Goal: Task Accomplishment & Management: Manage account settings

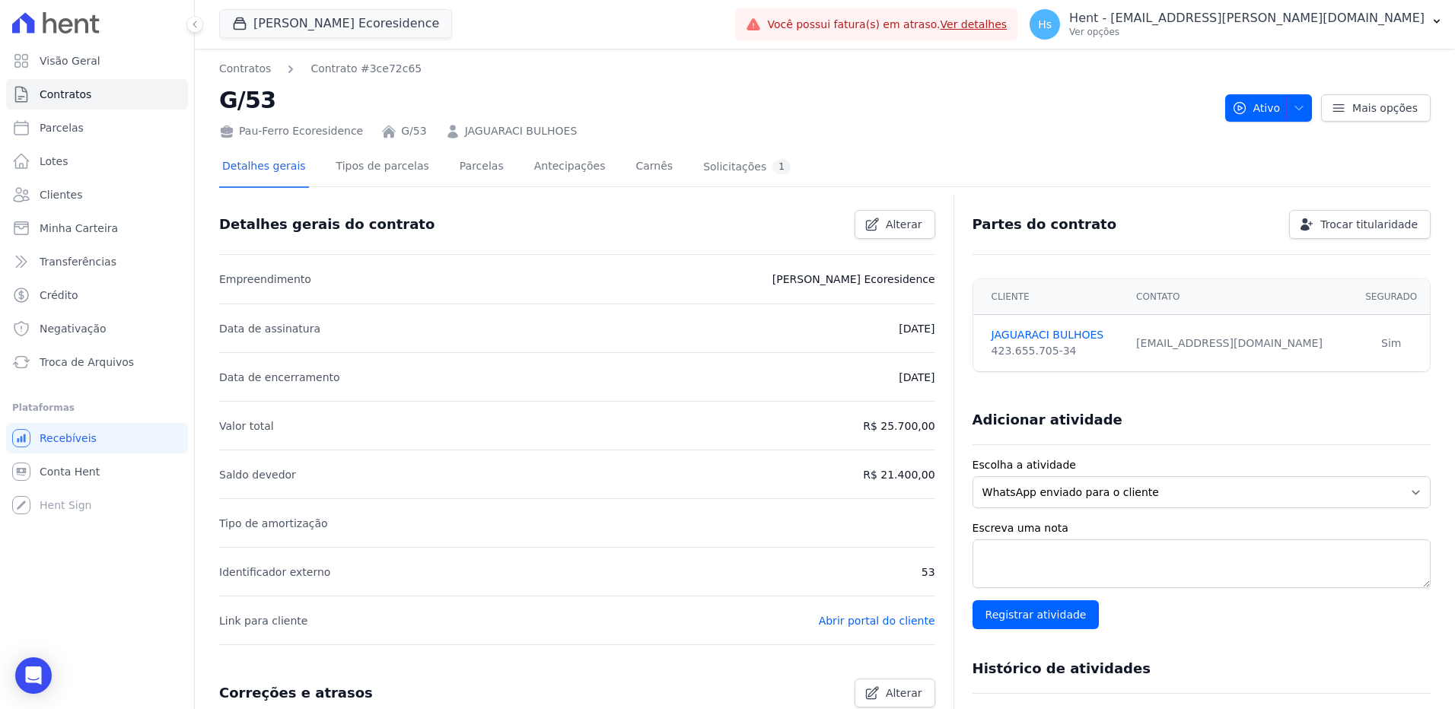
drag, startPoint x: 1291, startPoint y: 348, endPoint x: 1138, endPoint y: 352, distance: 153.0
click at [1138, 352] on td "[EMAIL_ADDRESS][DOMAIN_NAME]" at bounding box center [1239, 343] width 225 height 57
copy div "[EMAIL_ADDRESS][DOMAIN_NAME]"
drag, startPoint x: 537, startPoint y: 131, endPoint x: 446, endPoint y: 131, distance: 91.3
click at [446, 131] on div "Pau-Ferro Ecoresidence G/53 [PERSON_NAME]" at bounding box center [716, 128] width 994 height 22
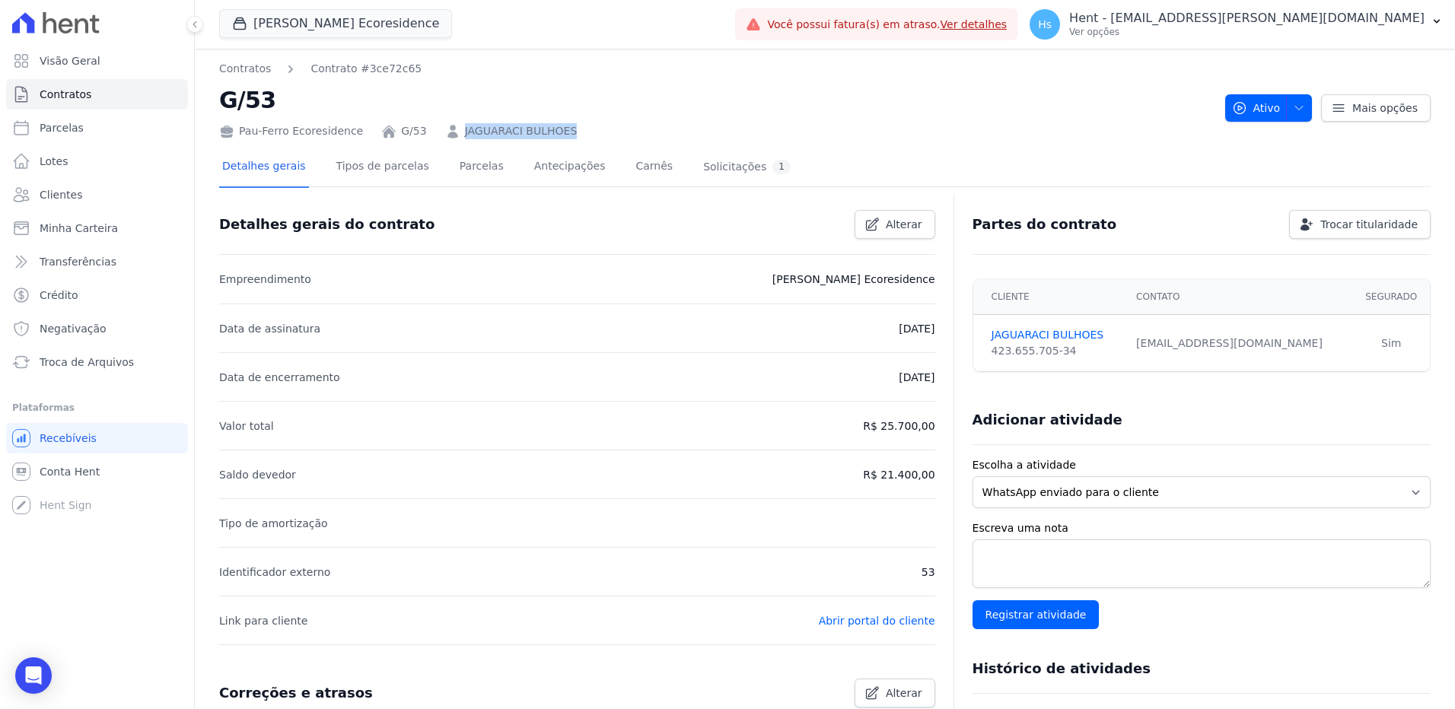
copy link "JAGUARACI BULHOES"
drag, startPoint x: 1203, startPoint y: 352, endPoint x: 1144, endPoint y: 351, distance: 58.6
click at [1144, 351] on td "bulhoesilana21@gmail.com" at bounding box center [1239, 343] width 225 height 57
copy div "bulhoesilana21@gmail.com"
click at [457, 166] on link "Parcelas" at bounding box center [482, 168] width 50 height 40
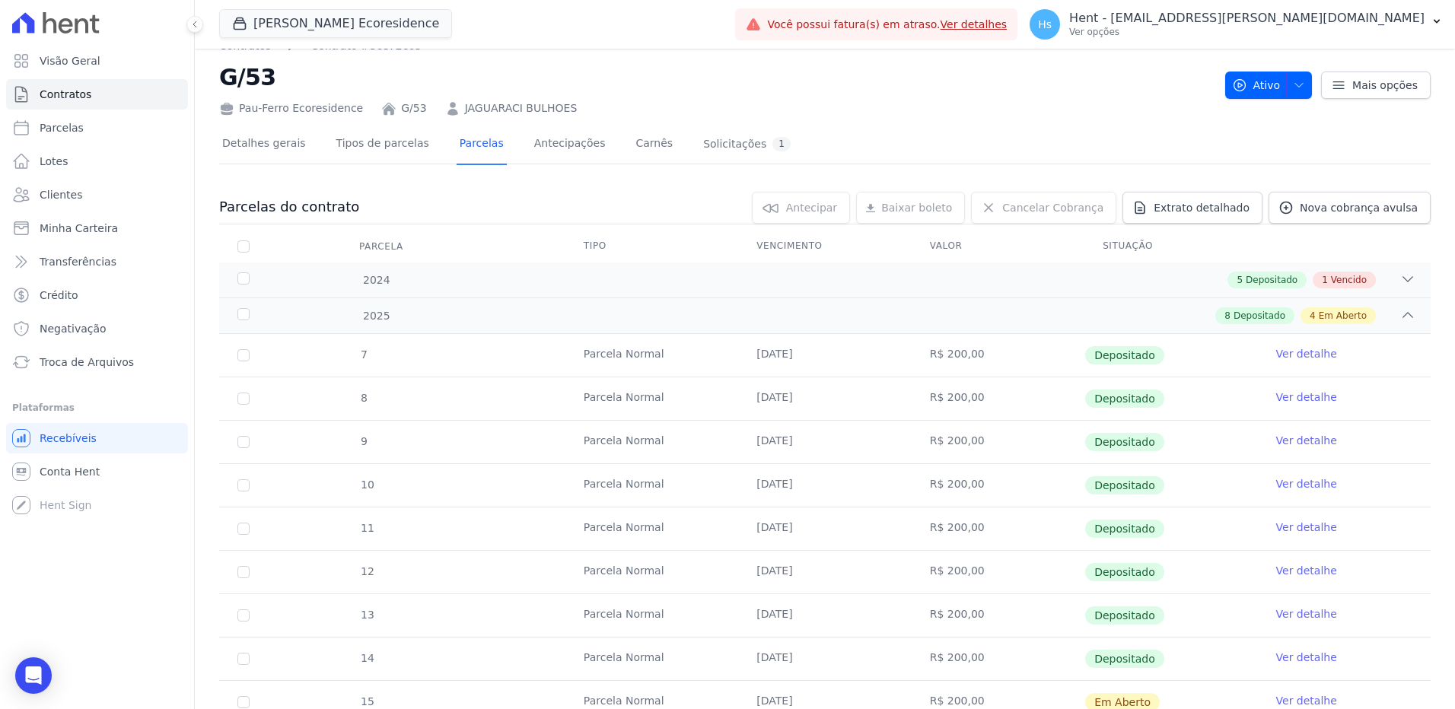
scroll to position [2, 0]
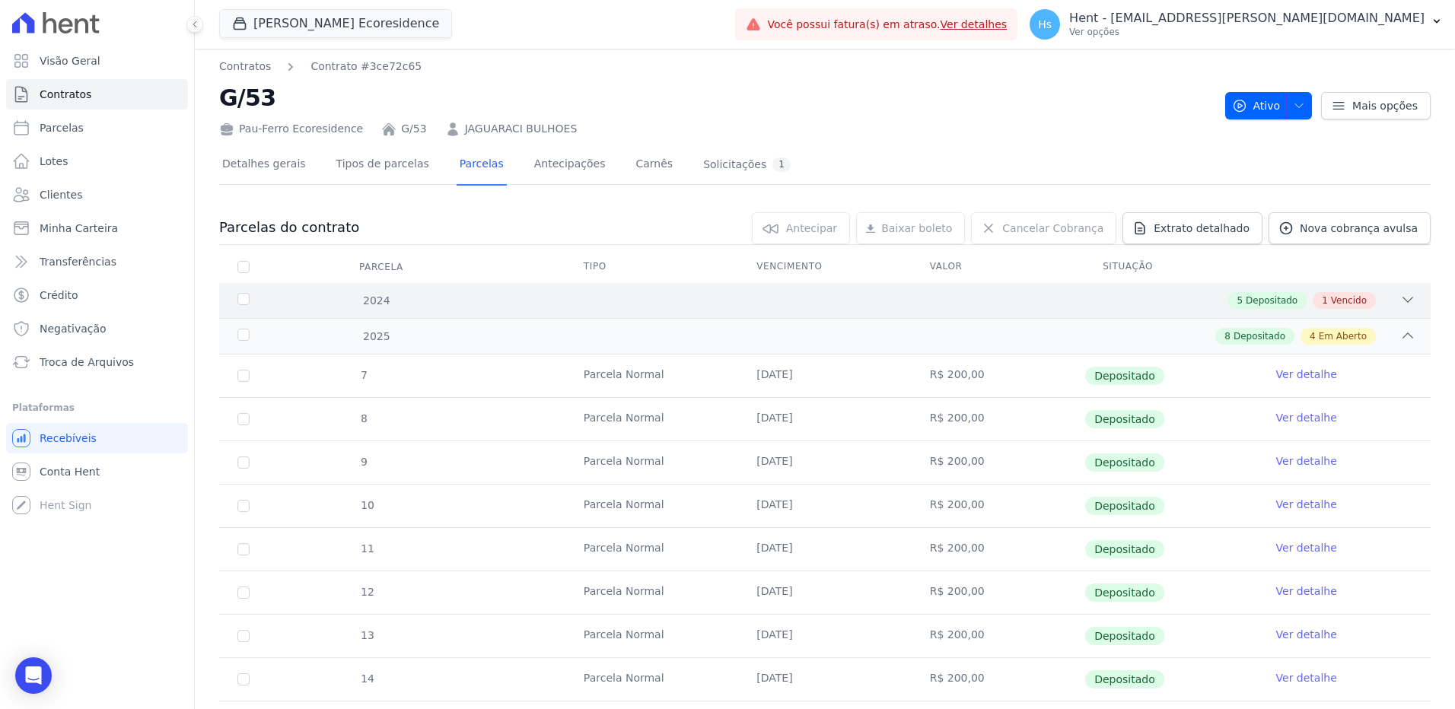
click at [778, 292] on div "5 Depositado 1 Vencido" at bounding box center [884, 300] width 1062 height 17
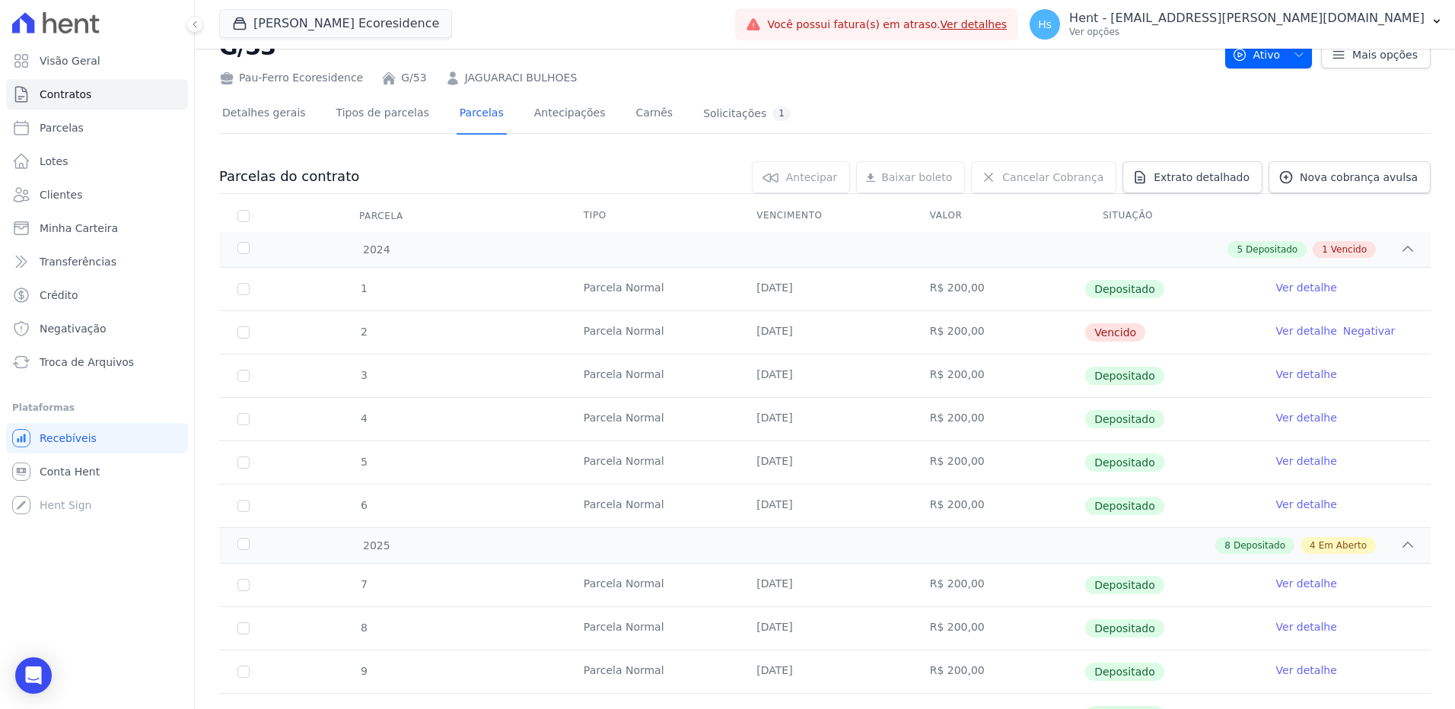
scroll to position [78, 0]
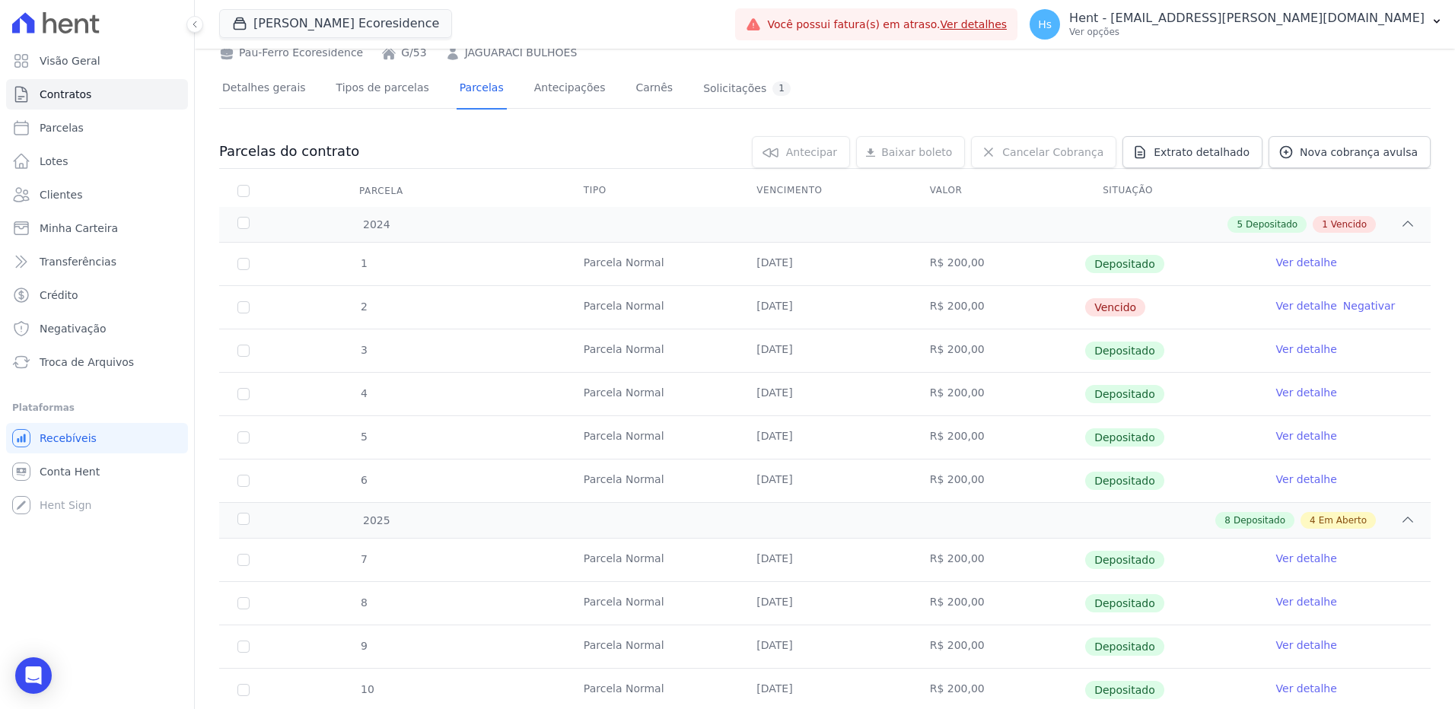
click at [1300, 311] on link "Ver detalhe" at bounding box center [1306, 305] width 61 height 15
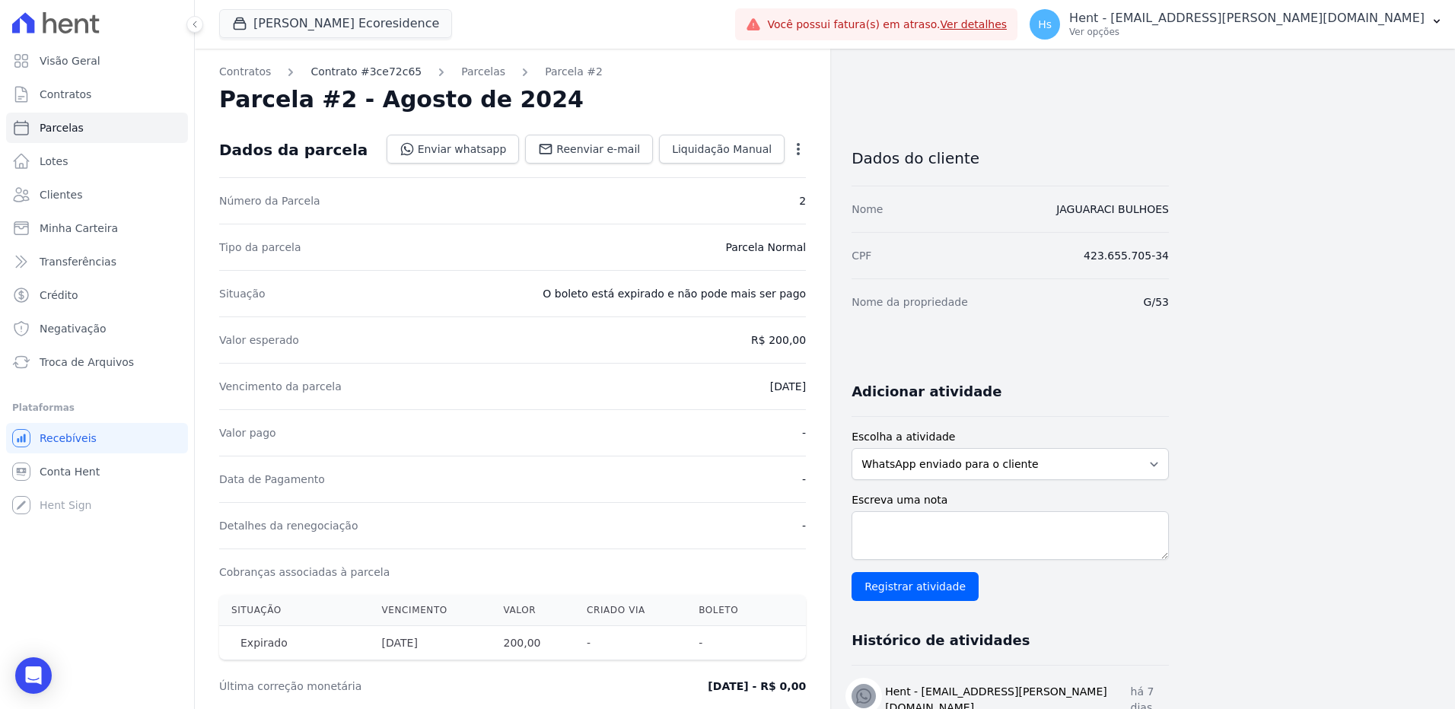
click at [329, 64] on link "Contrato #3ce72c65" at bounding box center [365, 72] width 111 height 16
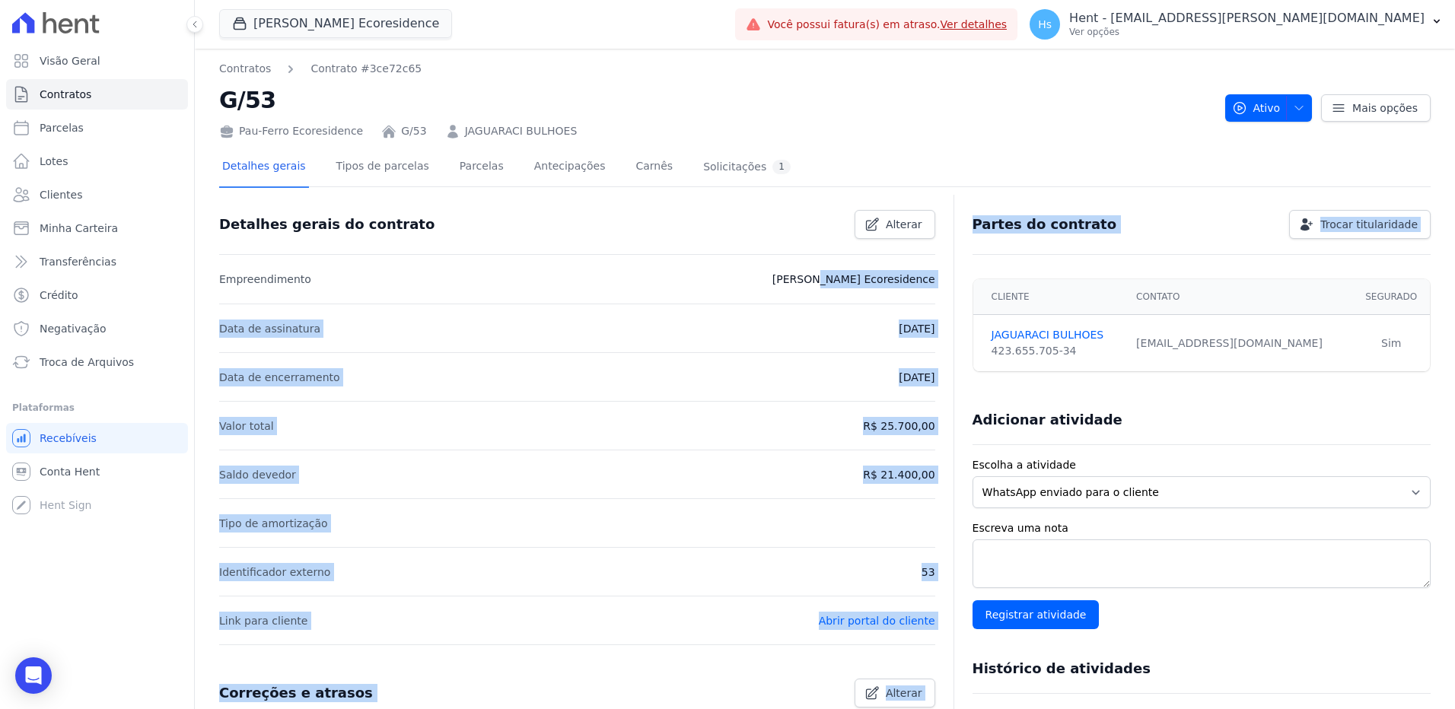
drag, startPoint x: 944, startPoint y: 274, endPoint x: 813, endPoint y: 272, distance: 130.1
drag, startPoint x: 813, startPoint y: 272, endPoint x: 730, endPoint y: 325, distance: 99.2
click at [730, 325] on li "Data de assinatura 18/06/2024" at bounding box center [577, 328] width 716 height 49
drag, startPoint x: 805, startPoint y: 285, endPoint x: 937, endPoint y: 285, distance: 132.4
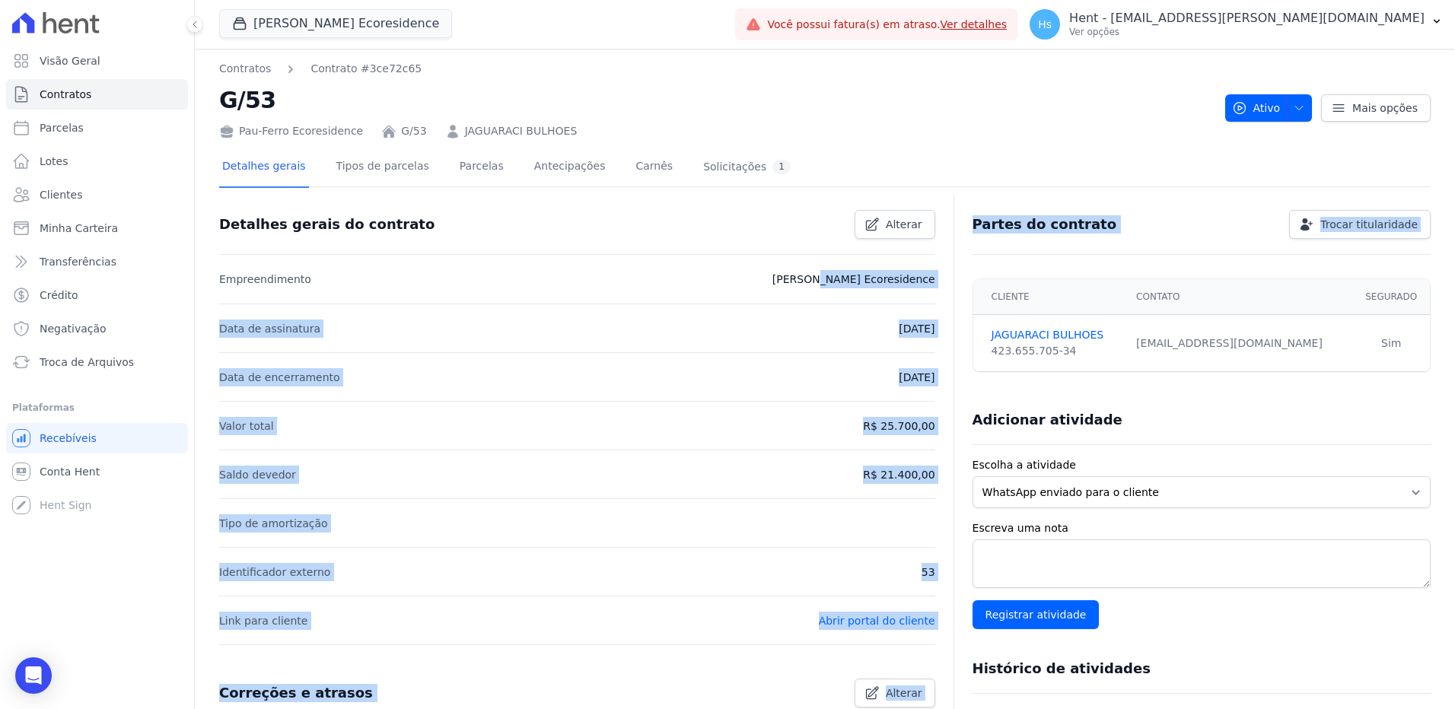
drag, startPoint x: 937, startPoint y: 285, endPoint x: 781, endPoint y: 281, distance: 156.1
click at [781, 281] on li "Empreendimento Pau Ferro Ecoresidence" at bounding box center [577, 279] width 716 height 49
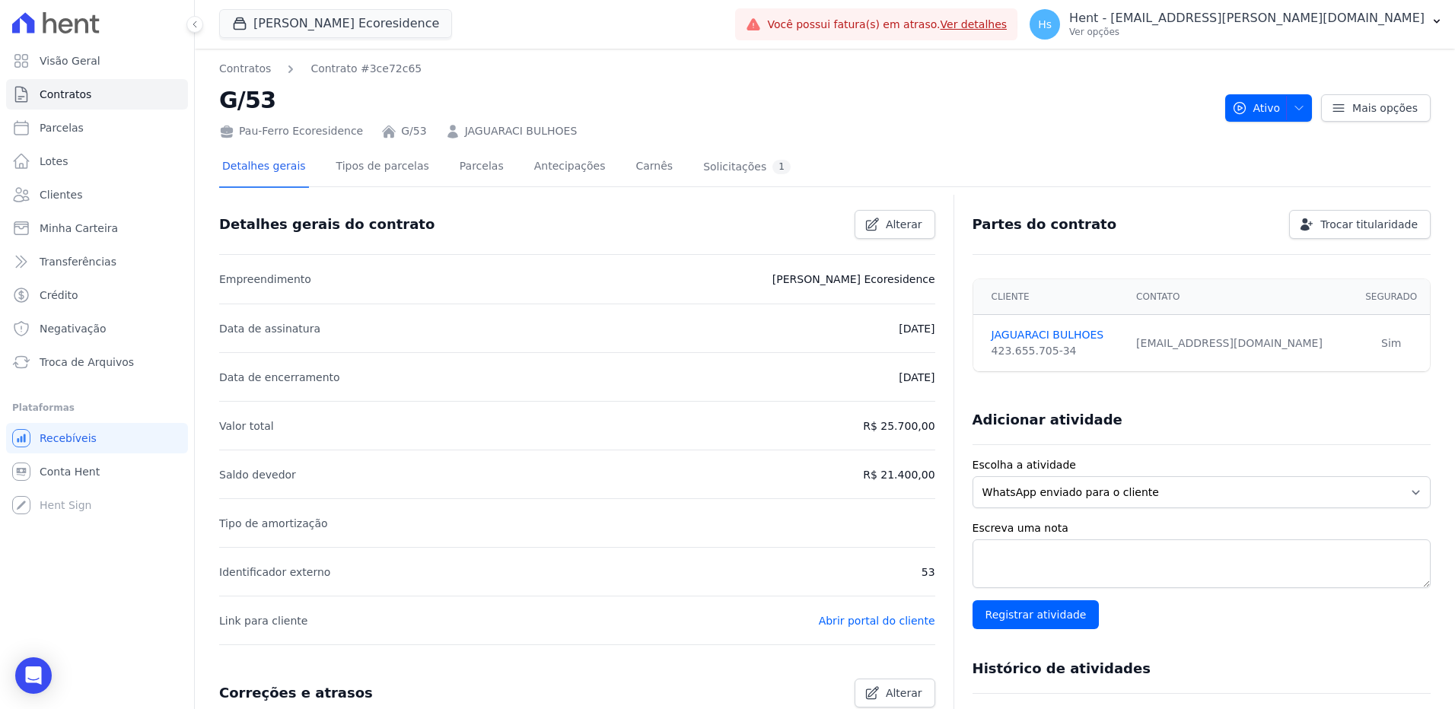
drag, startPoint x: 803, startPoint y: 275, endPoint x: 927, endPoint y: 280, distance: 124.1
click at [927, 280] on li "Empreendimento Pau Ferro Ecoresidence" at bounding box center [577, 279] width 716 height 49
copy p "[PERSON_NAME] Ecoresidence"
click at [1020, 554] on textarea "Escreva uma nota" at bounding box center [1201, 564] width 458 height 49
paste textarea "Enviado e-mail e WhatsApp, aguardando interação do cliente."
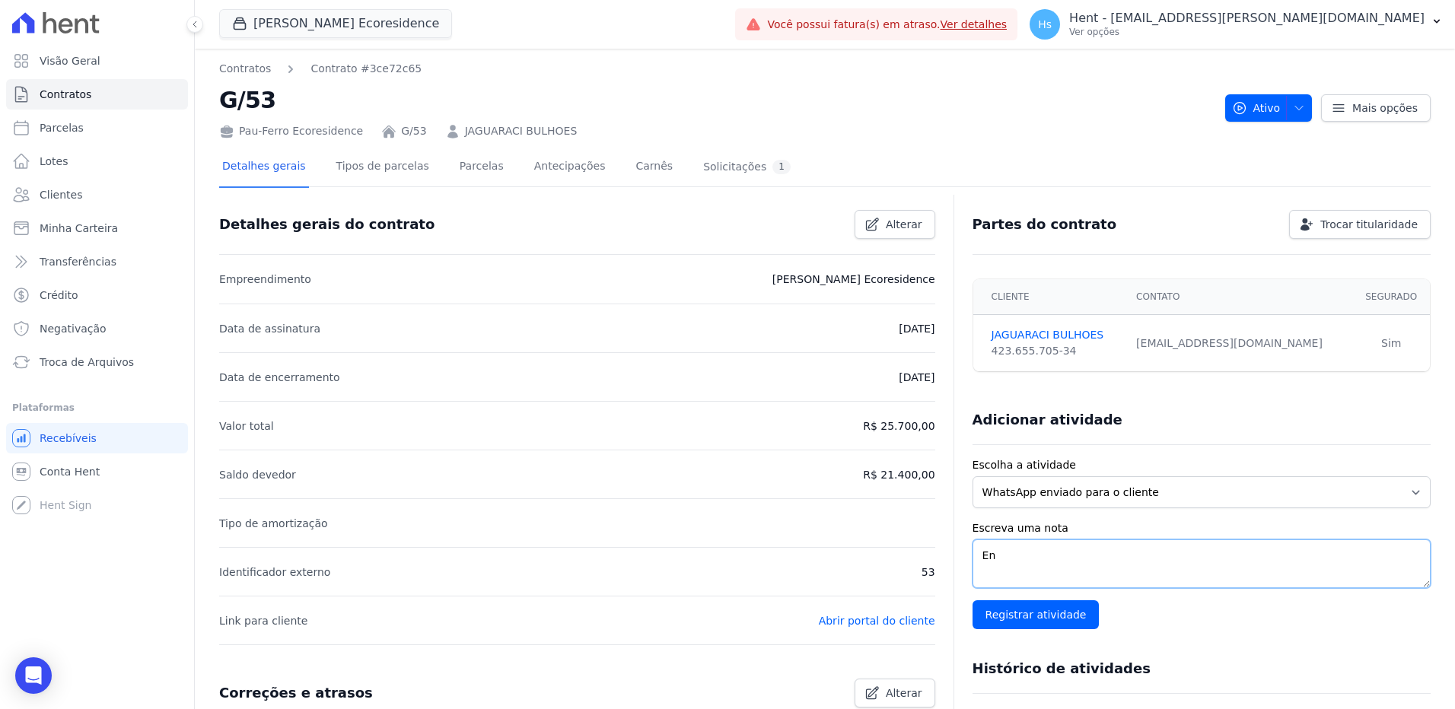
type textarea "E"
click at [457, 161] on link "Parcelas" at bounding box center [482, 168] width 50 height 40
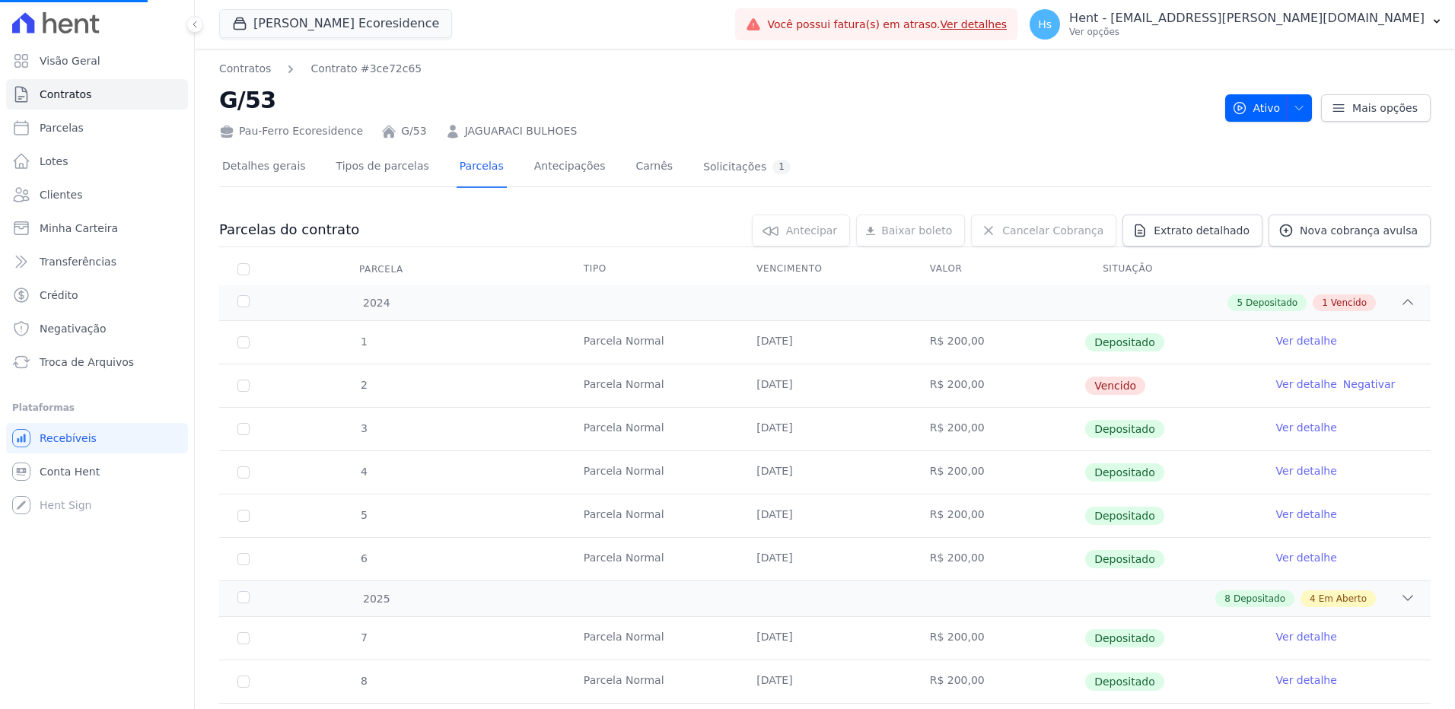
click at [1288, 380] on link "Ver detalhe" at bounding box center [1306, 384] width 61 height 15
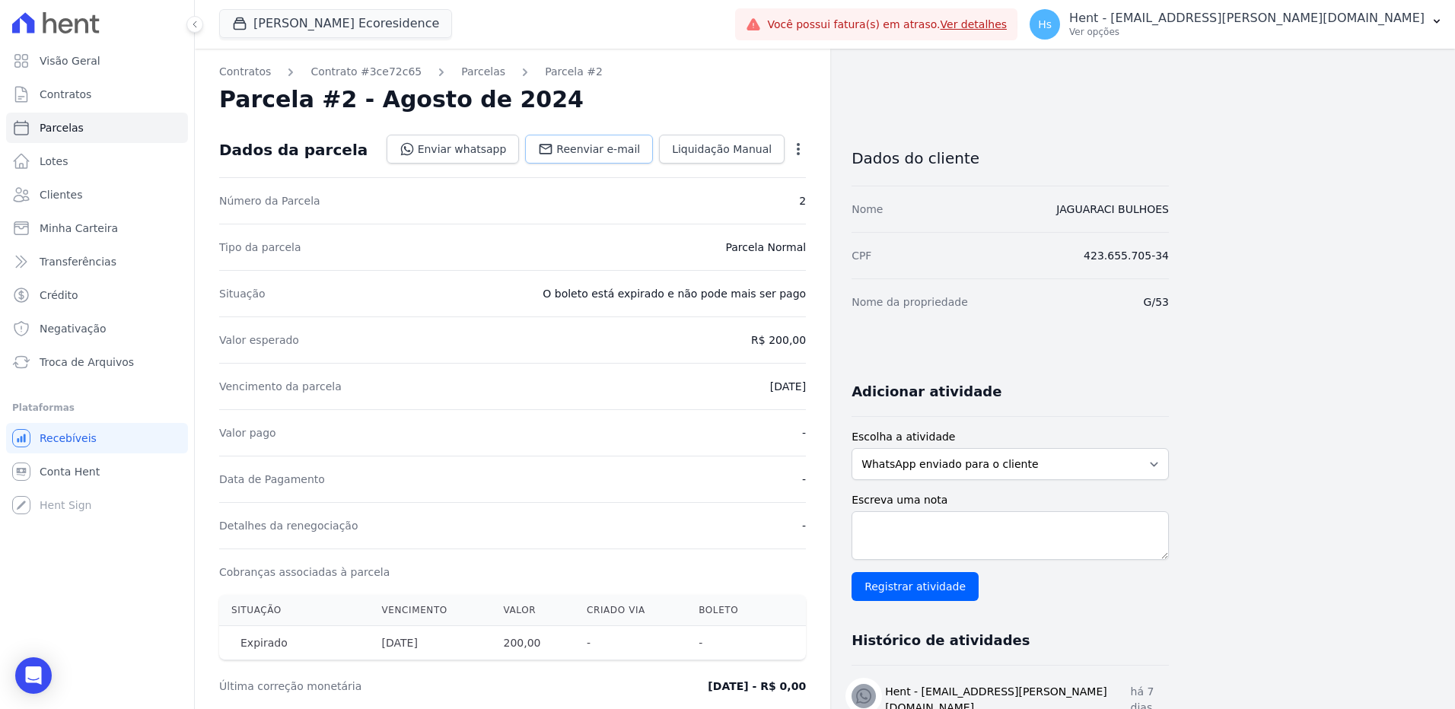
click at [602, 156] on span "Reenviar e-mail" at bounding box center [598, 149] width 84 height 15
click at [987, 530] on textarea "Escreva uma nota" at bounding box center [1010, 535] width 317 height 49
paste textarea "Enviado e-mail e WhatsApp, aguardando interação do cliente."
type textarea "Enviado e-mail e WhatsApp, aguardando interação do cliente."
click at [934, 593] on input "Registrar atividade" at bounding box center [915, 586] width 127 height 29
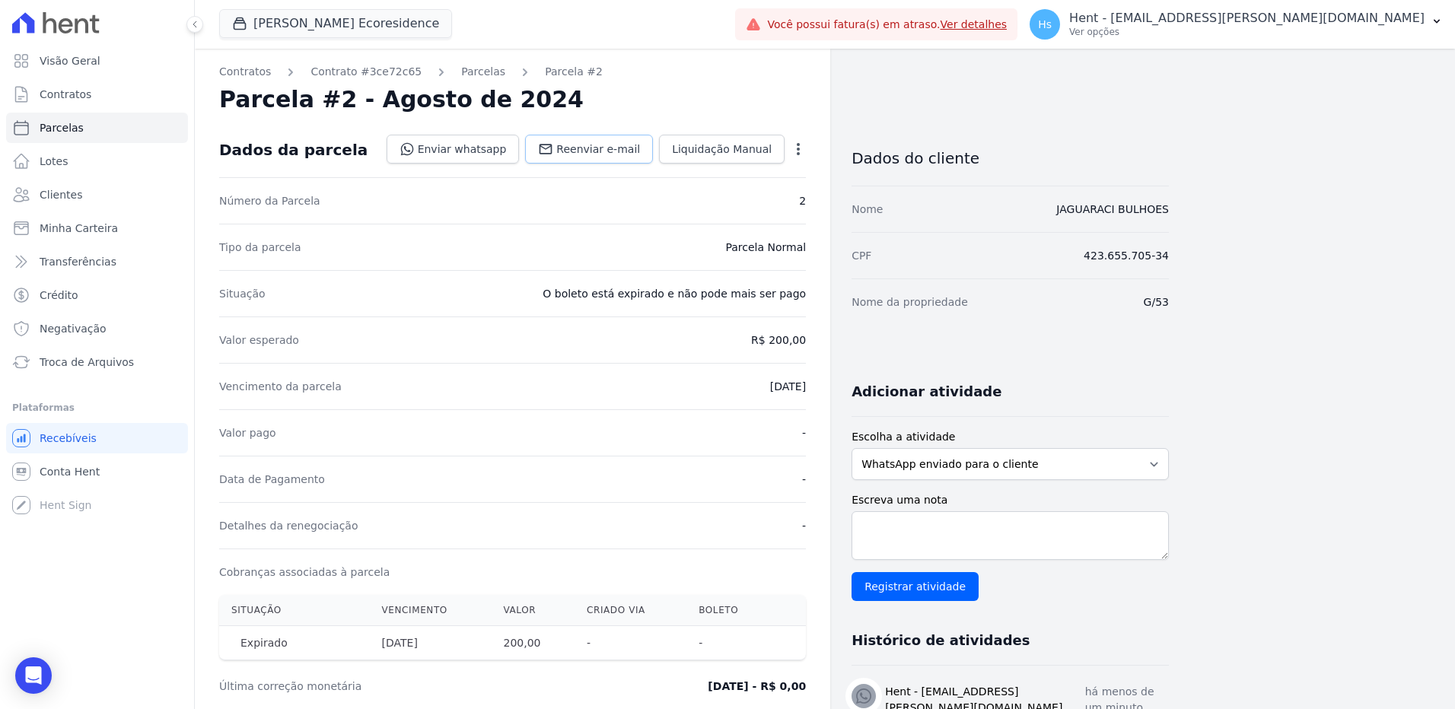
click at [591, 146] on span "Reenviar e-mail" at bounding box center [598, 149] width 84 height 15
click at [87, 134] on link "Parcelas" at bounding box center [97, 128] width 182 height 30
select select
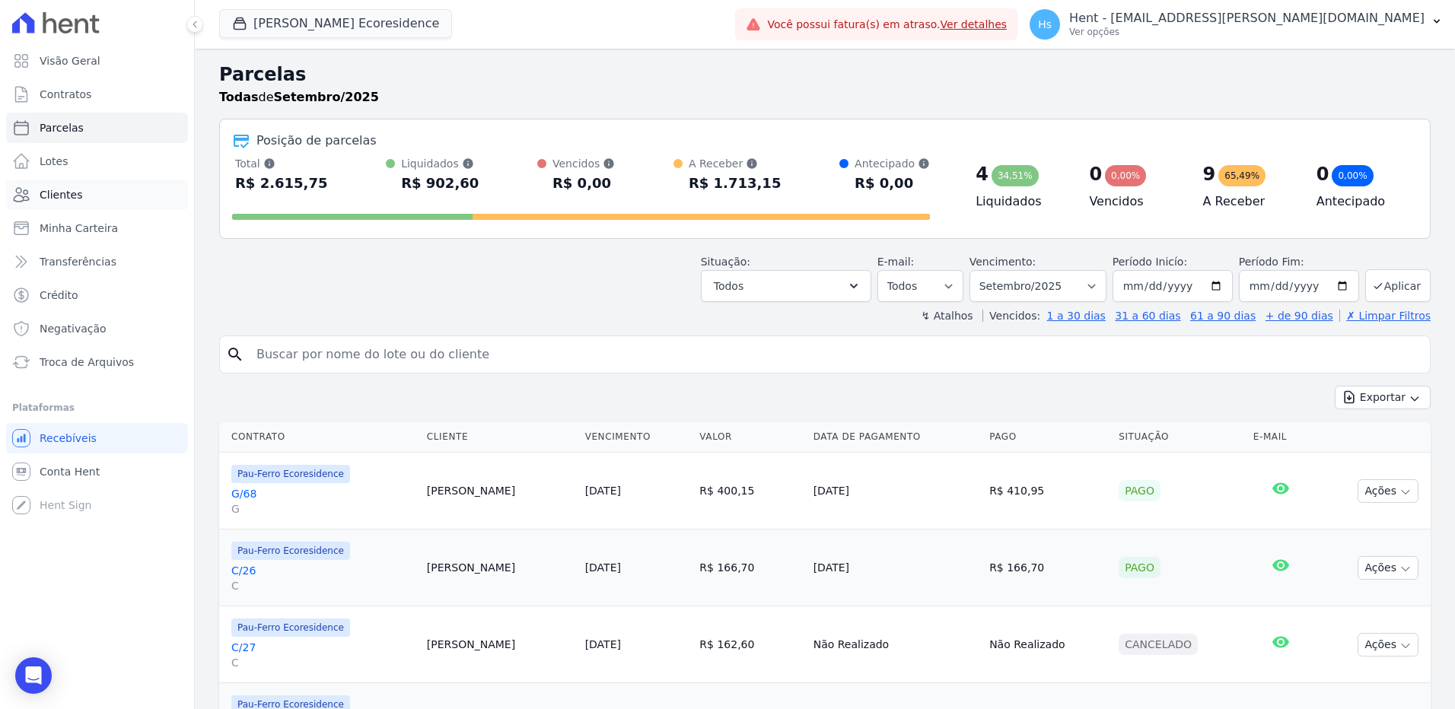
click at [74, 200] on span "Clientes" at bounding box center [61, 194] width 43 height 15
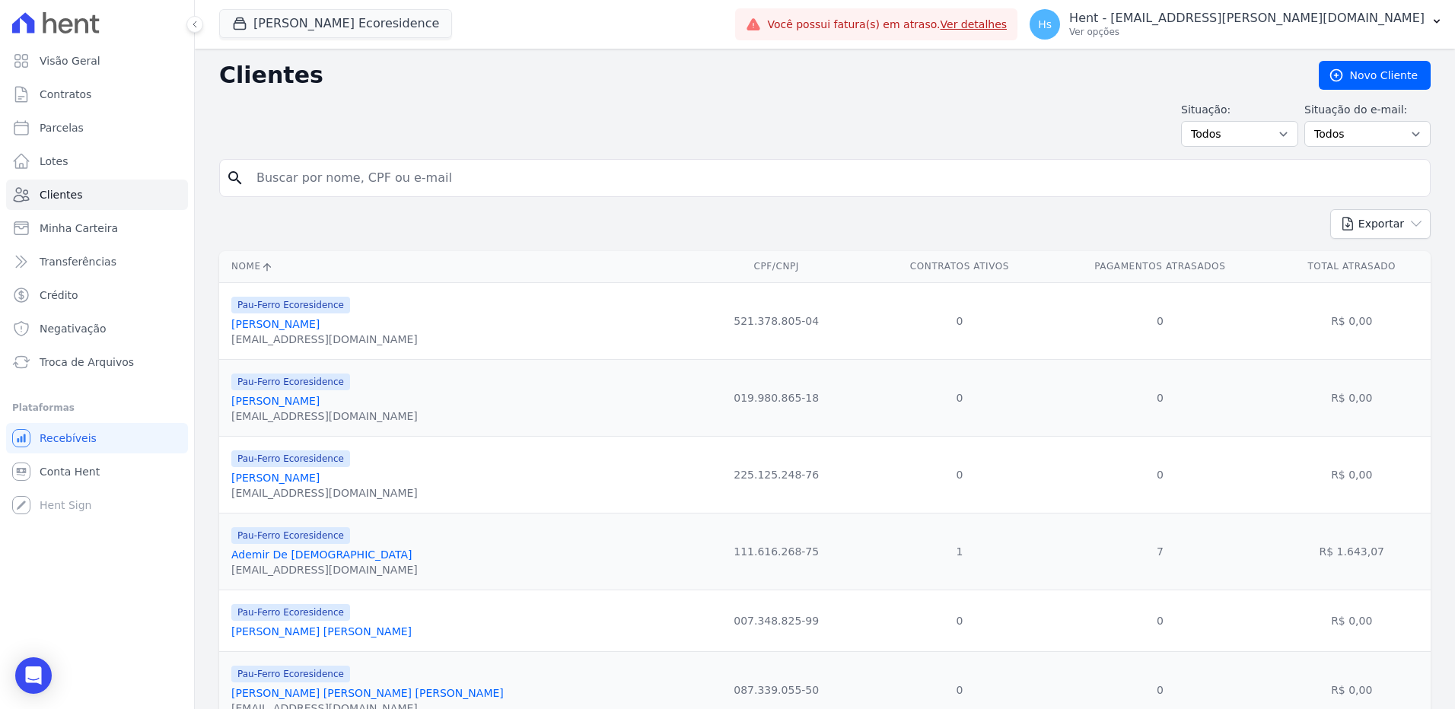
click at [380, 175] on input "search" at bounding box center [835, 178] width 1176 height 30
paste input "Paulo Roberto Gomes Pithon Nascimento"
type input "Paulo Roberto Gomes Pithon Nascimento"
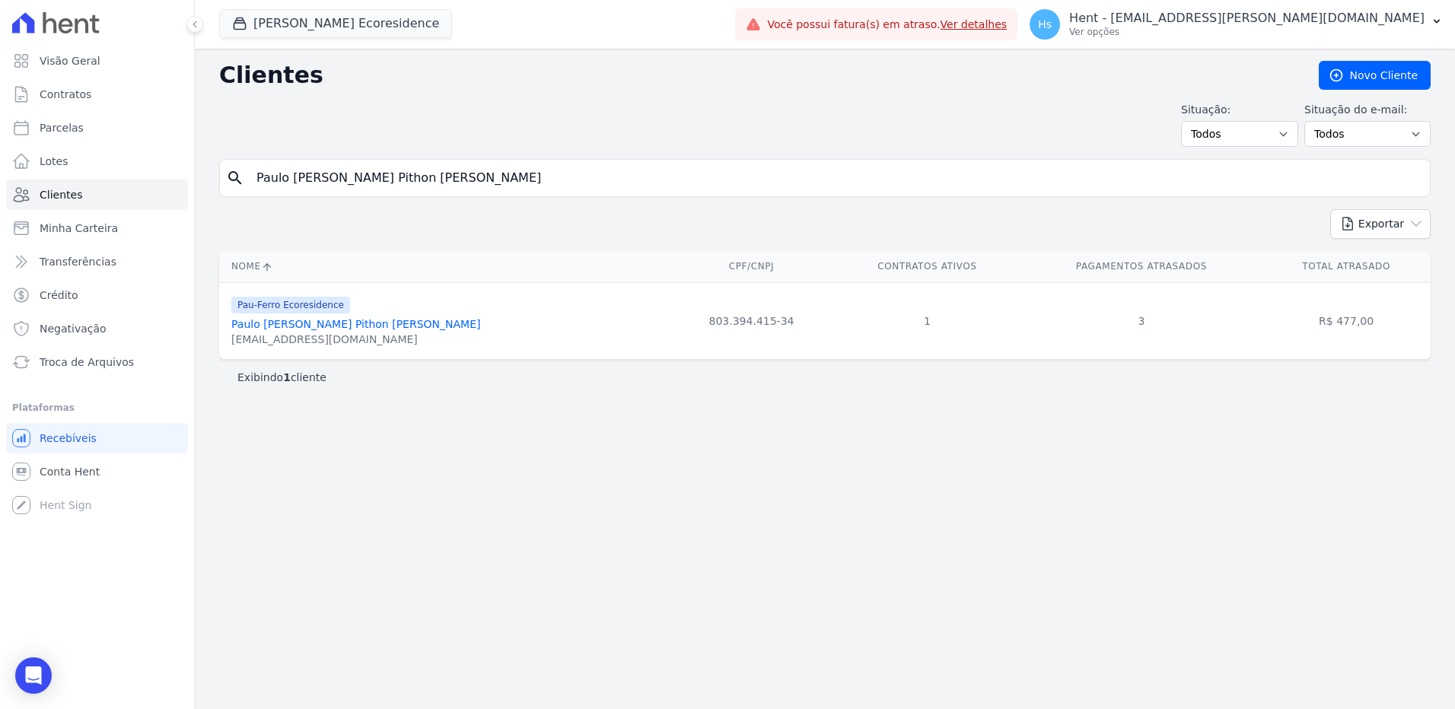
click at [399, 319] on link "Paulo Roberto Gomes Pithon Nascimento" at bounding box center [355, 324] width 249 height 12
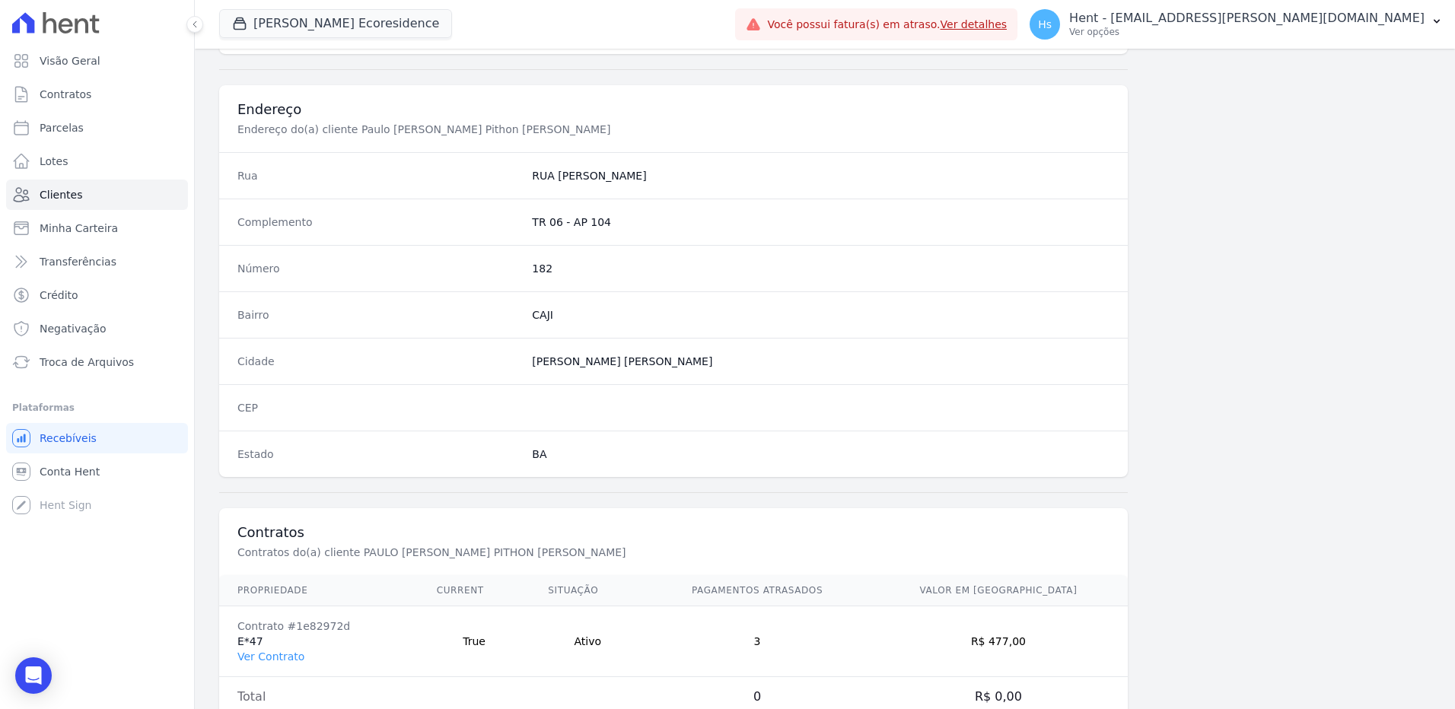
scroll to position [715, 0]
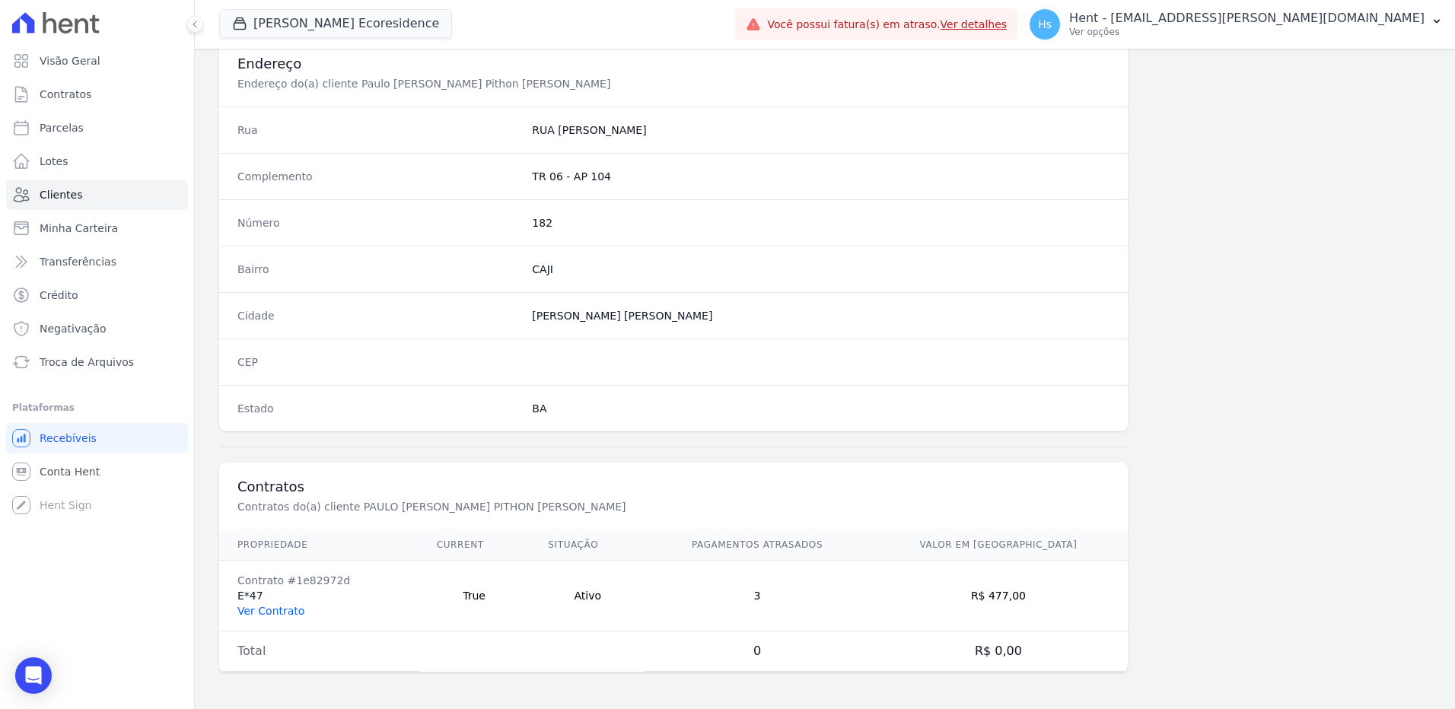
click at [262, 613] on link "Ver Contrato" at bounding box center [270, 611] width 67 height 12
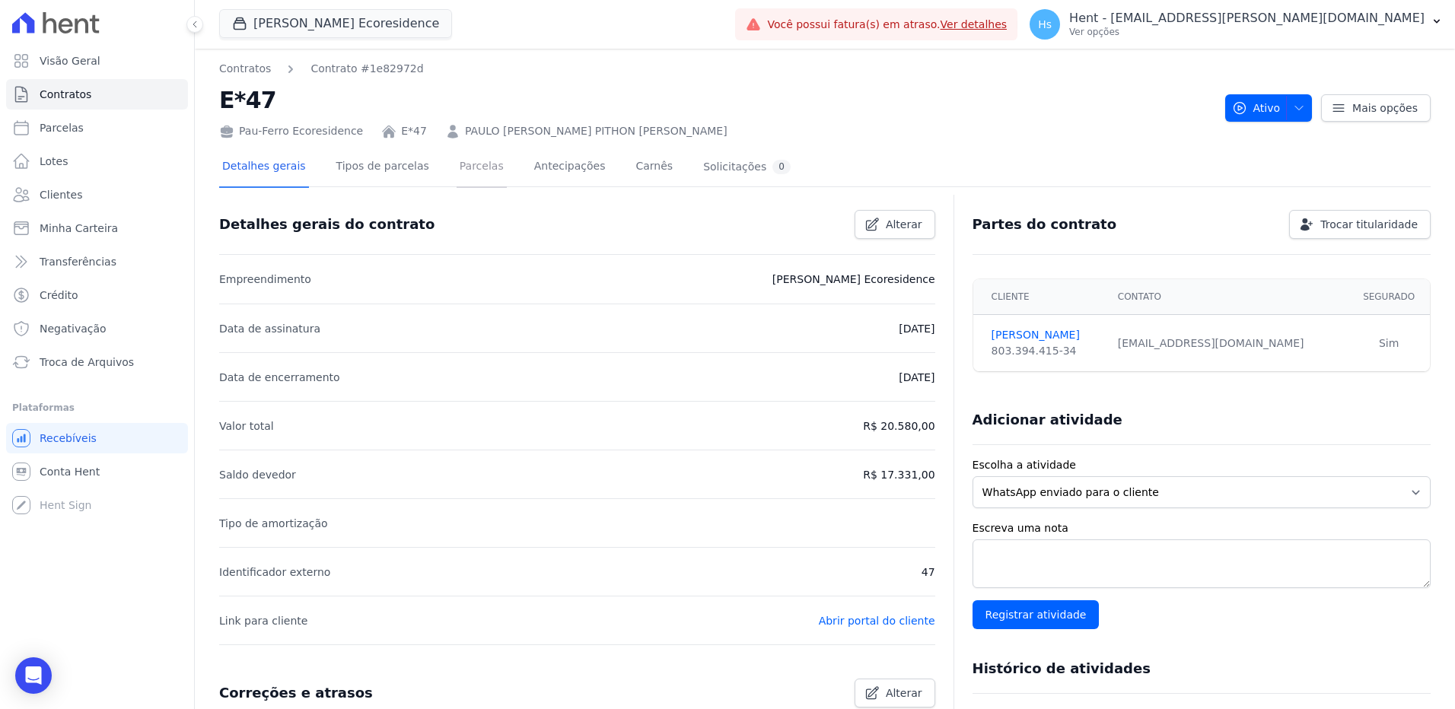
click at [473, 177] on link "Parcelas" at bounding box center [482, 168] width 50 height 40
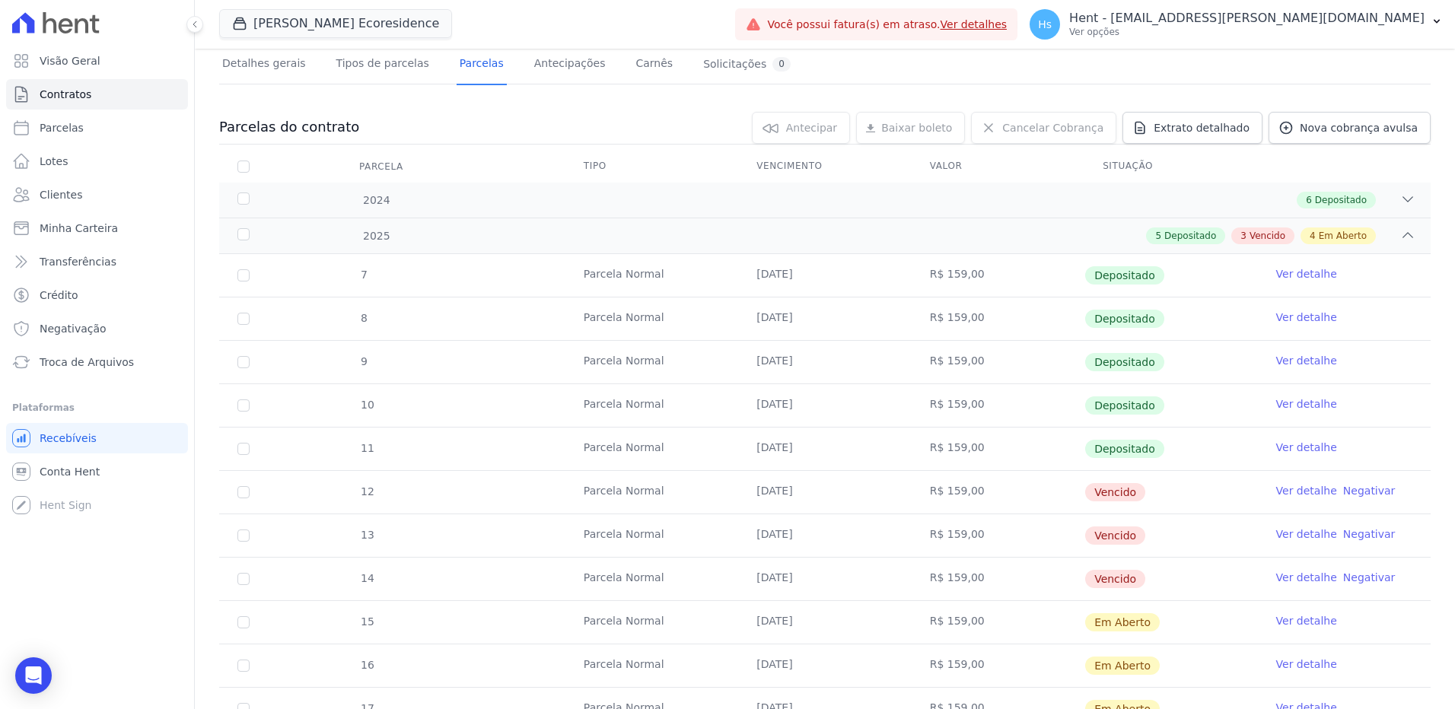
scroll to position [76, 0]
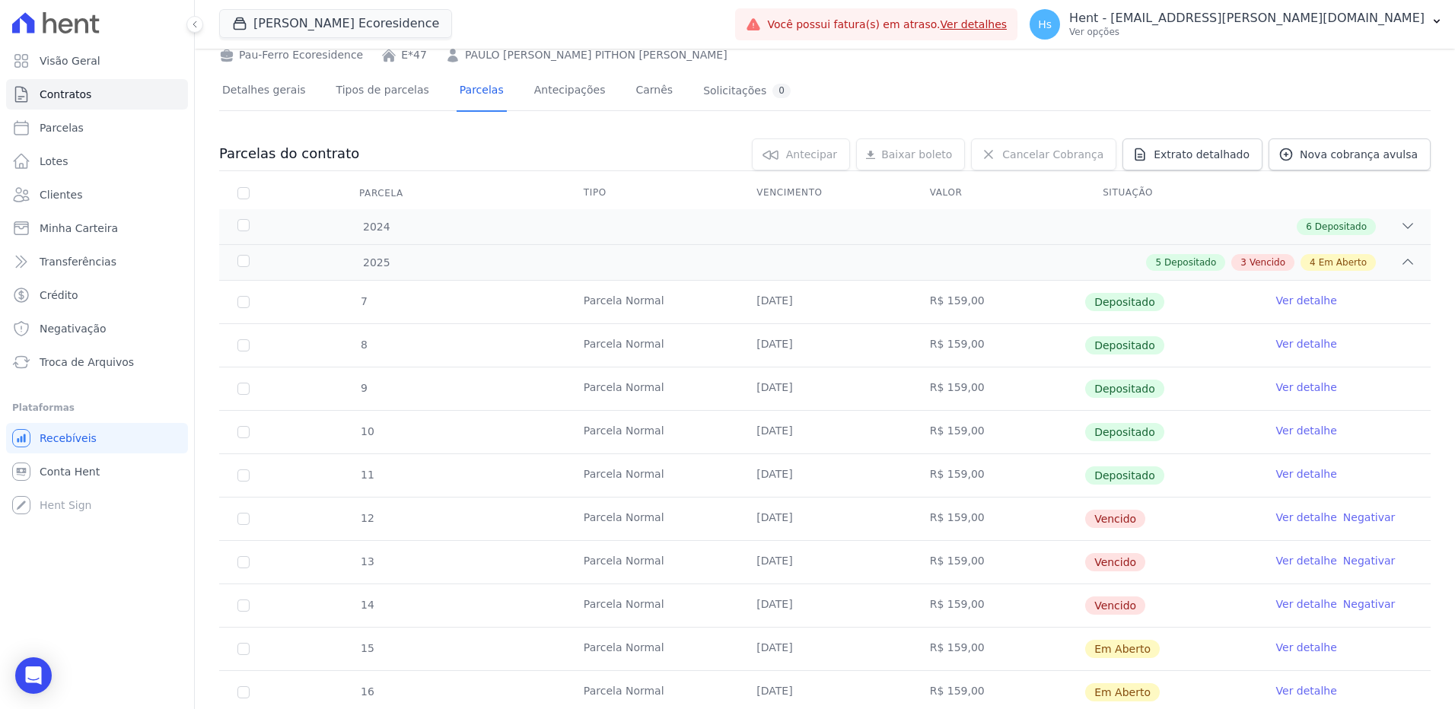
click at [1288, 518] on link "Ver detalhe" at bounding box center [1306, 517] width 61 height 15
click at [1296, 559] on link "Ver detalhe" at bounding box center [1306, 560] width 61 height 15
click at [1291, 603] on link "Ver detalhe" at bounding box center [1306, 604] width 61 height 15
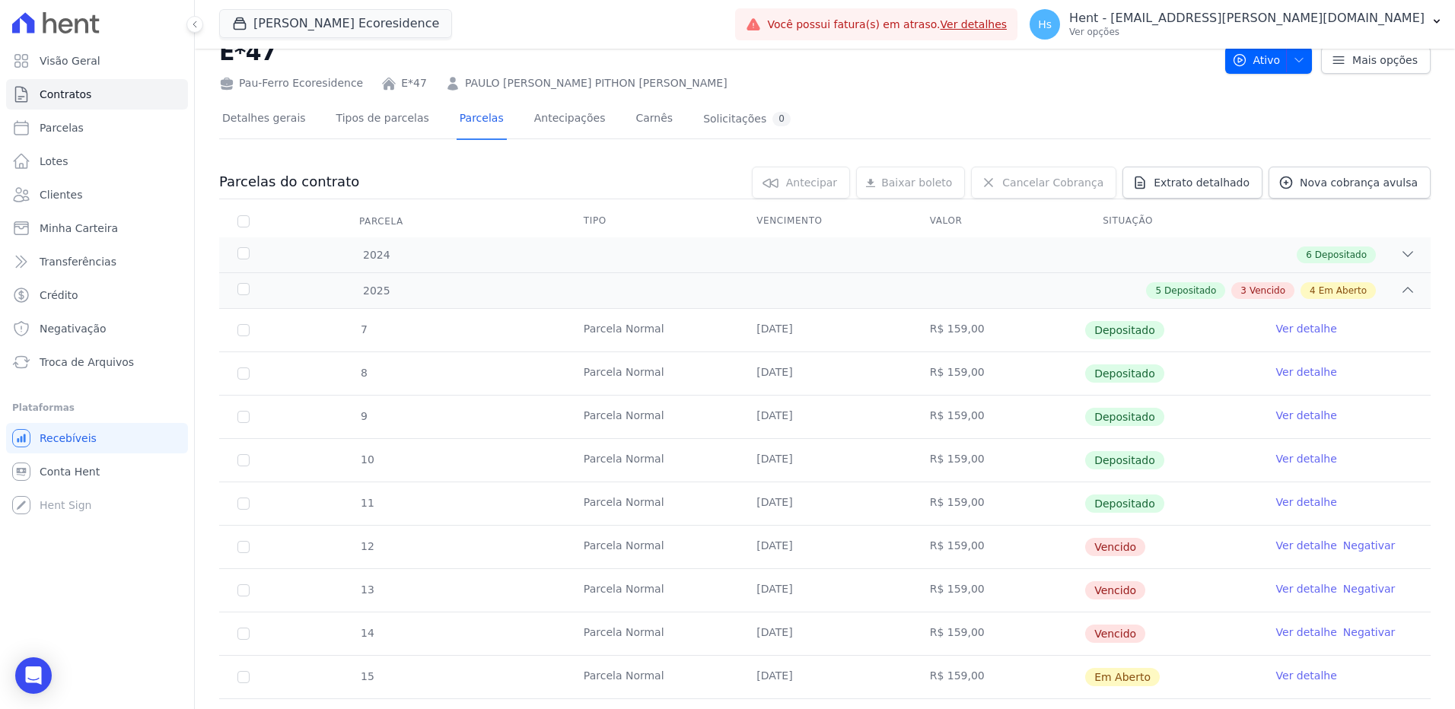
scroll to position [0, 0]
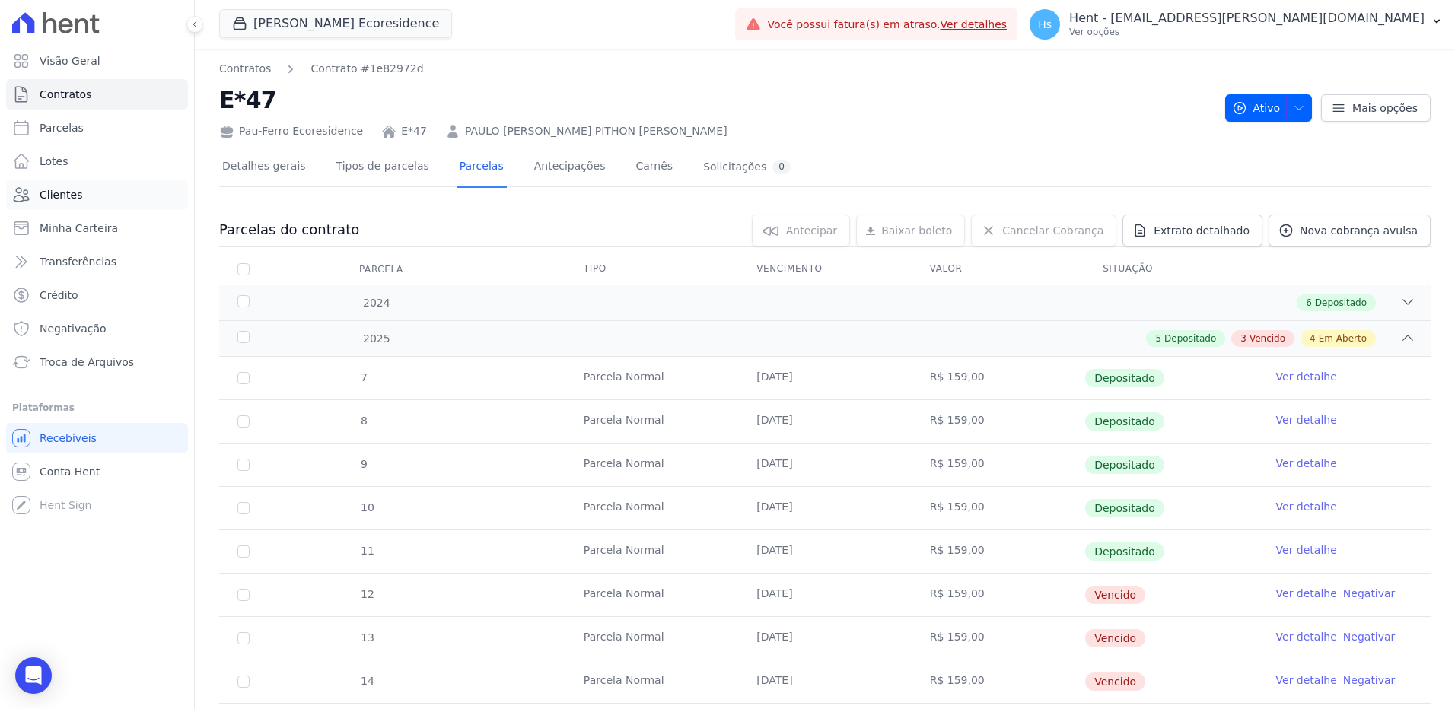
click at [47, 197] on span "Clientes" at bounding box center [61, 194] width 43 height 15
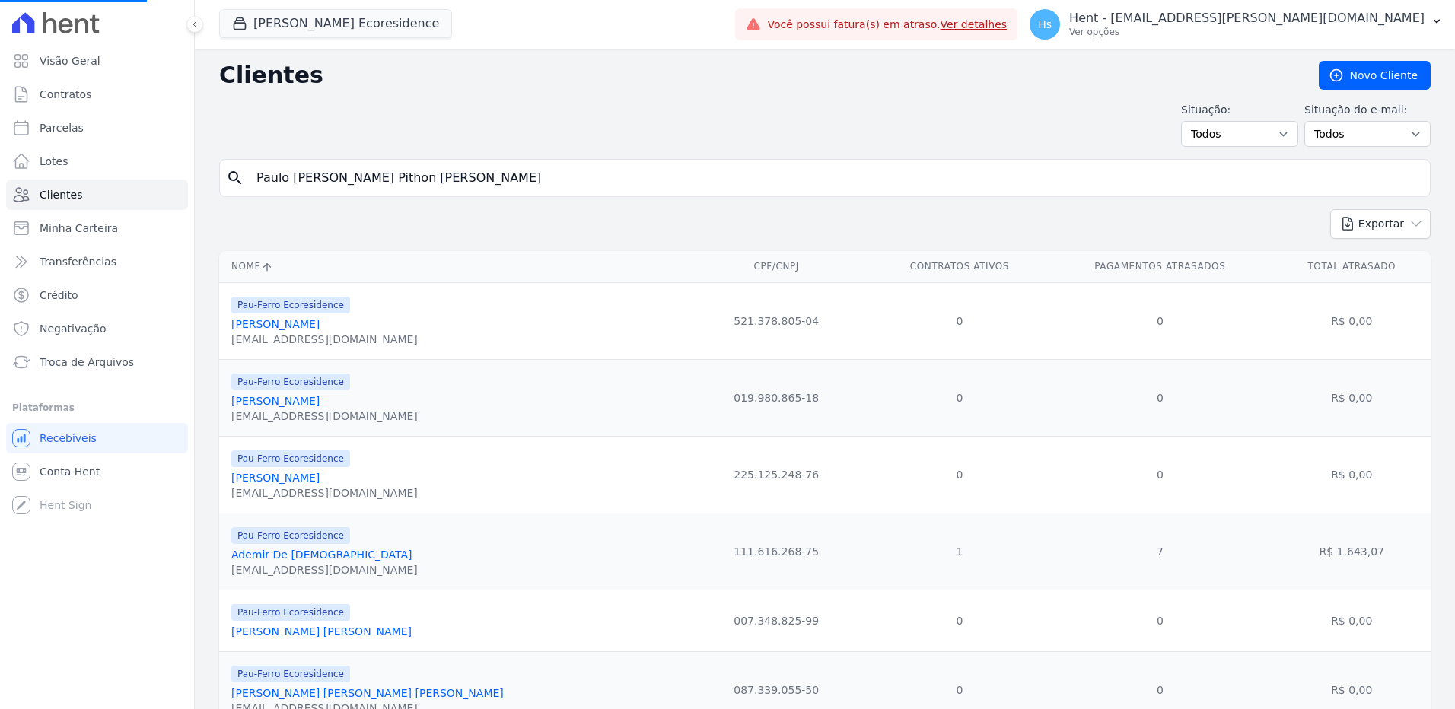
click at [380, 173] on input "Paulo Roberto Gomes Pithon Nascimento" at bounding box center [835, 178] width 1176 height 30
click at [380, 173] on input "search" at bounding box center [835, 178] width 1176 height 30
paste input "Ademir De Jesus"
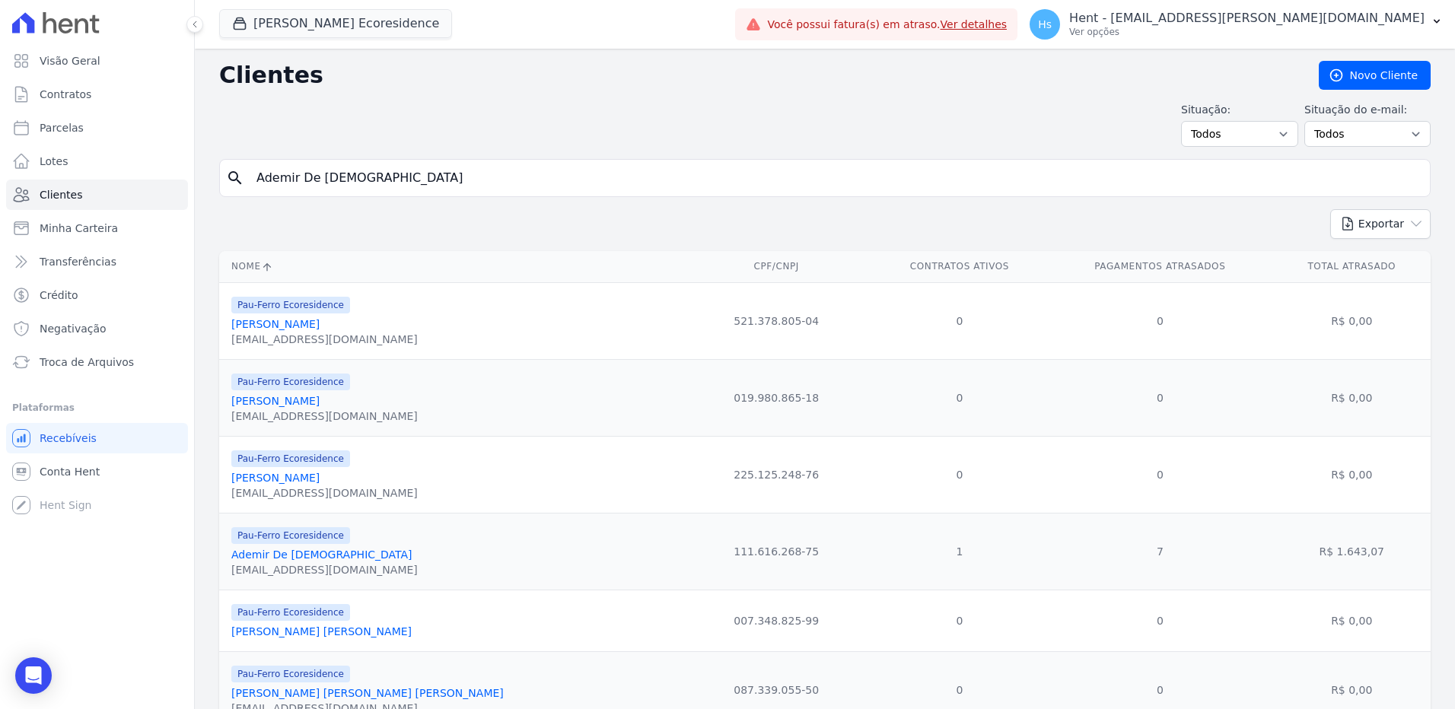
type input "Ademir De Jesus"
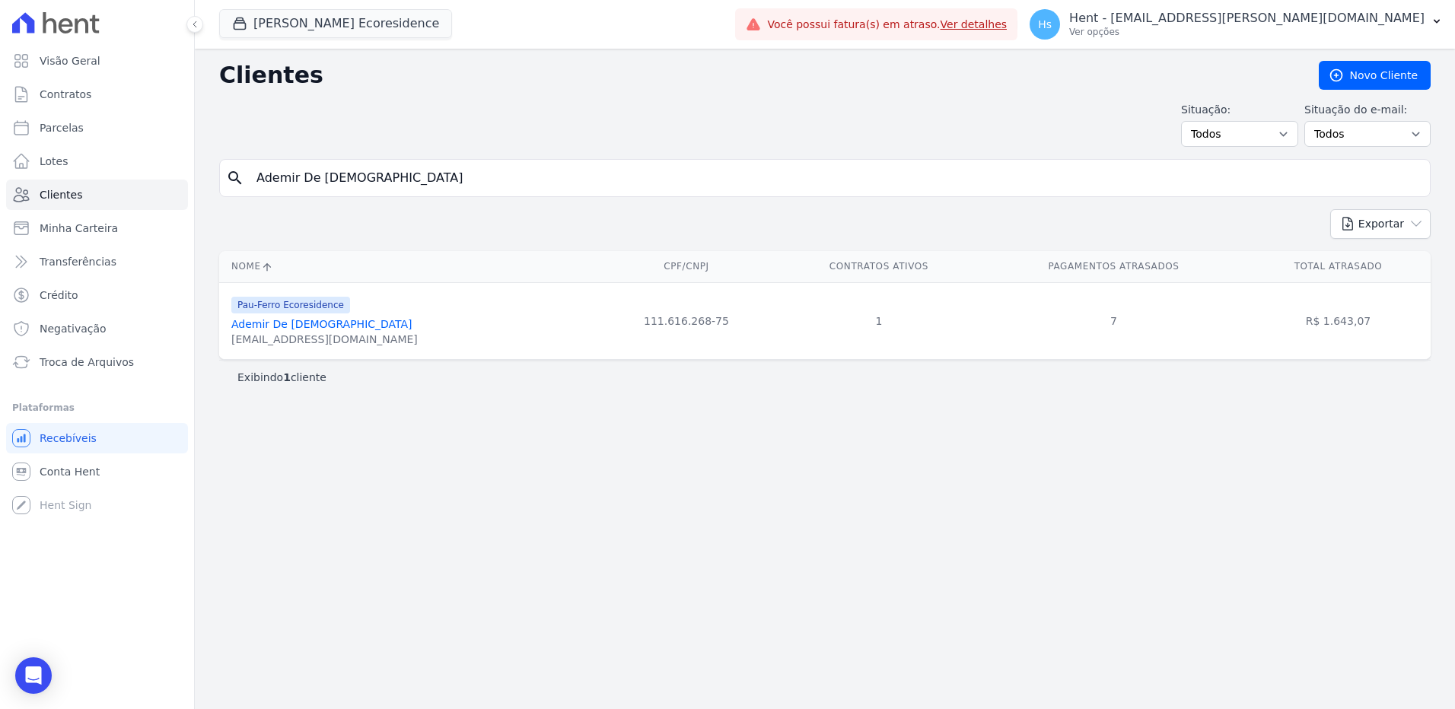
click at [285, 329] on link "Ademir De Jesus" at bounding box center [321, 324] width 181 height 12
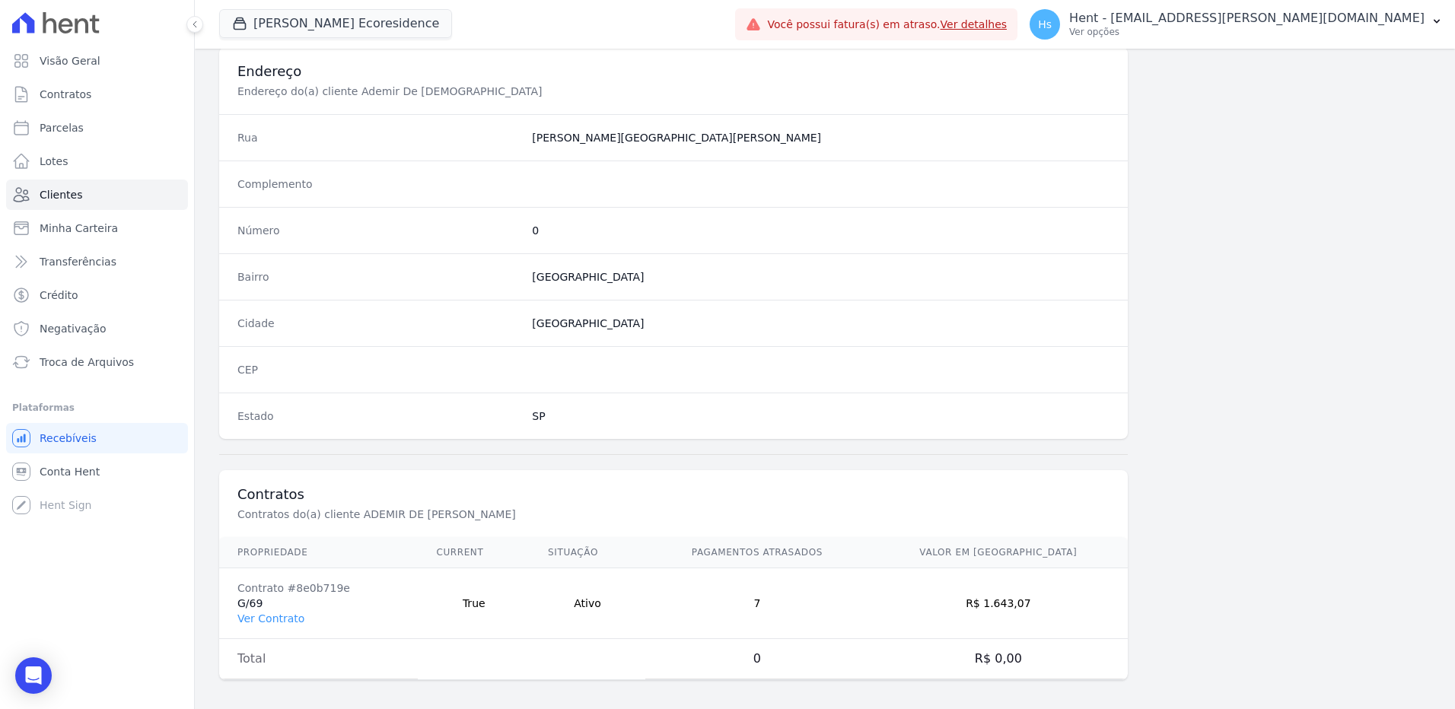
scroll to position [715, 0]
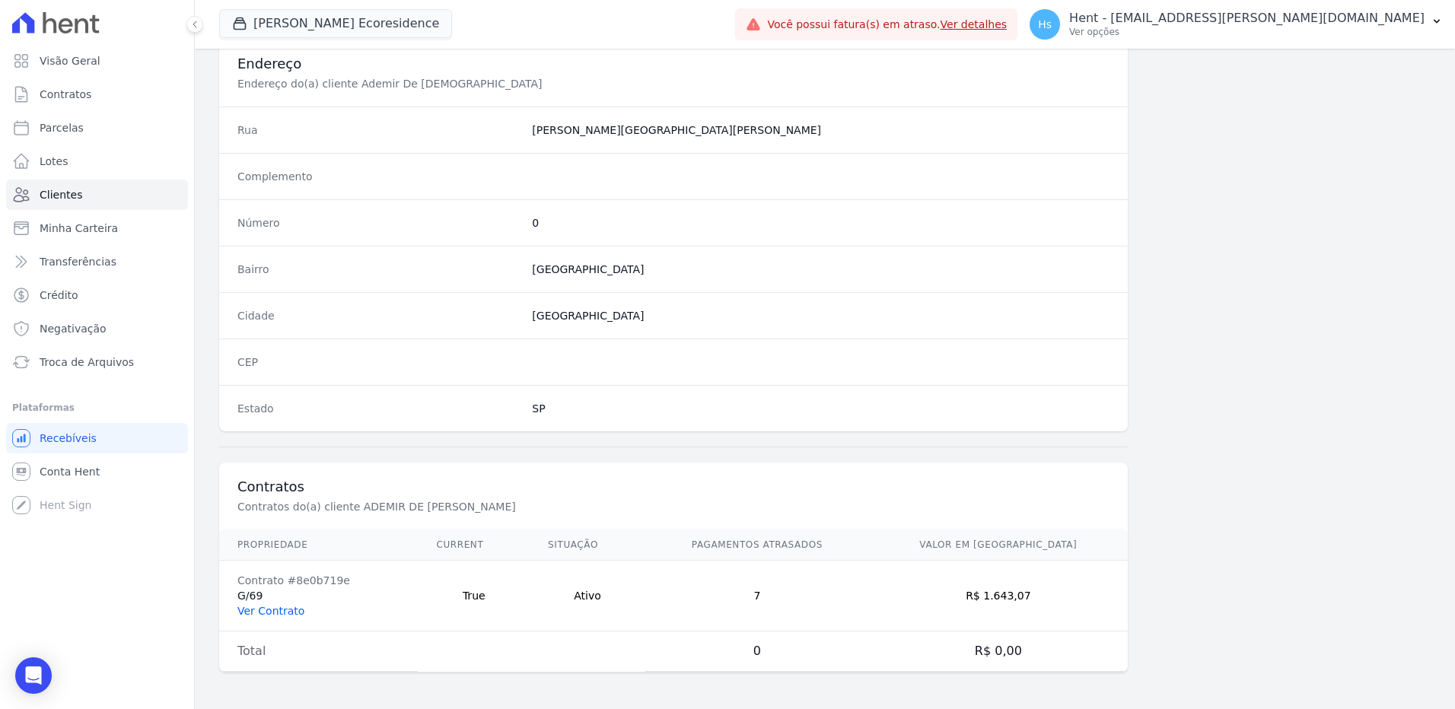
click at [275, 608] on link "Ver Contrato" at bounding box center [270, 611] width 67 height 12
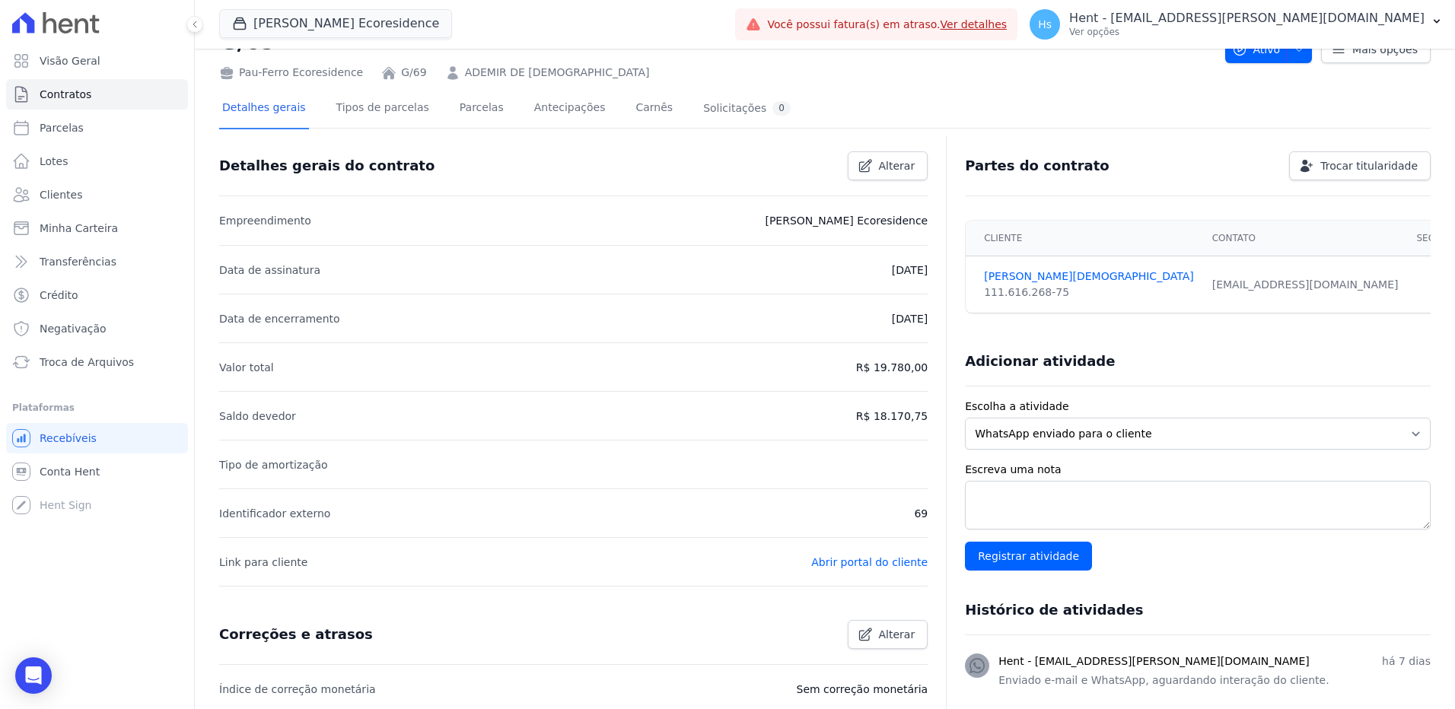
scroll to position [76, 0]
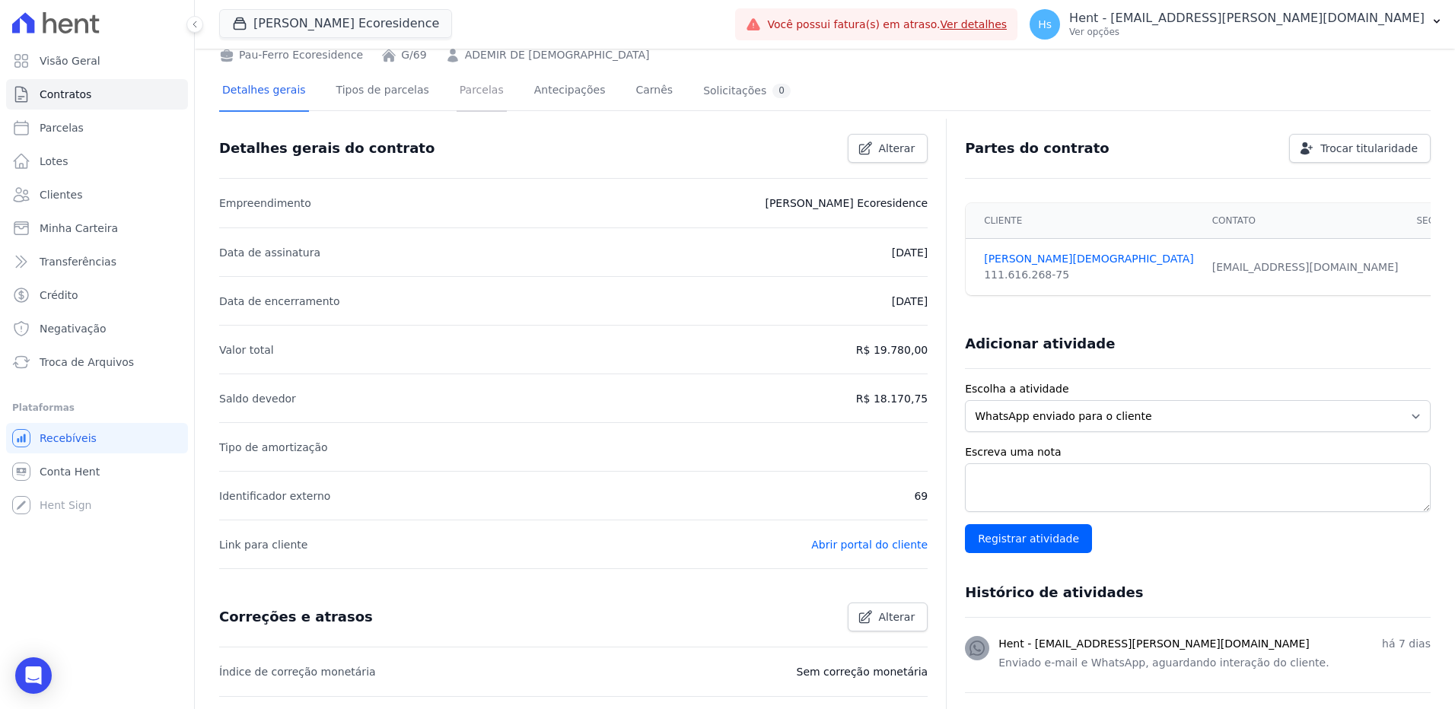
click at [459, 101] on link "Parcelas" at bounding box center [482, 92] width 50 height 40
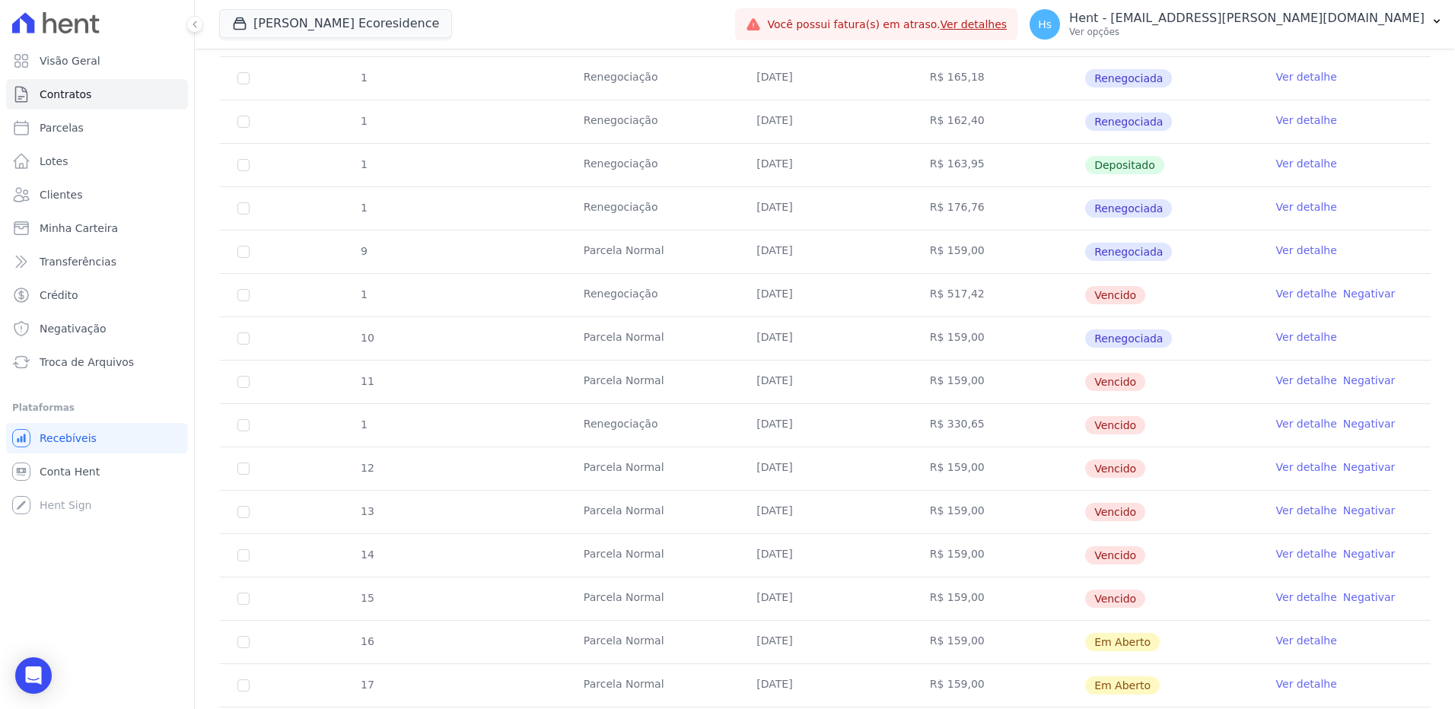
scroll to position [457, 0]
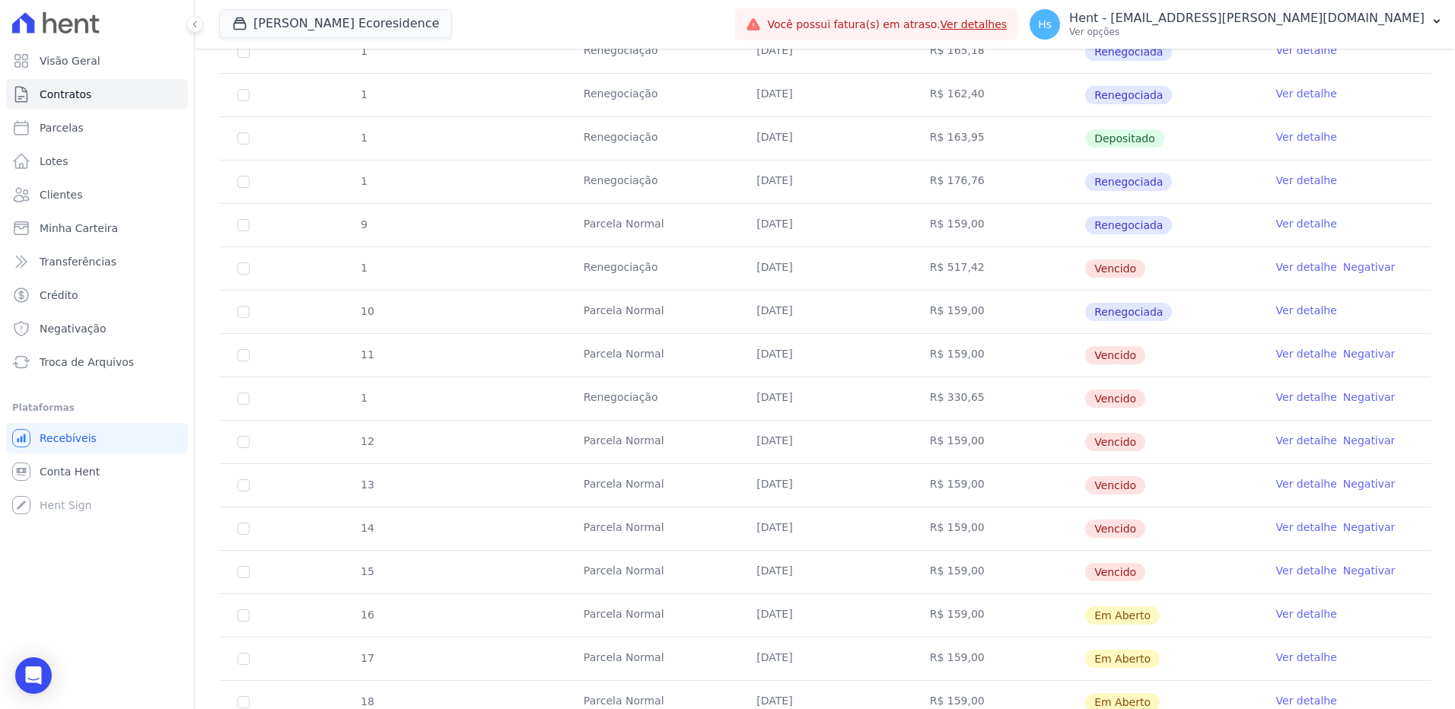
click at [1283, 272] on link "Ver detalhe" at bounding box center [1306, 266] width 61 height 15
click at [1277, 351] on link "Ver detalhe" at bounding box center [1306, 353] width 61 height 15
click at [1277, 392] on link "Ver detalhe" at bounding box center [1306, 397] width 61 height 15
click at [1281, 268] on link "Ver detalhe" at bounding box center [1306, 266] width 61 height 15
click at [1291, 349] on link "Ver detalhe" at bounding box center [1306, 353] width 61 height 15
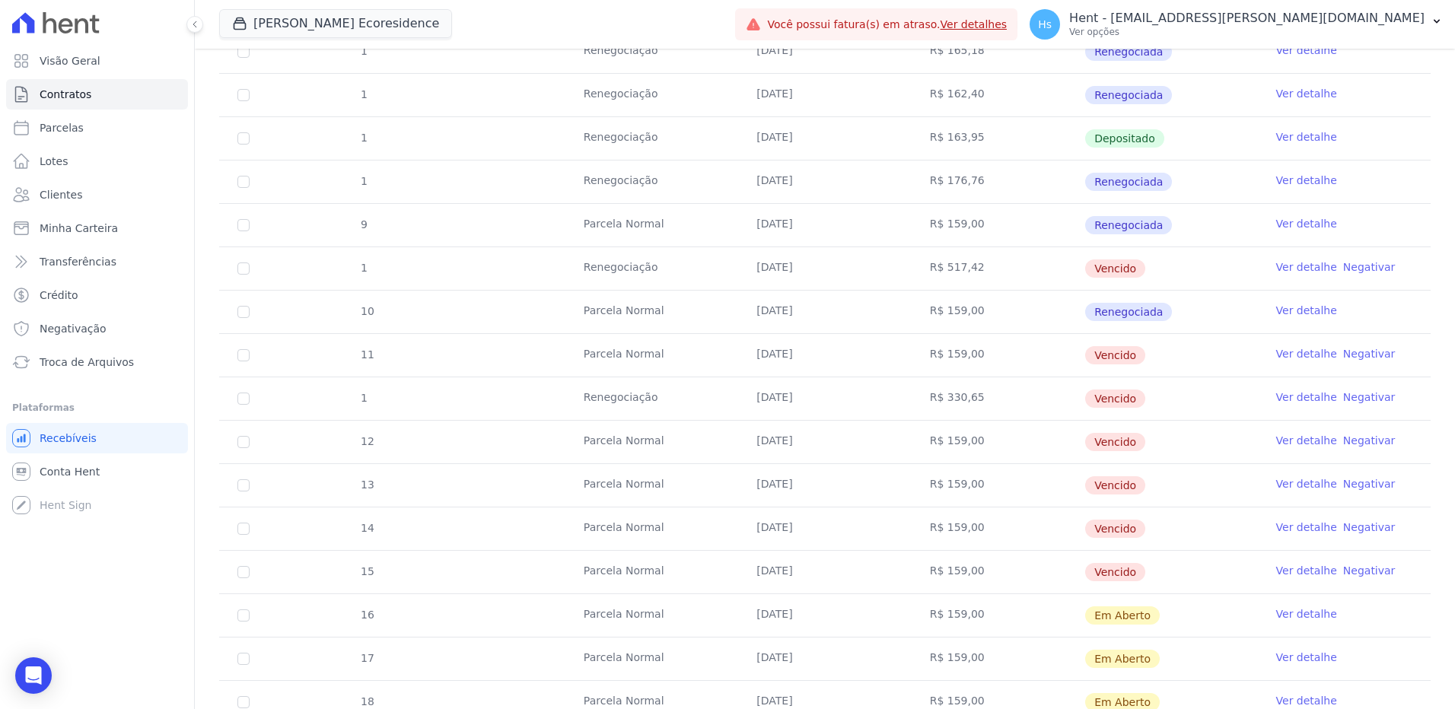
click at [1290, 396] on link "Ver detalhe" at bounding box center [1306, 397] width 61 height 15
click at [1290, 439] on link "Ver detalhe" at bounding box center [1306, 440] width 61 height 15
click at [1289, 485] on link "Ver detalhe" at bounding box center [1306, 483] width 61 height 15
click at [1289, 531] on link "Ver detalhe" at bounding box center [1306, 527] width 61 height 15
click at [1291, 569] on link "Ver detalhe" at bounding box center [1306, 570] width 61 height 15
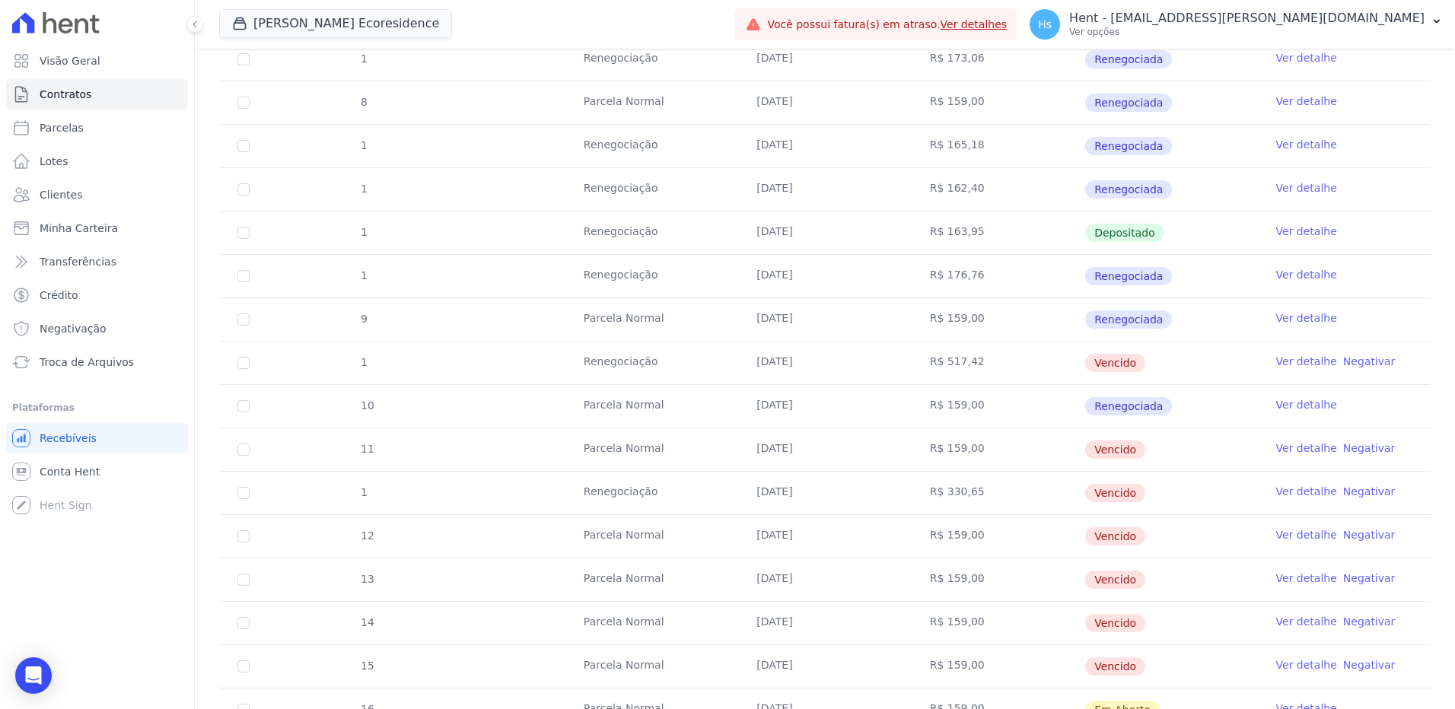
scroll to position [380, 0]
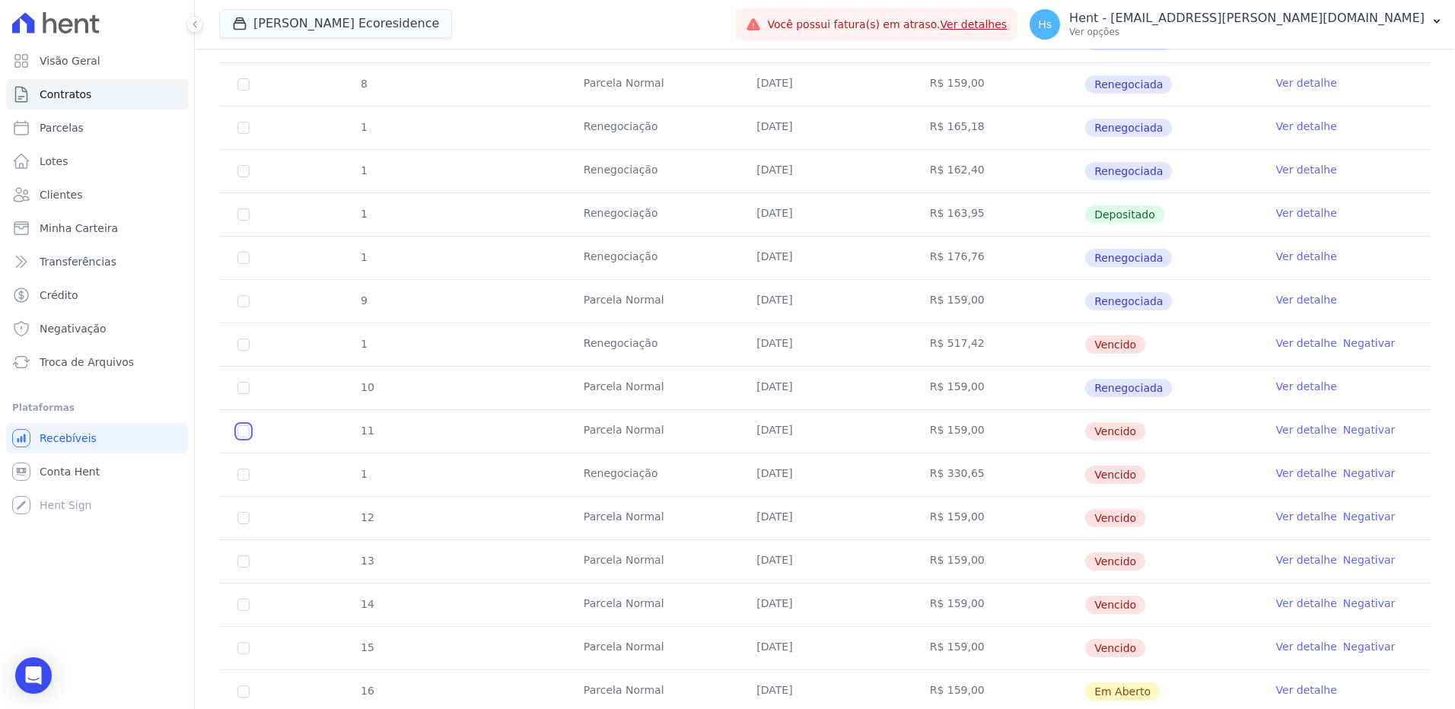
click at [244, 432] on input "checkbox" at bounding box center [243, 431] width 12 height 12
checkbox input "true"
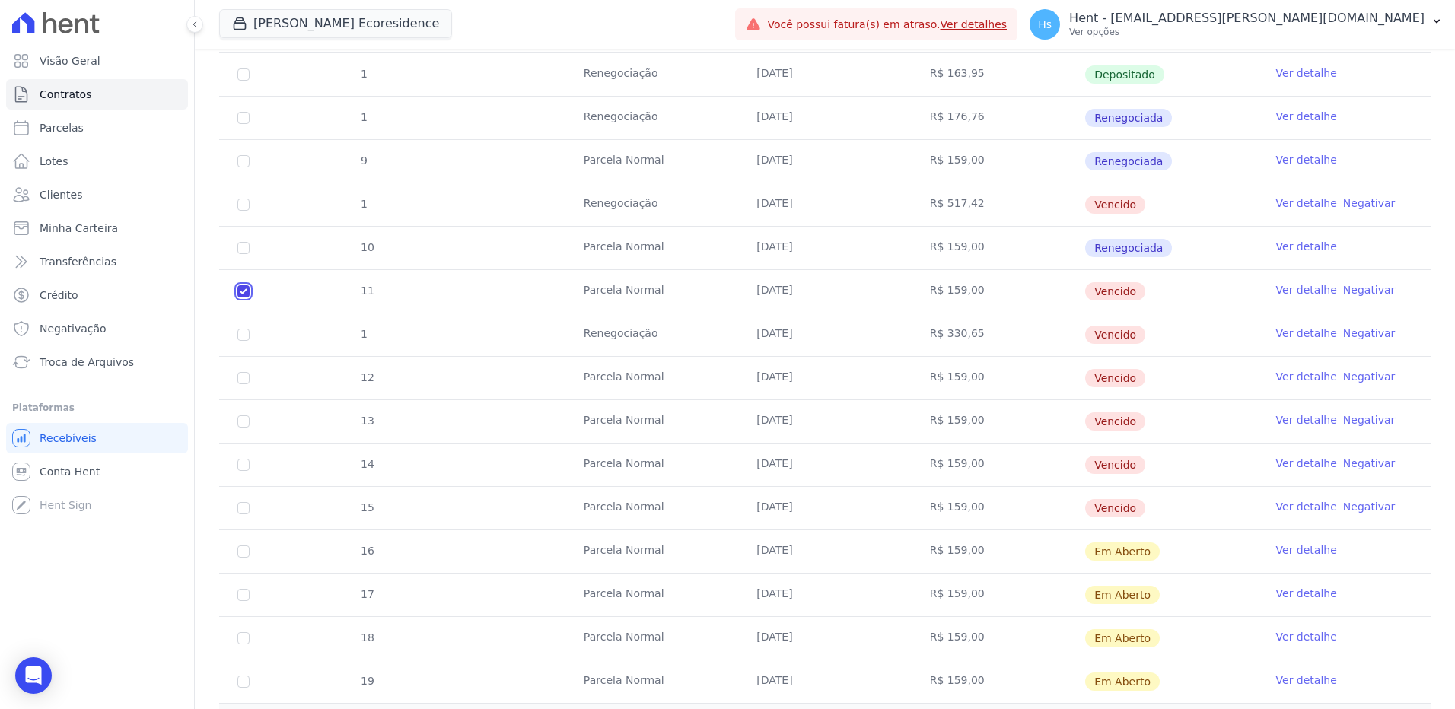
scroll to position [609, 0]
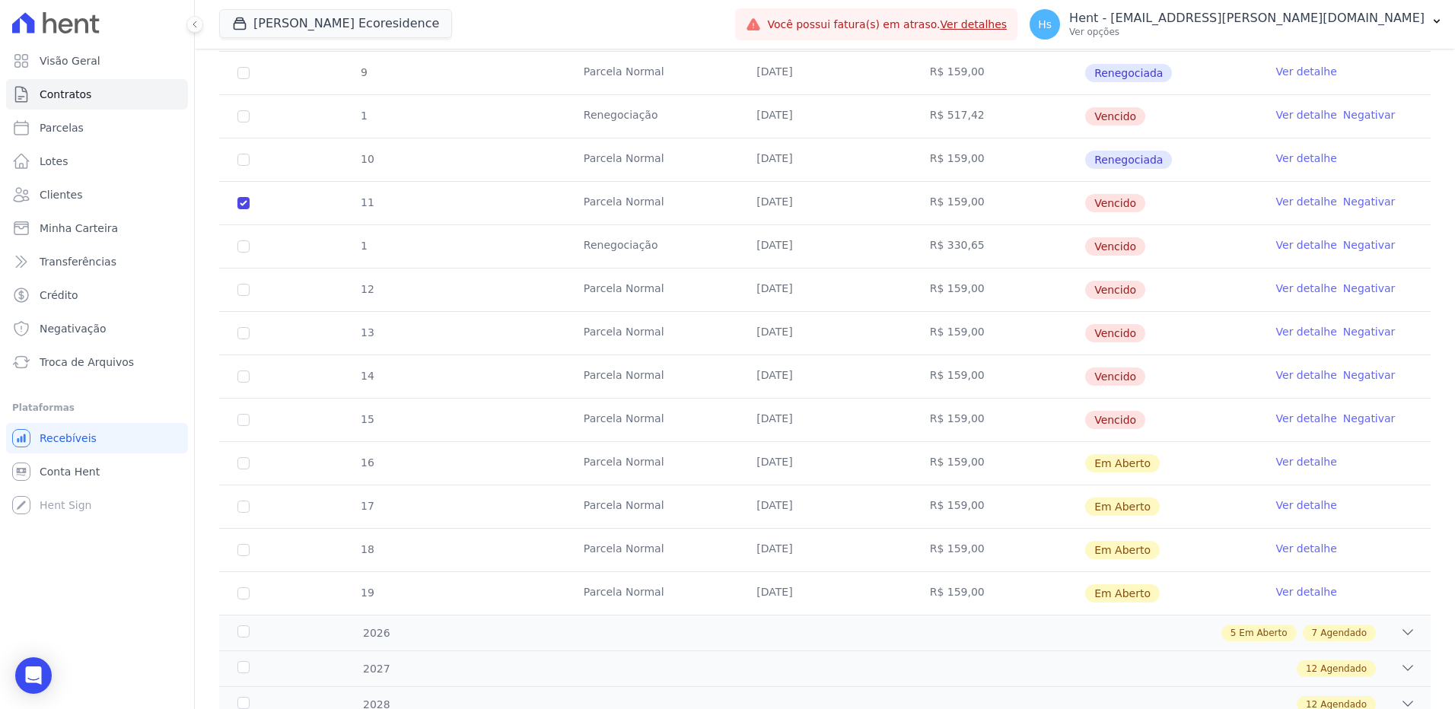
click at [251, 199] on td "11" at bounding box center [243, 203] width 49 height 43
click at [246, 199] on input "checkbox" at bounding box center [243, 203] width 12 height 12
checkbox input "false"
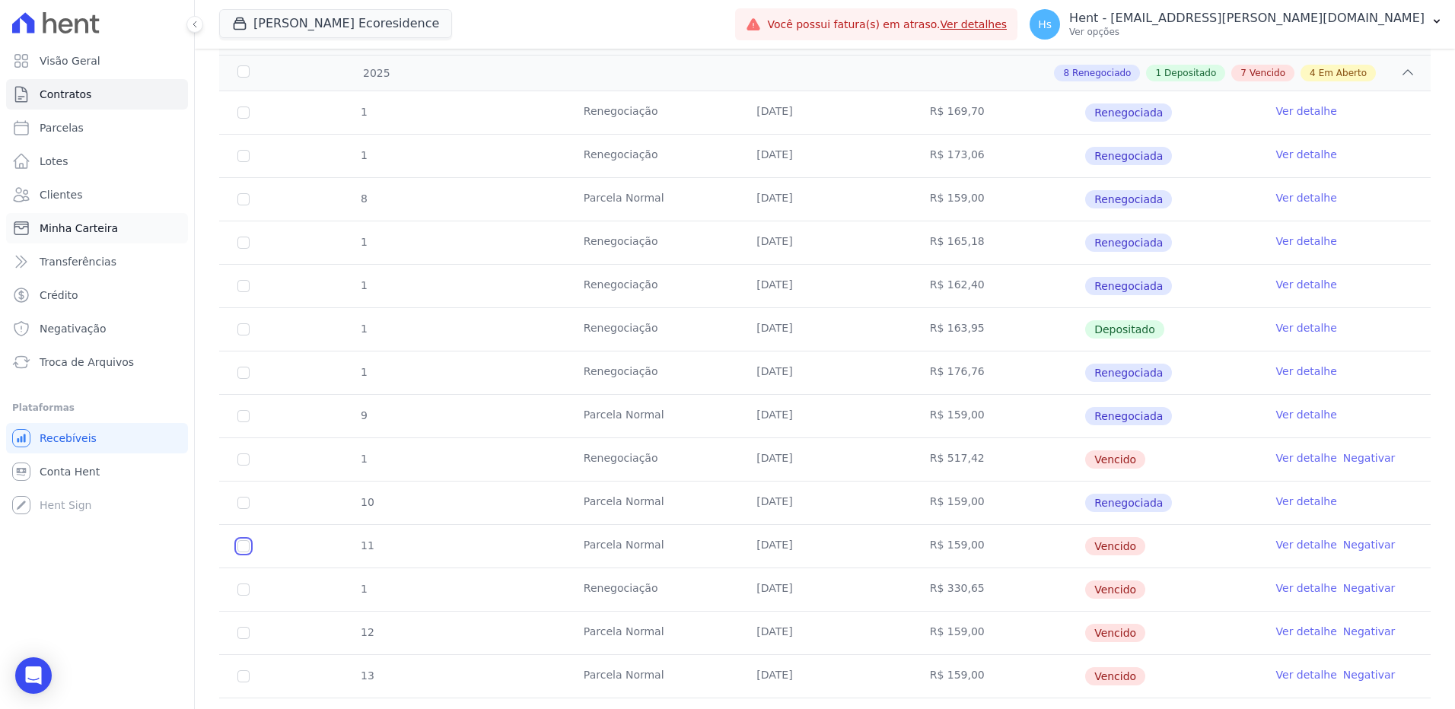
scroll to position [228, 0]
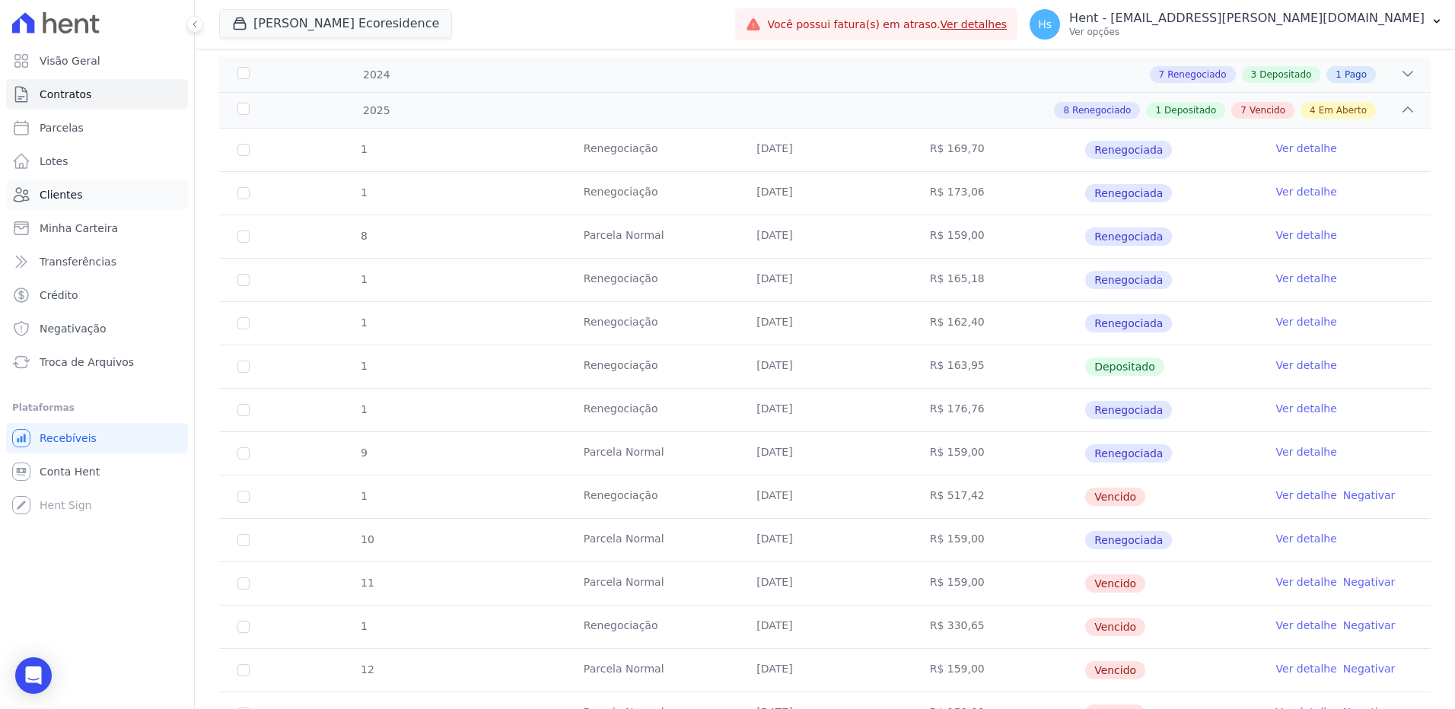
click at [64, 201] on span "Clientes" at bounding box center [61, 194] width 43 height 15
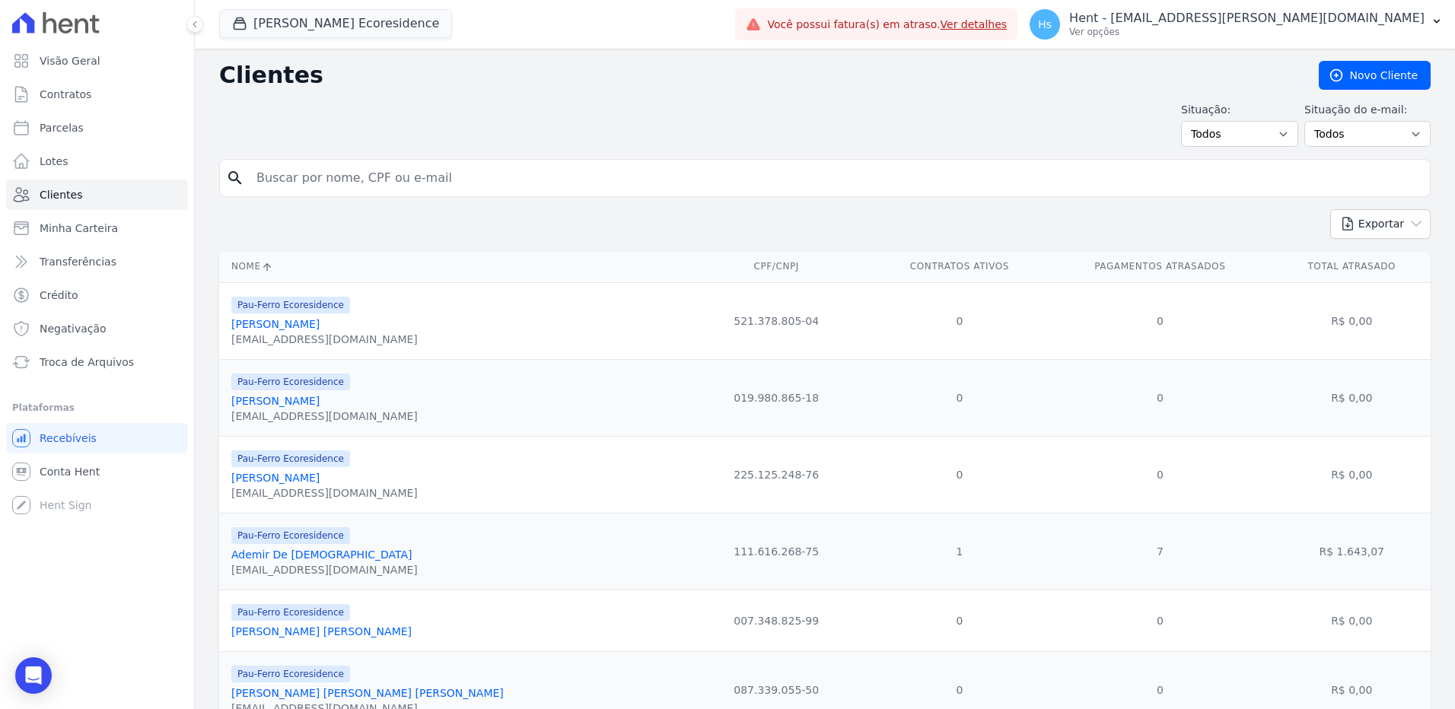
click at [300, 189] on input "search" at bounding box center [835, 178] width 1176 height 30
paste input "Ednéia Oliveira Santos"
type input "Ednéia Oliveira Santos"
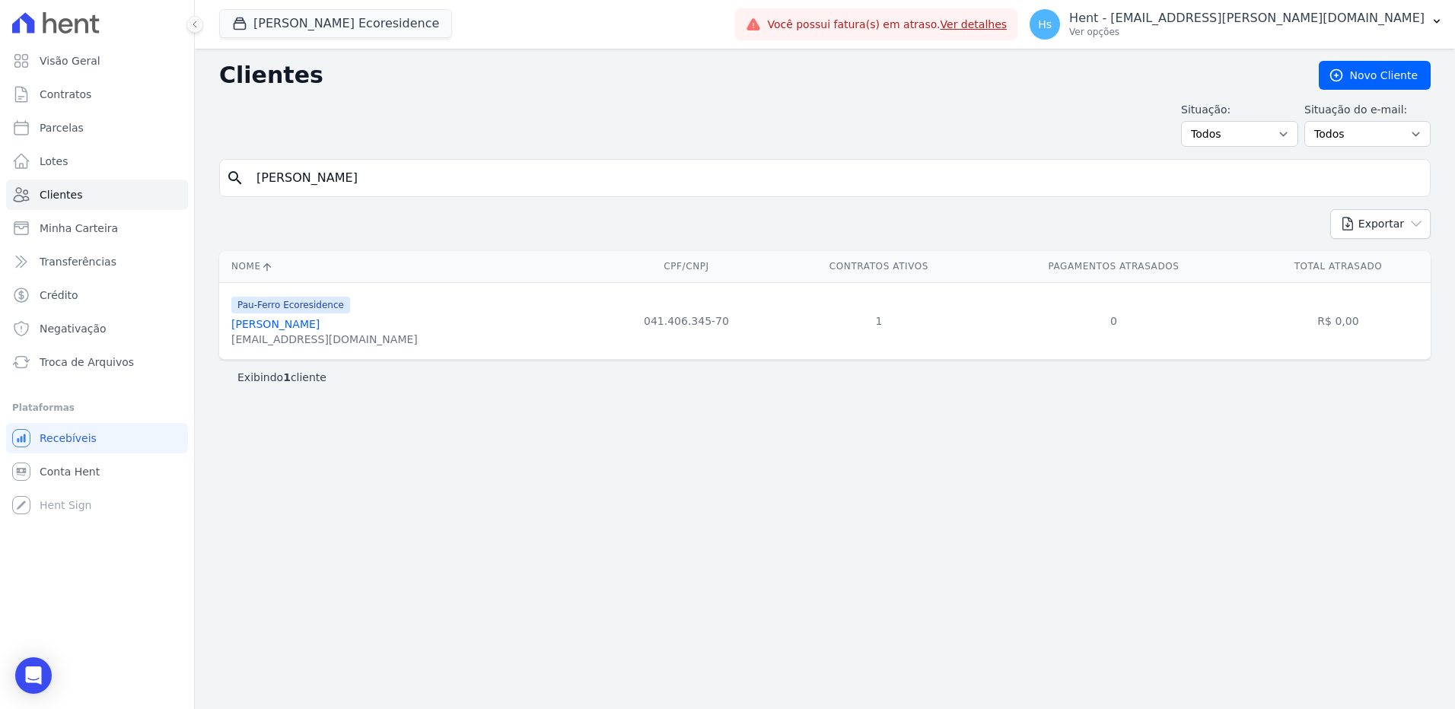
click at [295, 333] on div "oliveiraneia639@gmail.com" at bounding box center [324, 339] width 186 height 15
click at [294, 323] on link "Ednéia Oliveira Santos" at bounding box center [275, 324] width 88 height 12
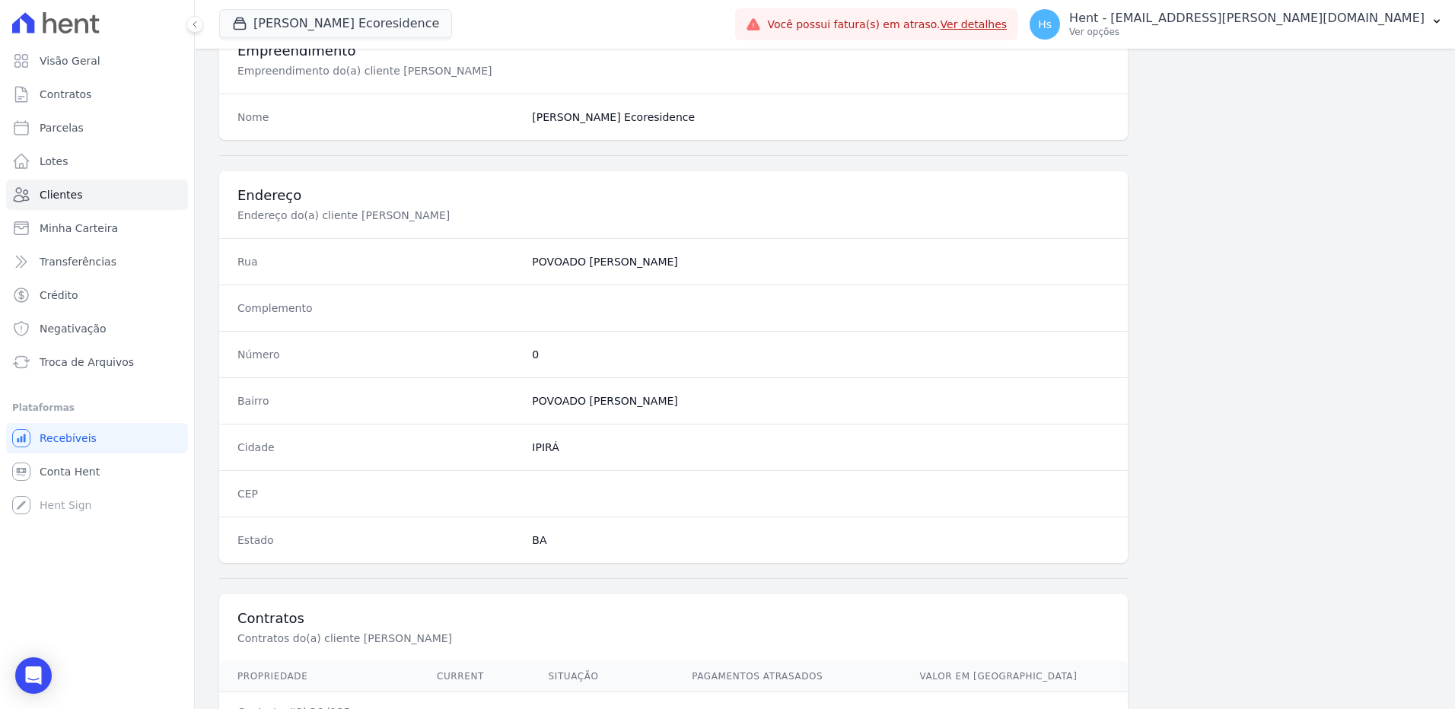
scroll to position [715, 0]
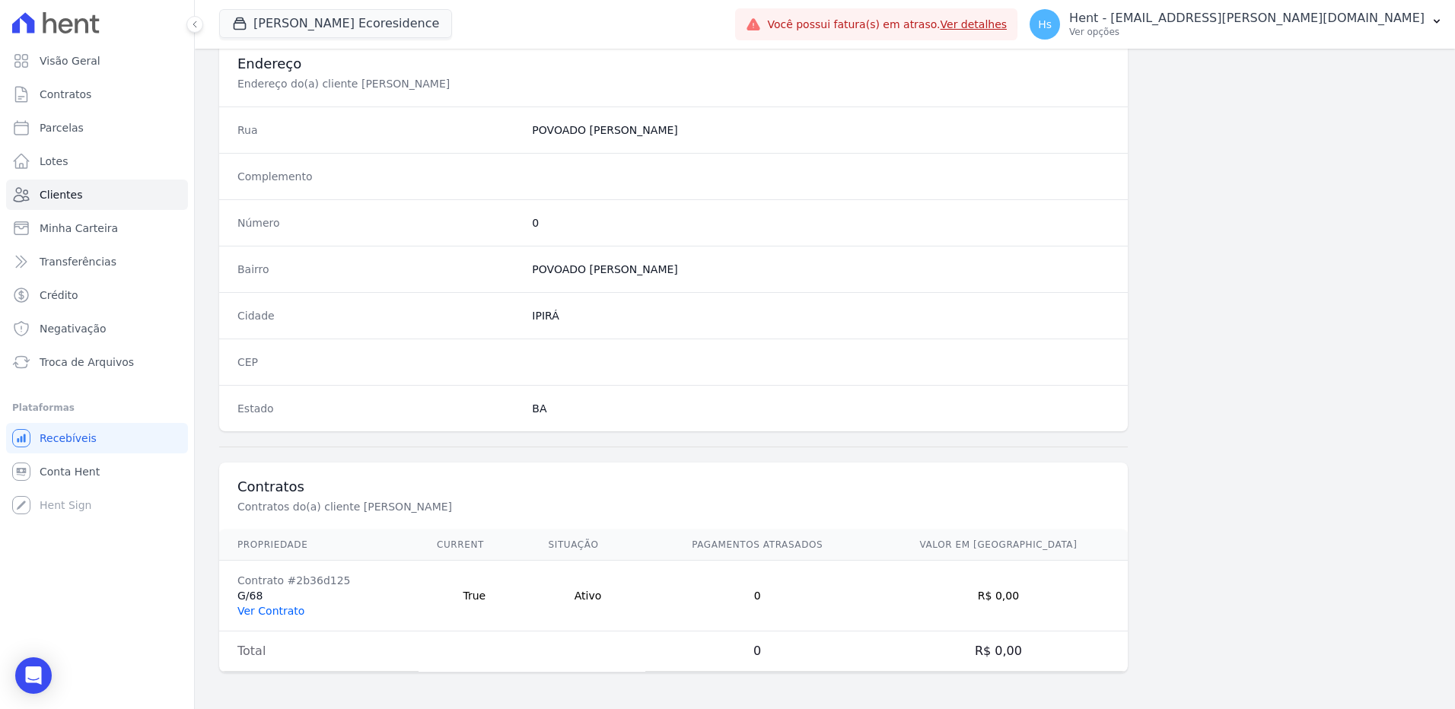
click at [270, 612] on link "Ver Contrato" at bounding box center [270, 611] width 67 height 12
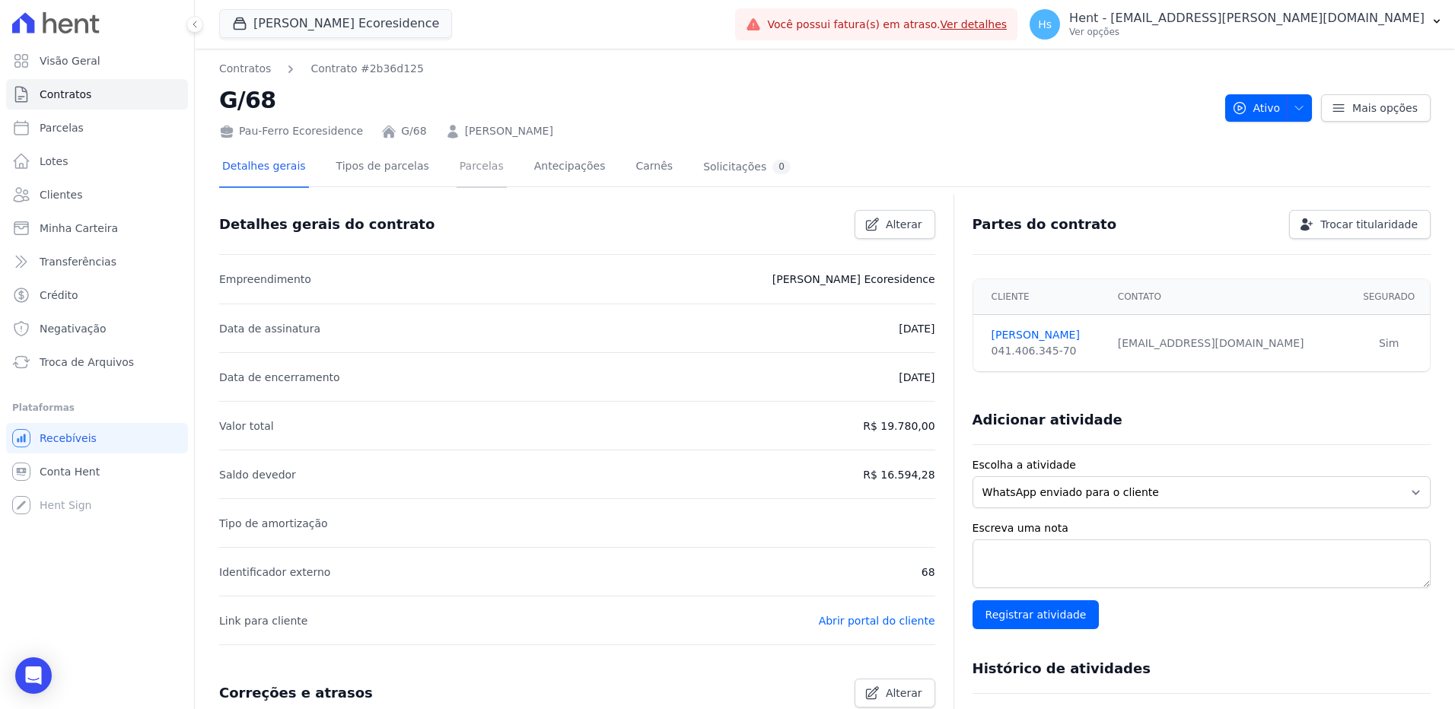
click at [473, 172] on link "Parcelas" at bounding box center [482, 168] width 50 height 40
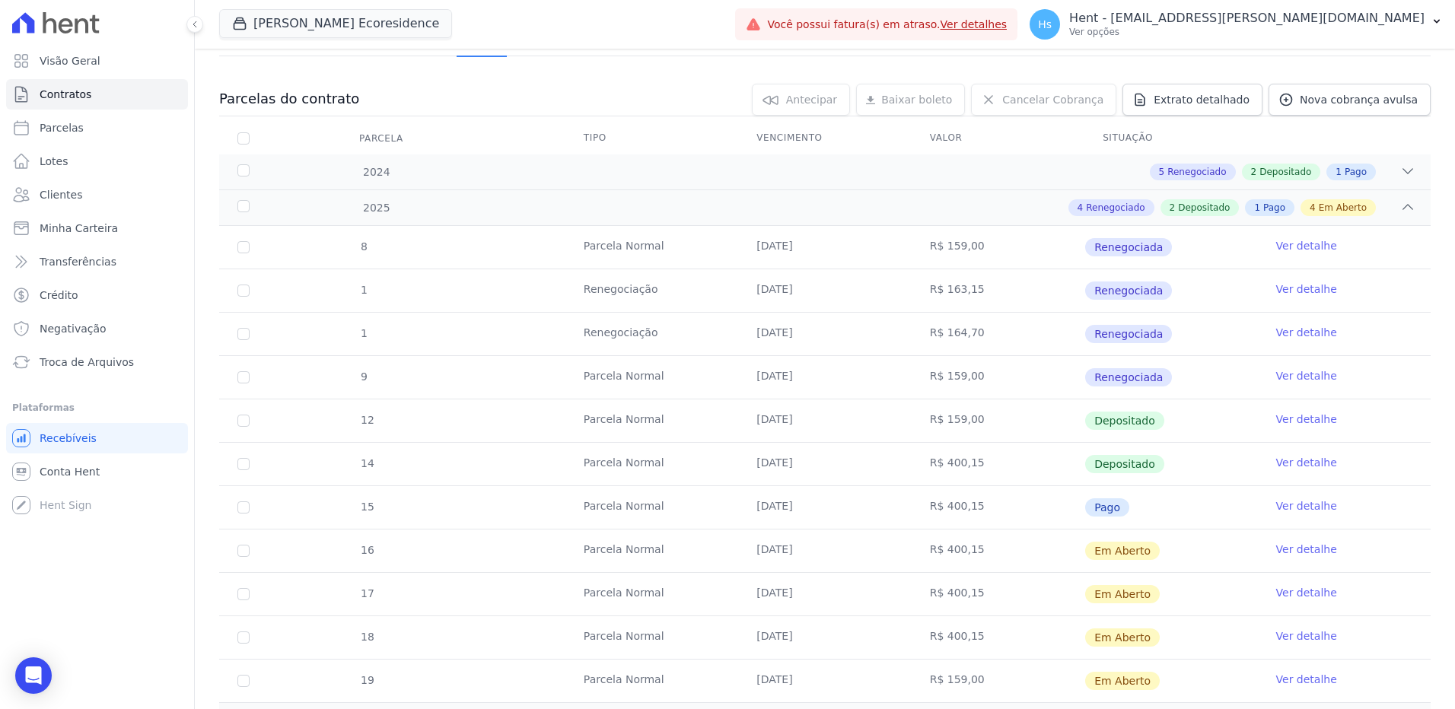
scroll to position [152, 0]
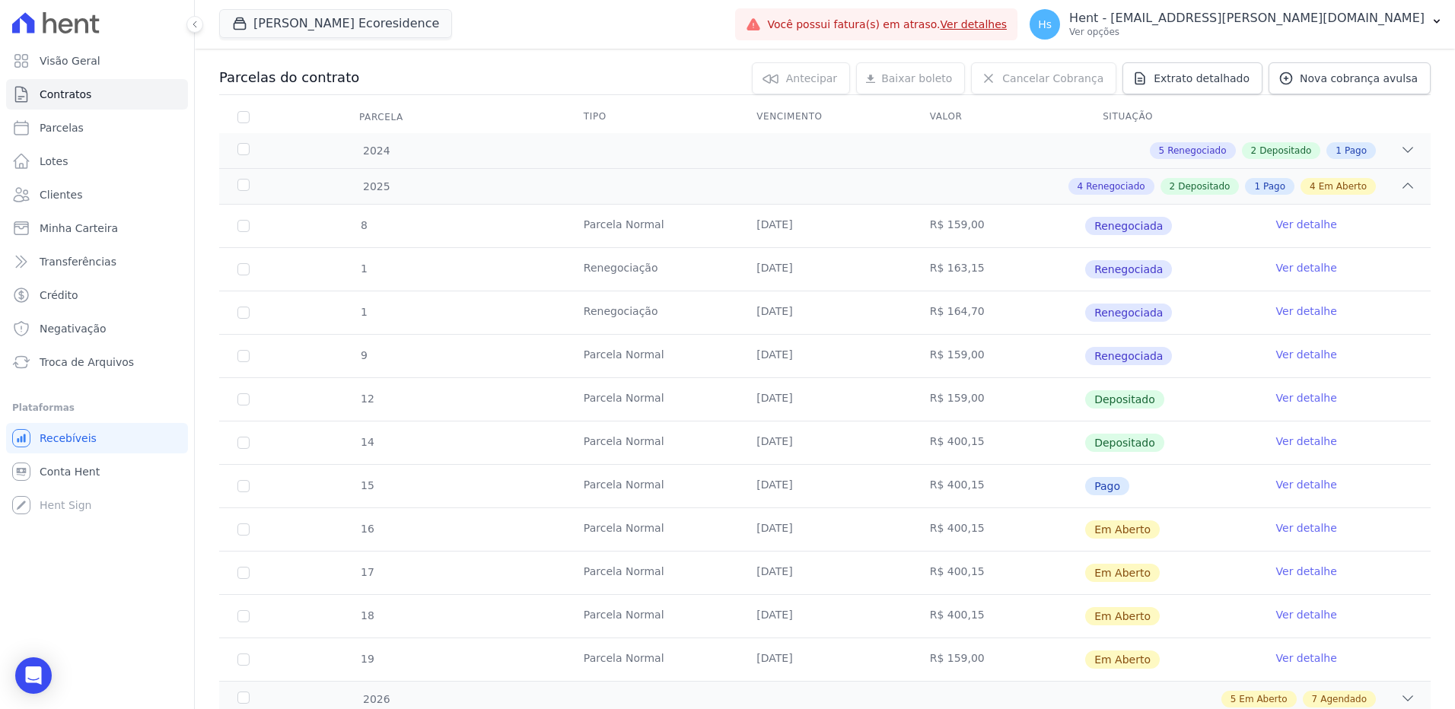
click at [1303, 489] on link "Ver detalhe" at bounding box center [1306, 484] width 61 height 15
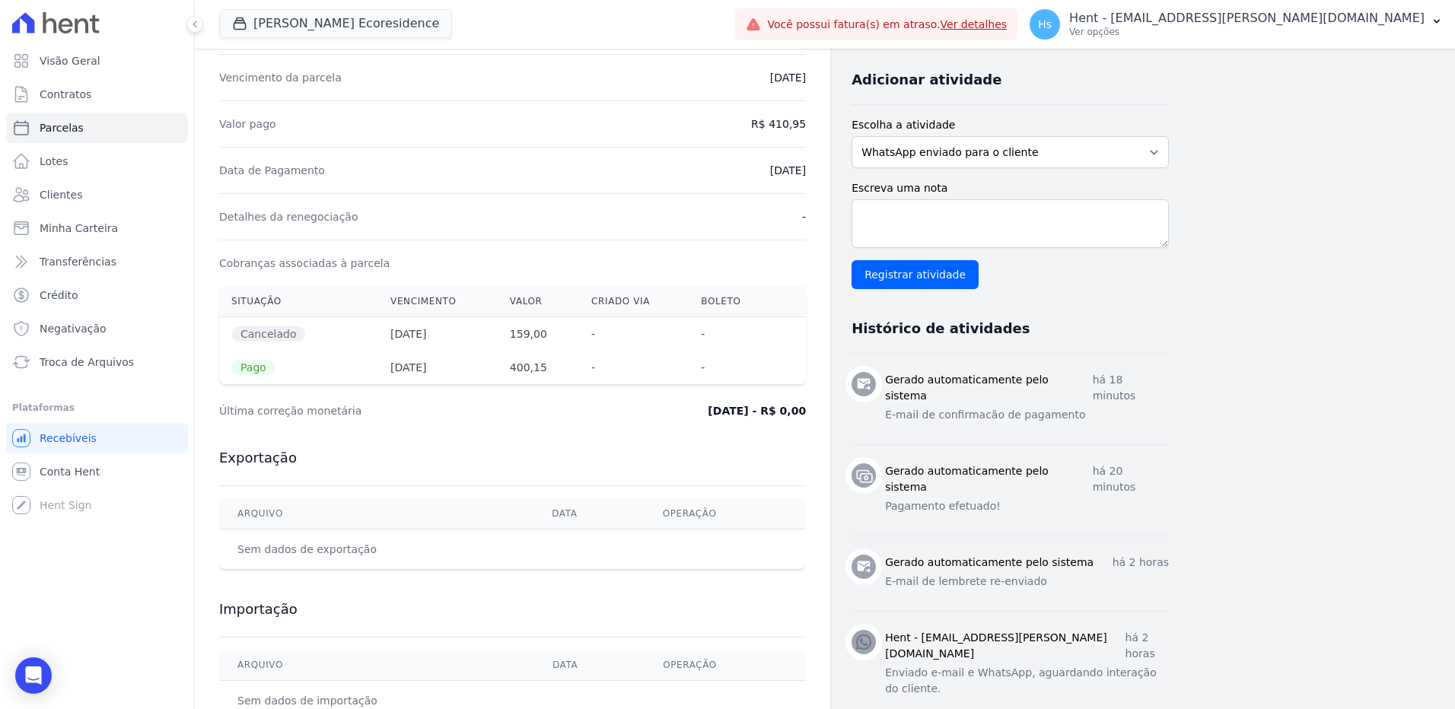
scroll to position [304, 0]
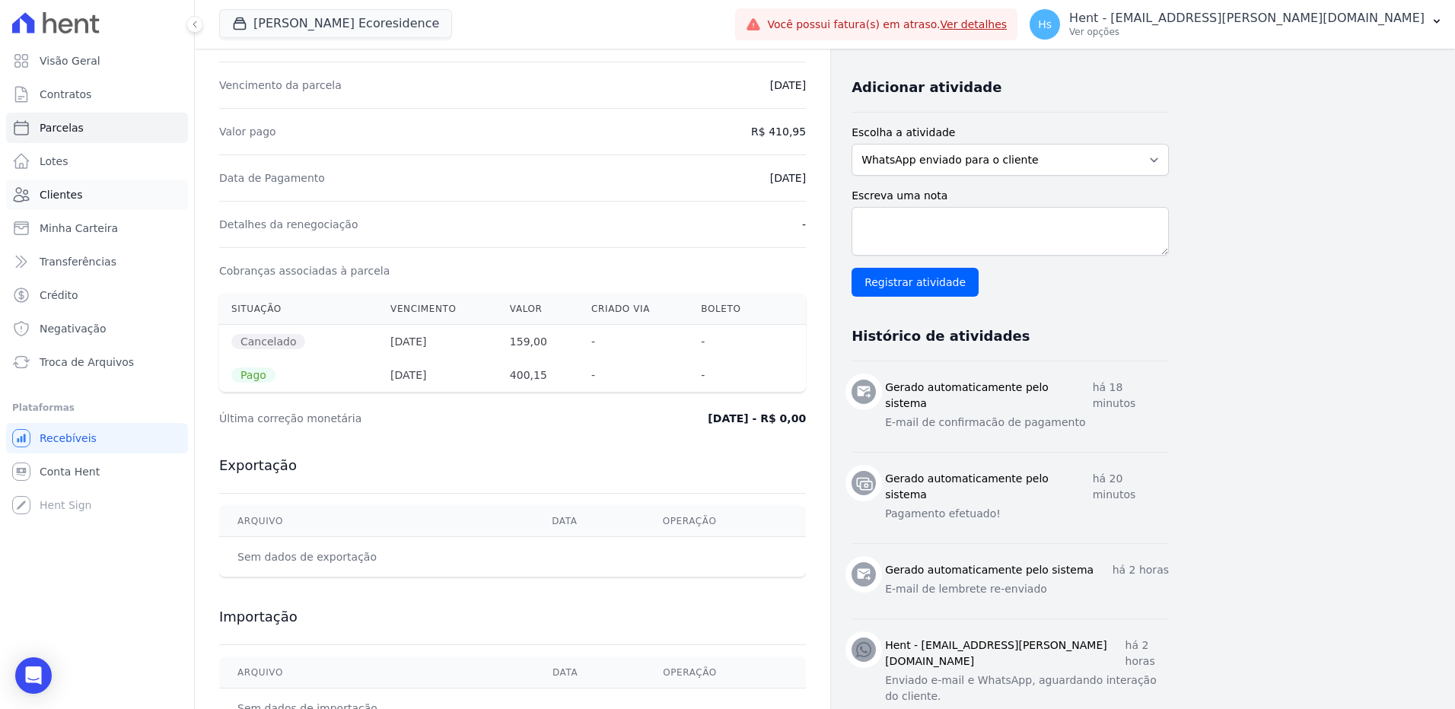
click at [72, 200] on span "Clientes" at bounding box center [61, 194] width 43 height 15
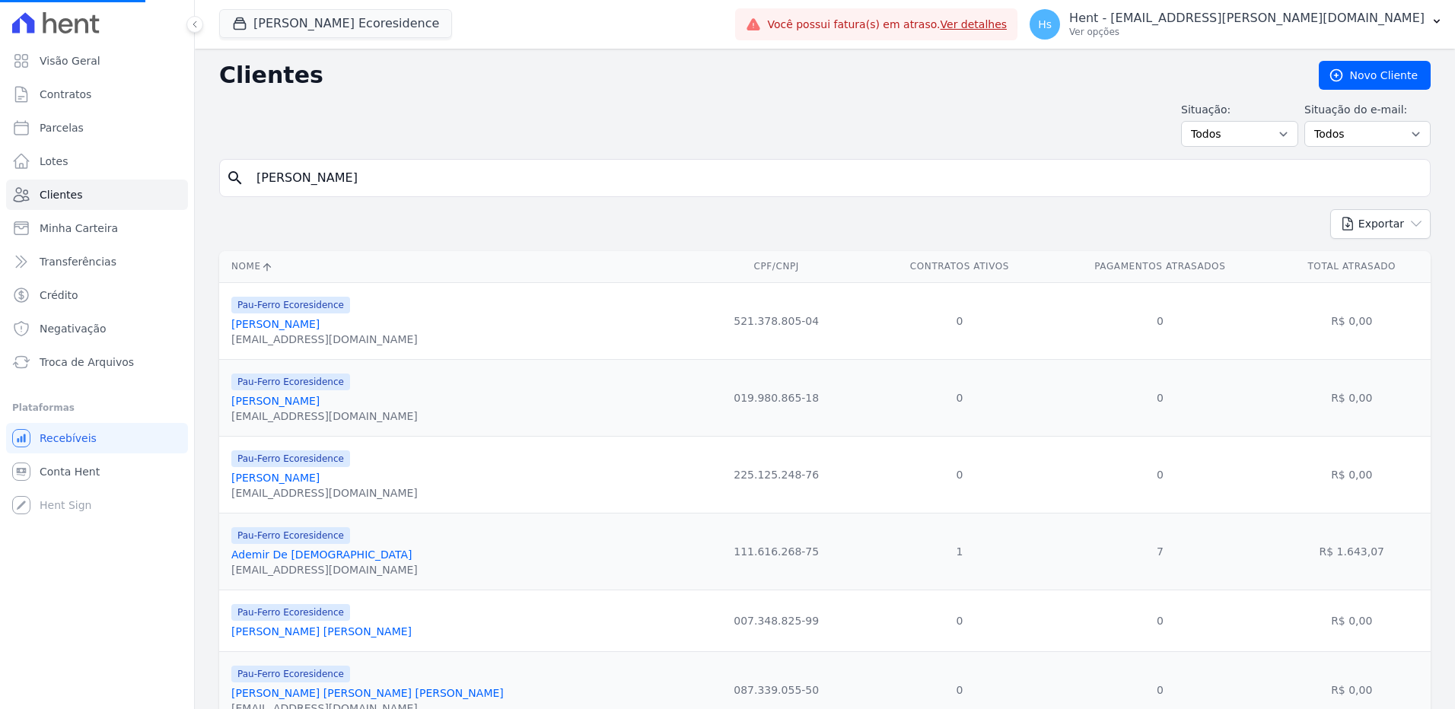
click at [362, 181] on input "Ednéia Oliveira Santos" at bounding box center [835, 178] width 1176 height 30
paste input "Ademir De Jesu"
type input "Ademir De Jesus"
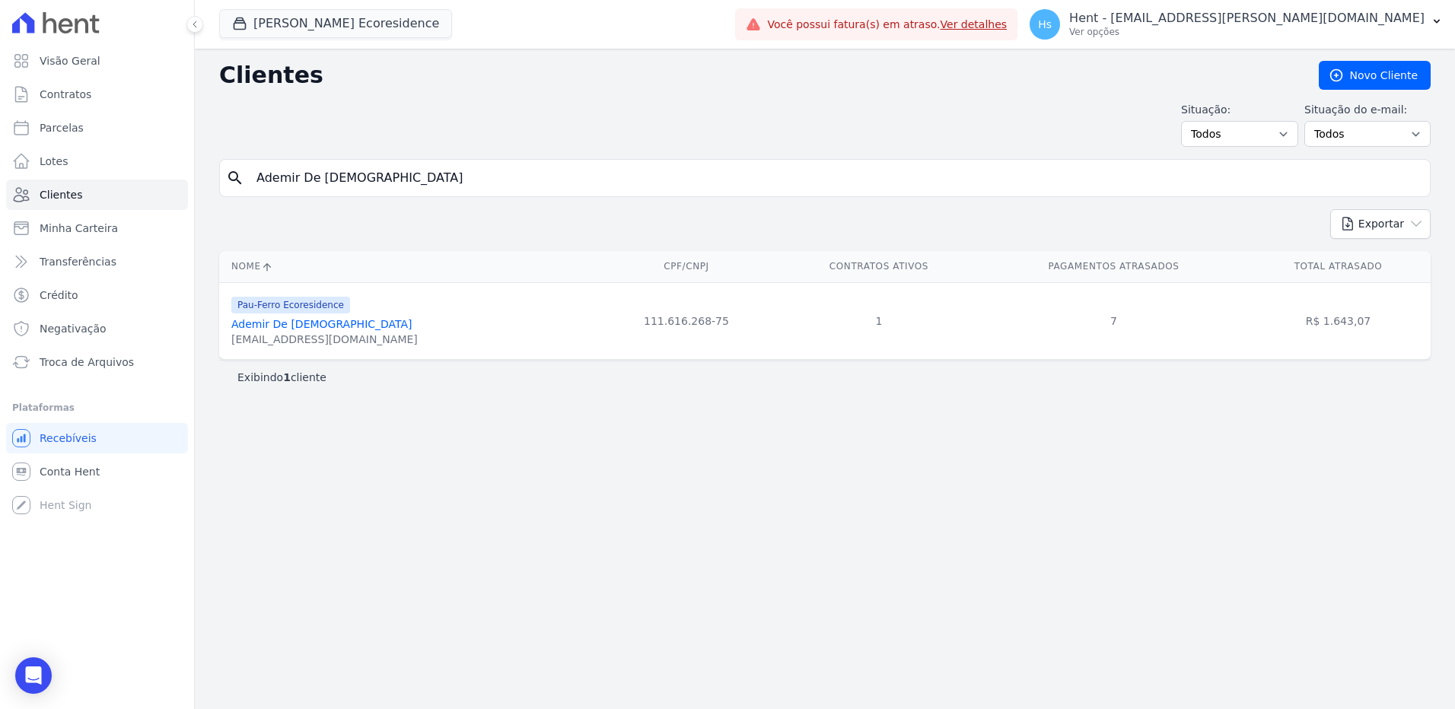
click at [288, 329] on link "Ademir De Jesus" at bounding box center [321, 324] width 181 height 12
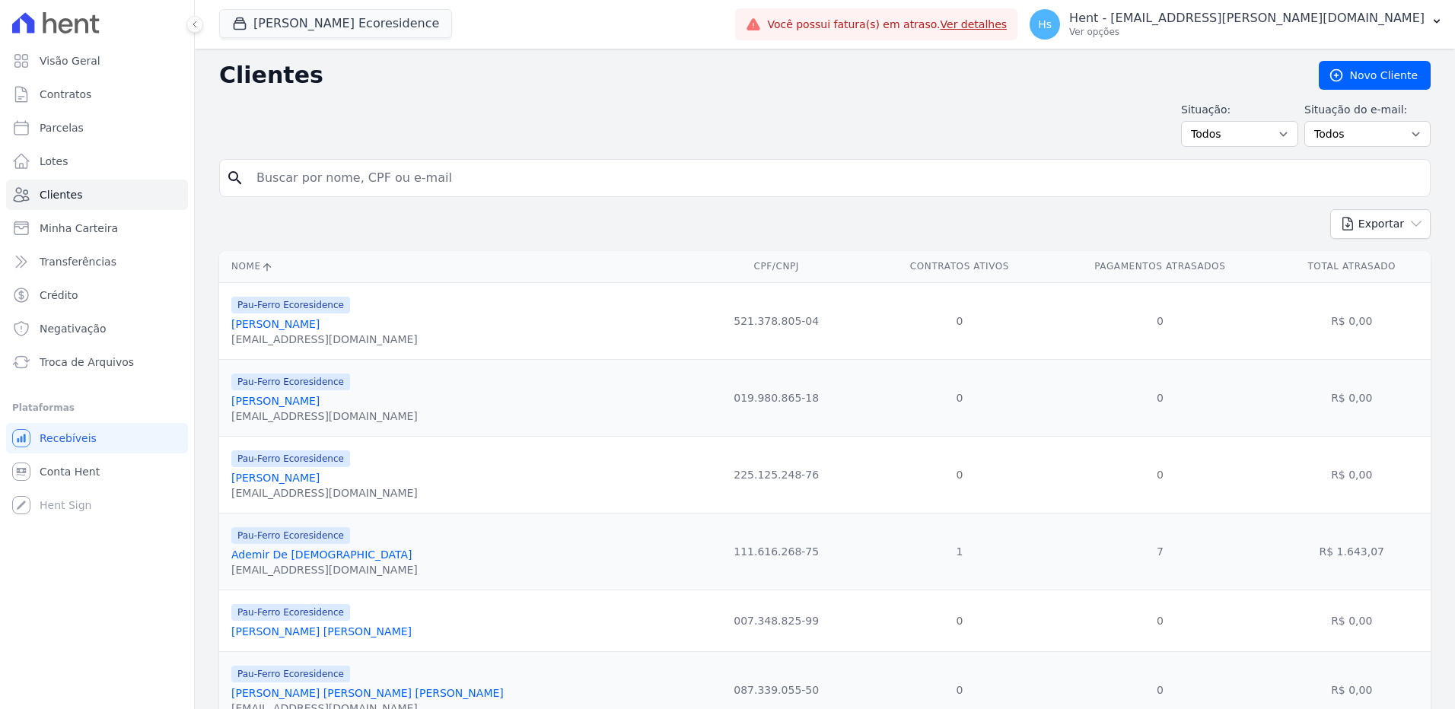
click at [292, 183] on input "search" at bounding box center [835, 178] width 1176 height 30
paste input "Ademir De Jesus"
type input "Ademir De Jesus"
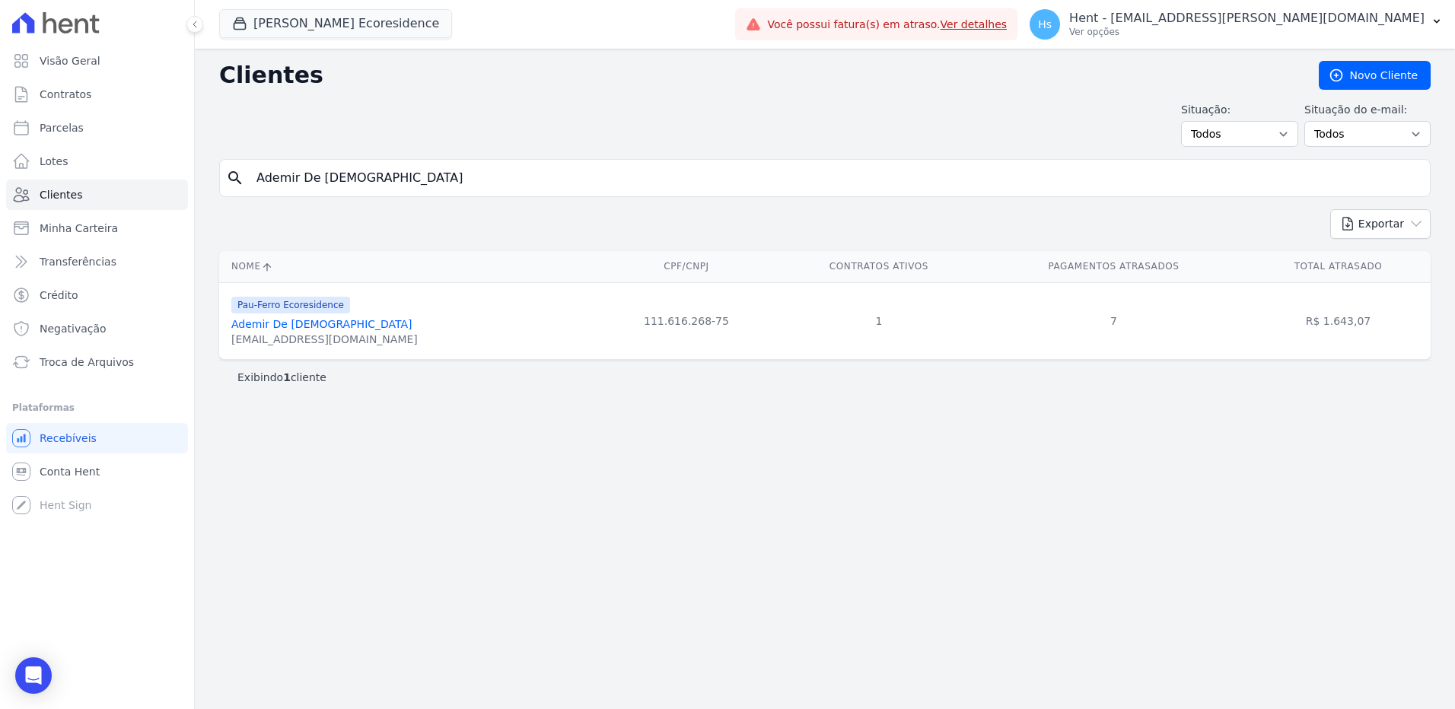
click at [275, 326] on link "Ademir De Jesus" at bounding box center [321, 324] width 181 height 12
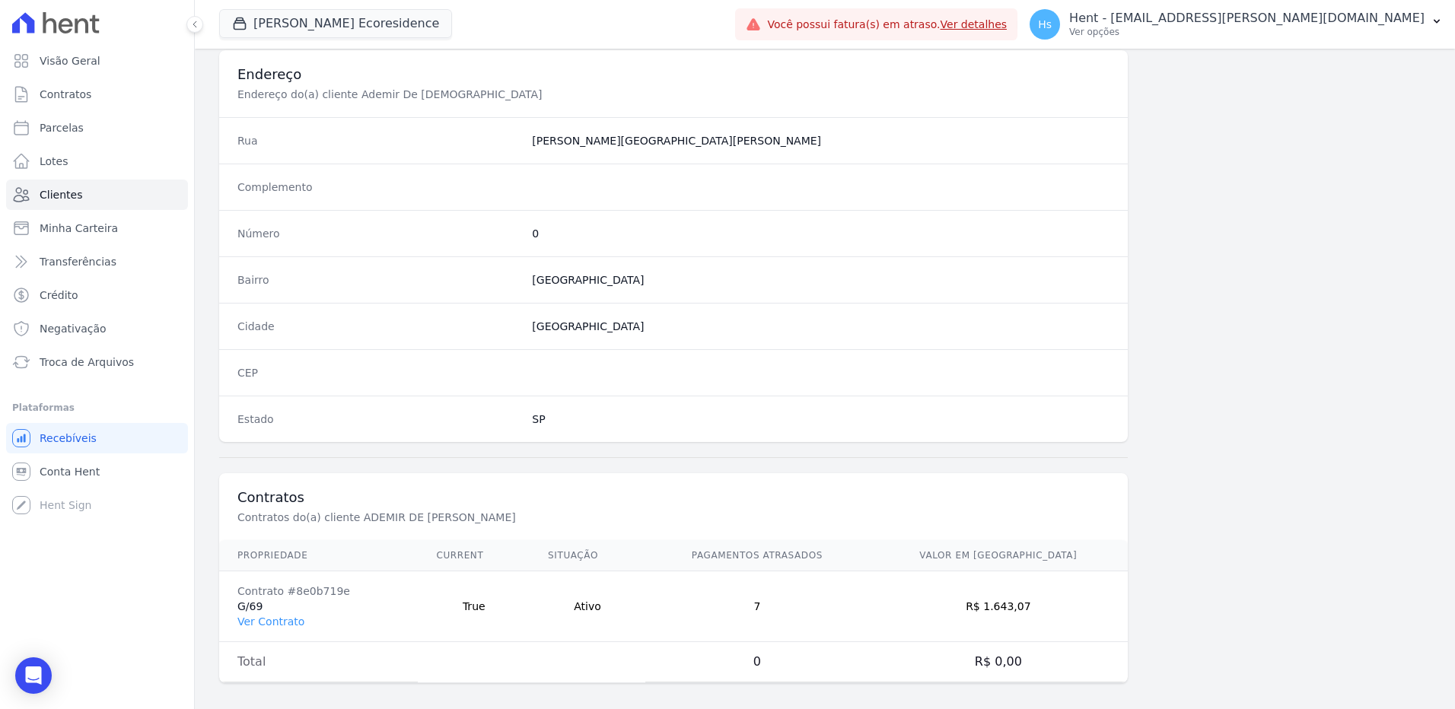
scroll to position [715, 0]
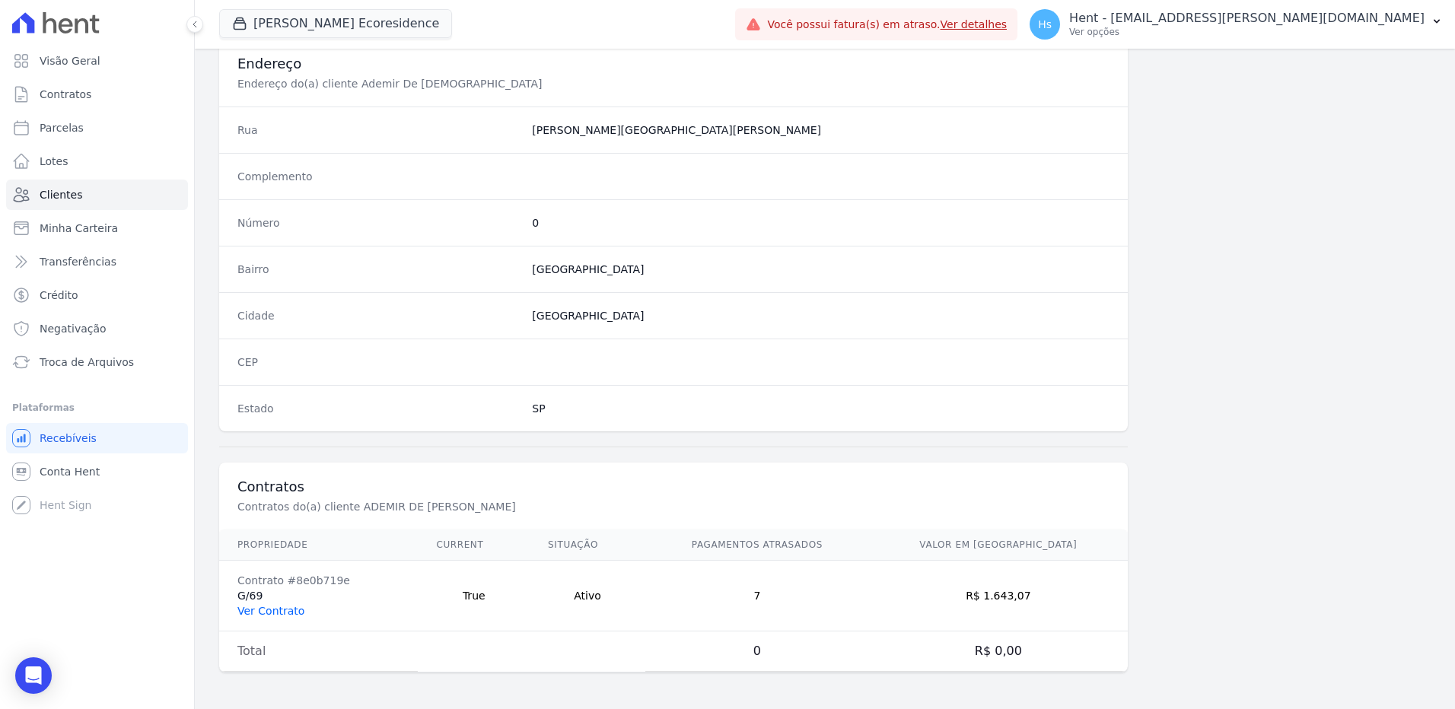
click at [291, 608] on link "Ver Contrato" at bounding box center [270, 611] width 67 height 12
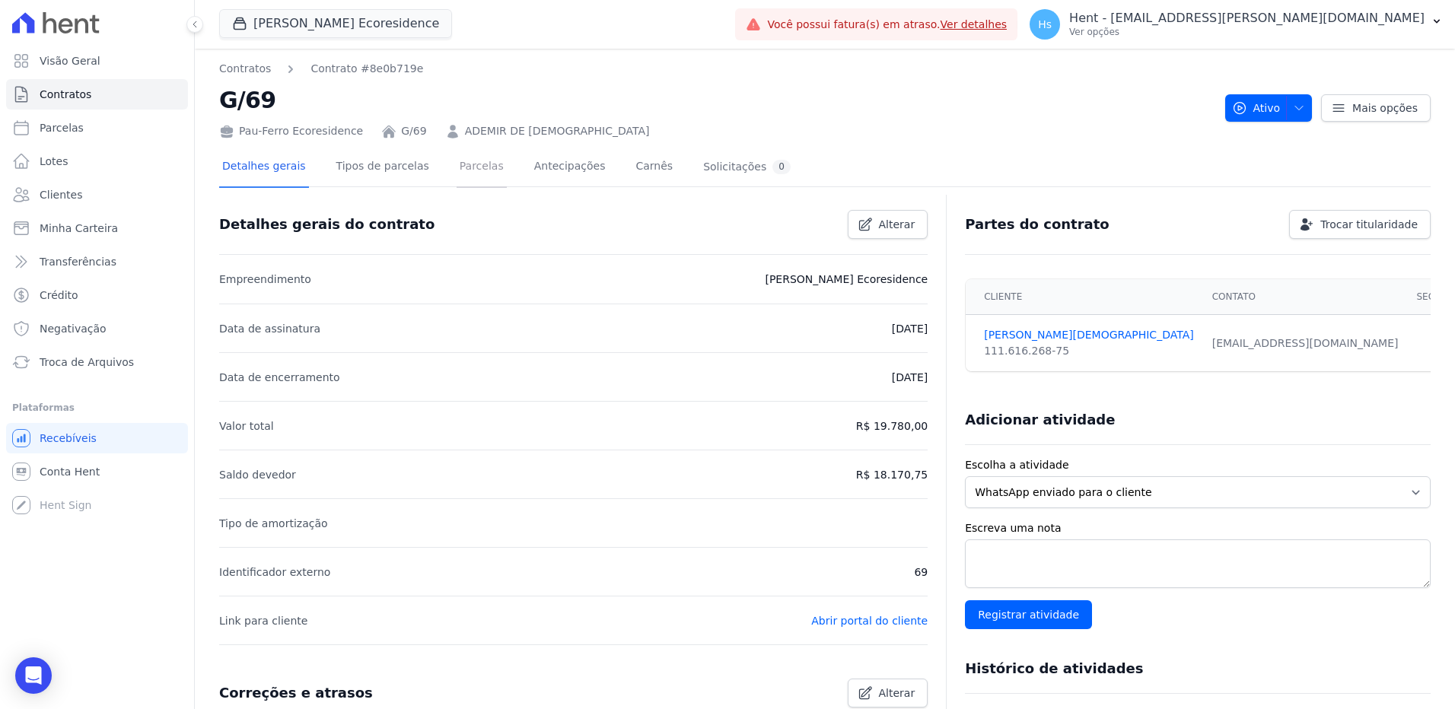
click at [457, 168] on link "Parcelas" at bounding box center [482, 168] width 50 height 40
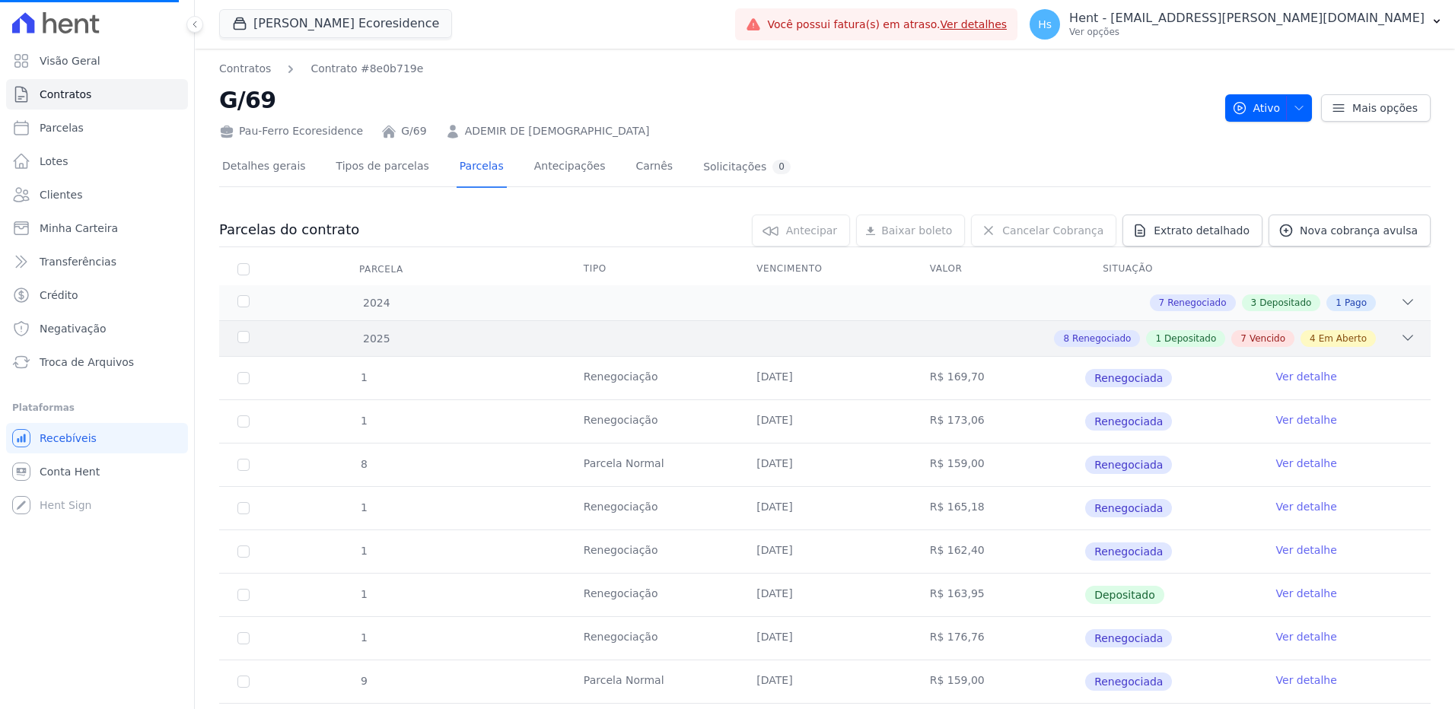
click at [1400, 339] on icon at bounding box center [1407, 337] width 15 height 15
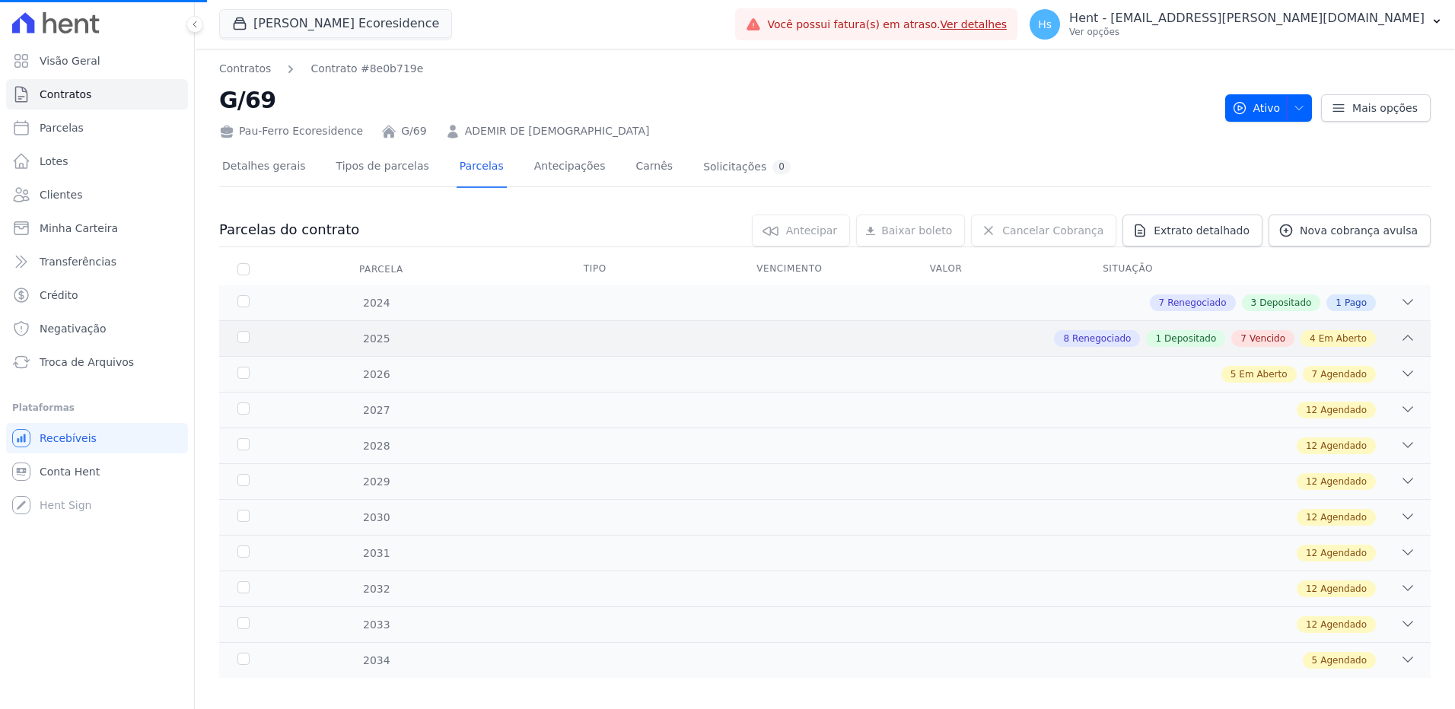
click at [1401, 332] on icon at bounding box center [1407, 337] width 15 height 15
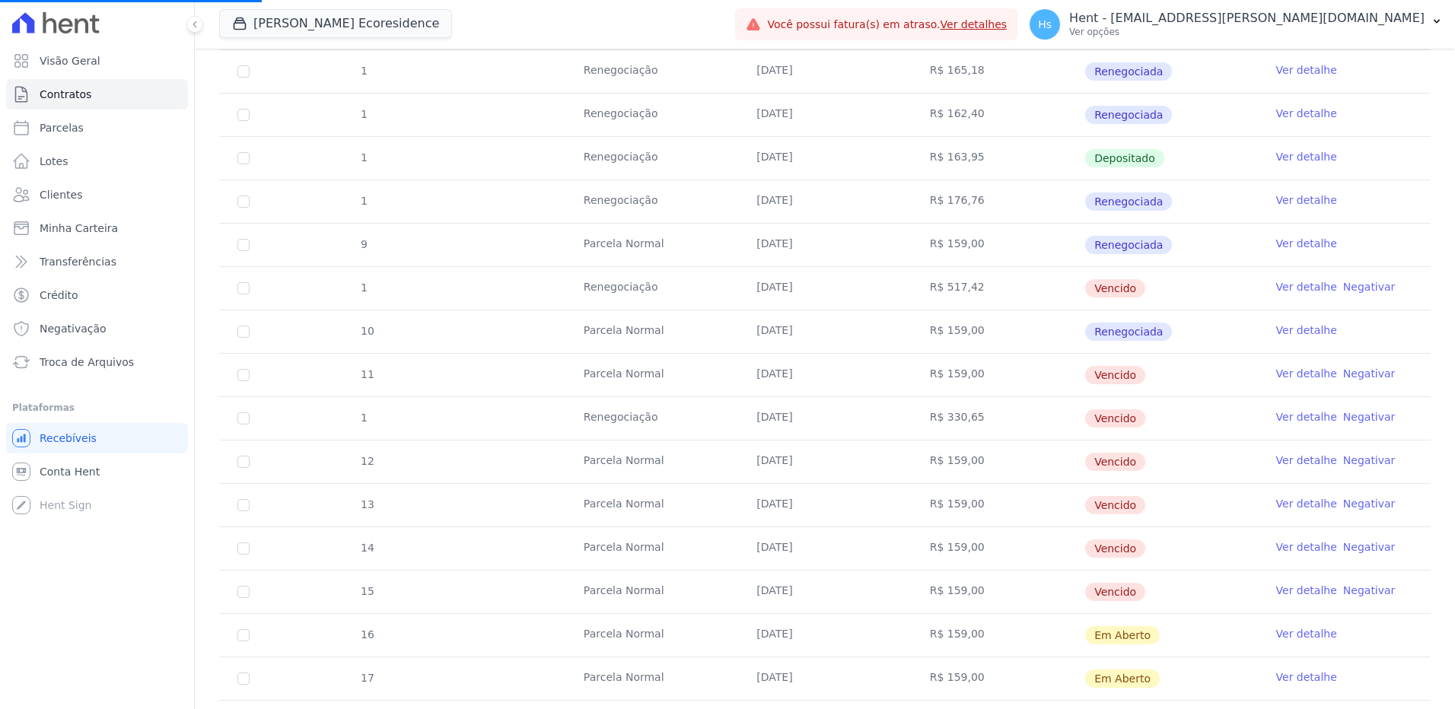
scroll to position [533, 0]
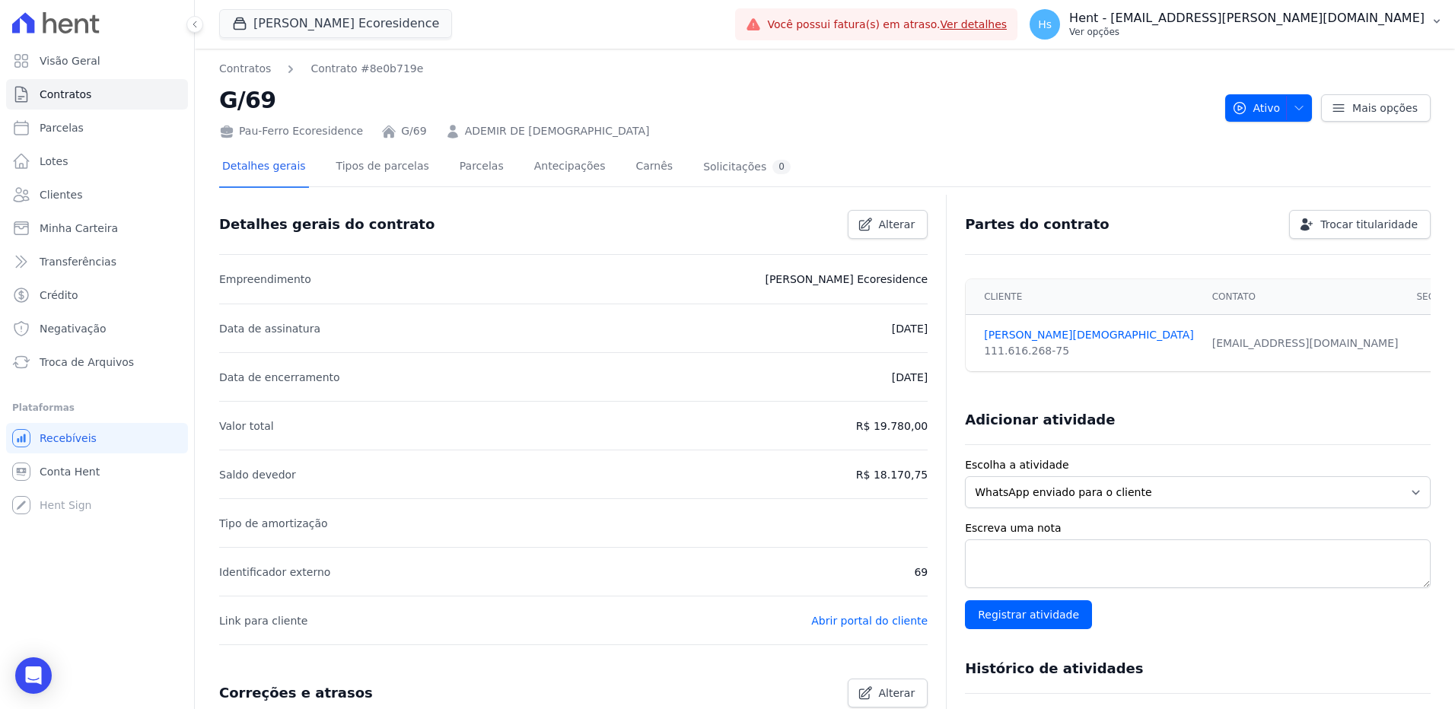
click at [1426, 21] on button "Hs Hent - [EMAIL_ADDRESS][DOMAIN_NAME] Ver opções" at bounding box center [1236, 24] width 438 height 43
click at [1433, 18] on icon "button" at bounding box center [1437, 21] width 12 height 12
click at [1444, 14] on button "Hs Hent - [EMAIL_ADDRESS][DOMAIN_NAME] Ver opções" at bounding box center [1236, 24] width 438 height 43
click at [1419, 23] on p "Hent - [EMAIL_ADDRESS][DOMAIN_NAME]" at bounding box center [1246, 18] width 355 height 15
click at [1264, 27] on p "Ver opções" at bounding box center [1246, 32] width 355 height 12
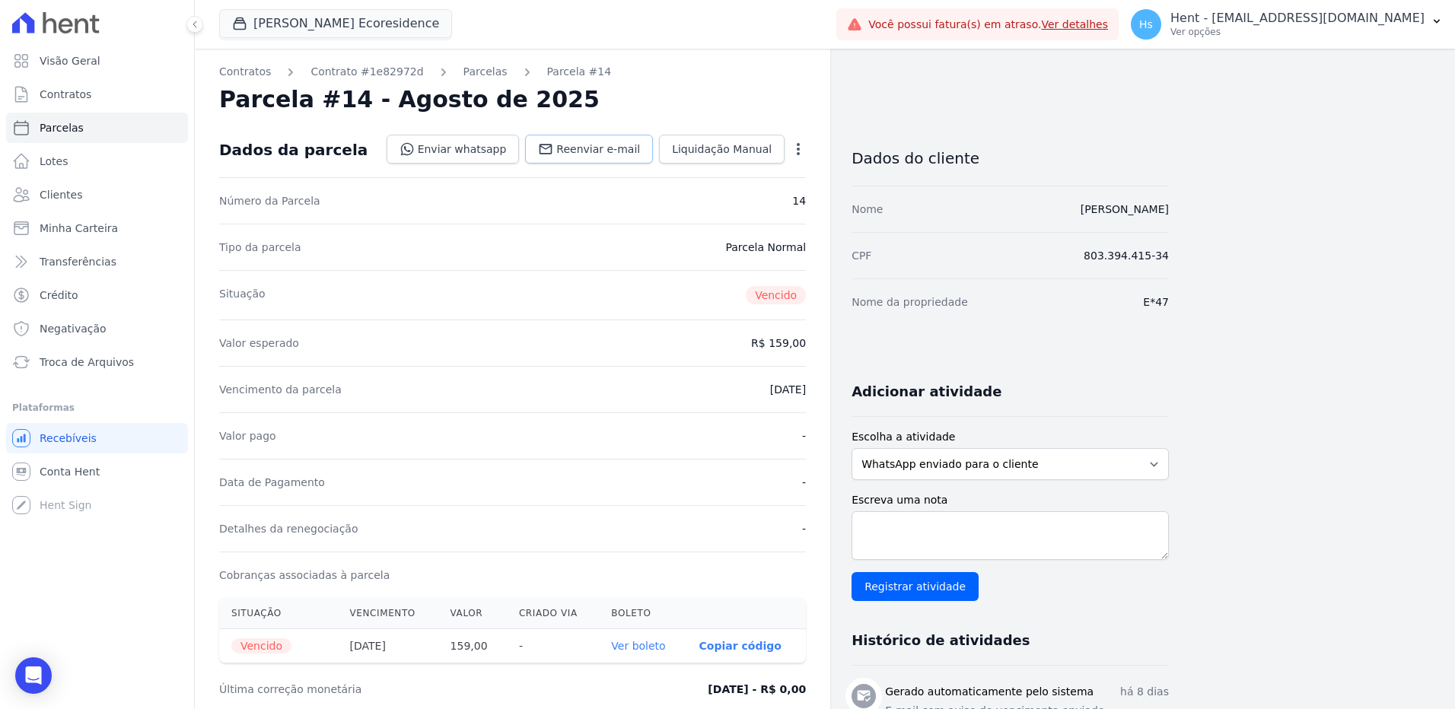
click at [648, 159] on link "Reenviar e-mail" at bounding box center [589, 149] width 128 height 29
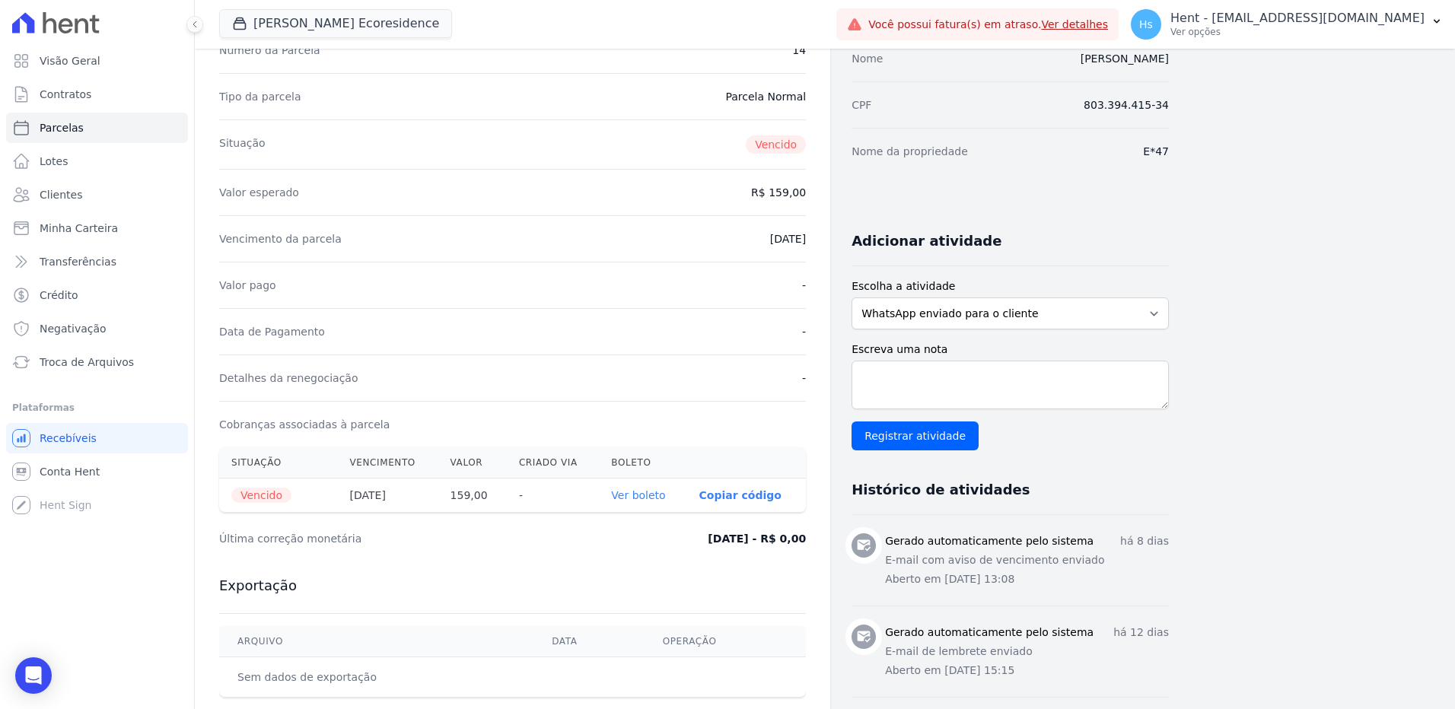
scroll to position [152, 0]
click at [1044, 312] on select "WhatsApp enviado para o cliente Adicionar um comentário Ligação feita para o cl…" at bounding box center [1010, 312] width 317 height 32
click at [852, 296] on select "WhatsApp enviado para o cliente Adicionar um comentário Ligação feita para o cl…" at bounding box center [1010, 312] width 317 height 32
click at [944, 379] on textarea "Escreva uma nota" at bounding box center [1010, 383] width 317 height 49
paste textarea "Enviado e-mail e WhatsApp, aguardando interação do cliente."
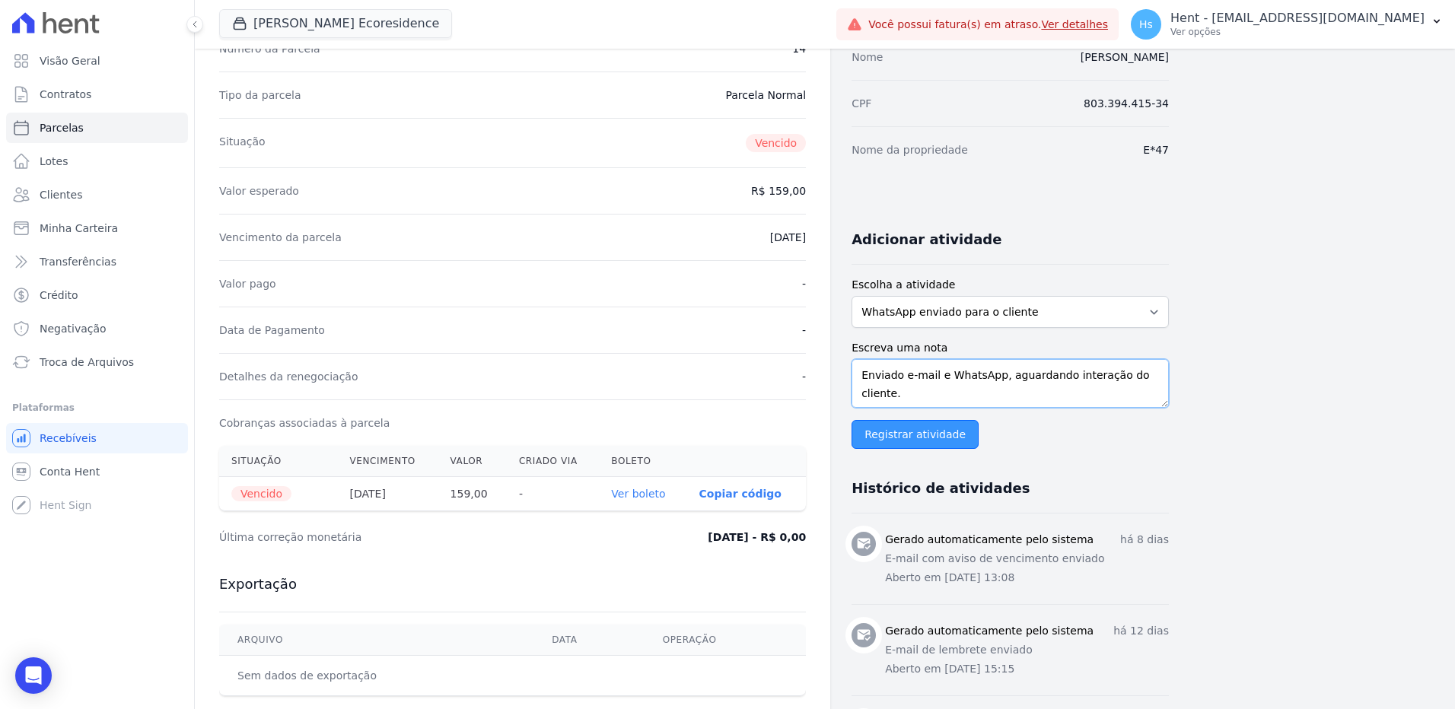
type textarea "Enviado e-mail e WhatsApp, aguardando interação do cliente."
click at [903, 435] on input "Registrar atividade" at bounding box center [915, 434] width 127 height 29
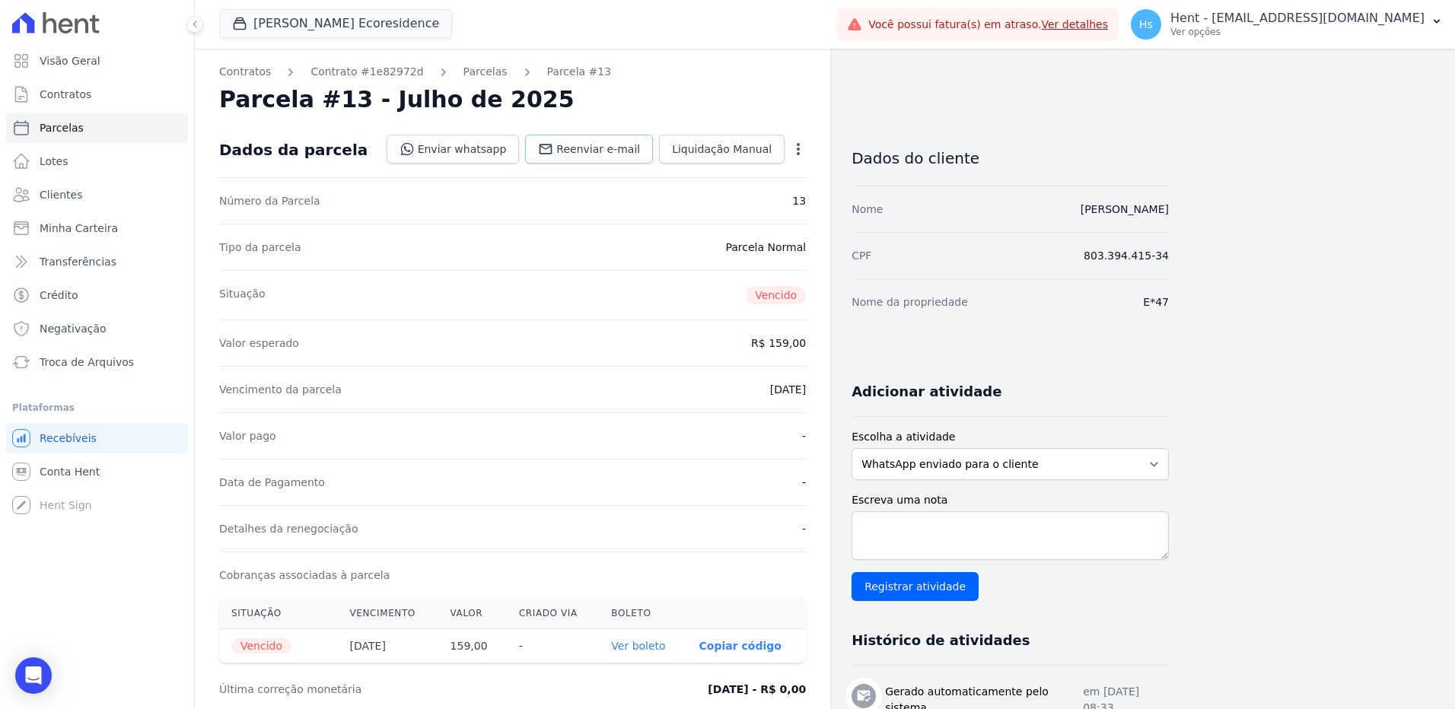
click at [595, 145] on span "Reenviar e-mail" at bounding box center [598, 149] width 84 height 15
click at [606, 158] on link "Reenviar e-mail" at bounding box center [589, 149] width 128 height 29
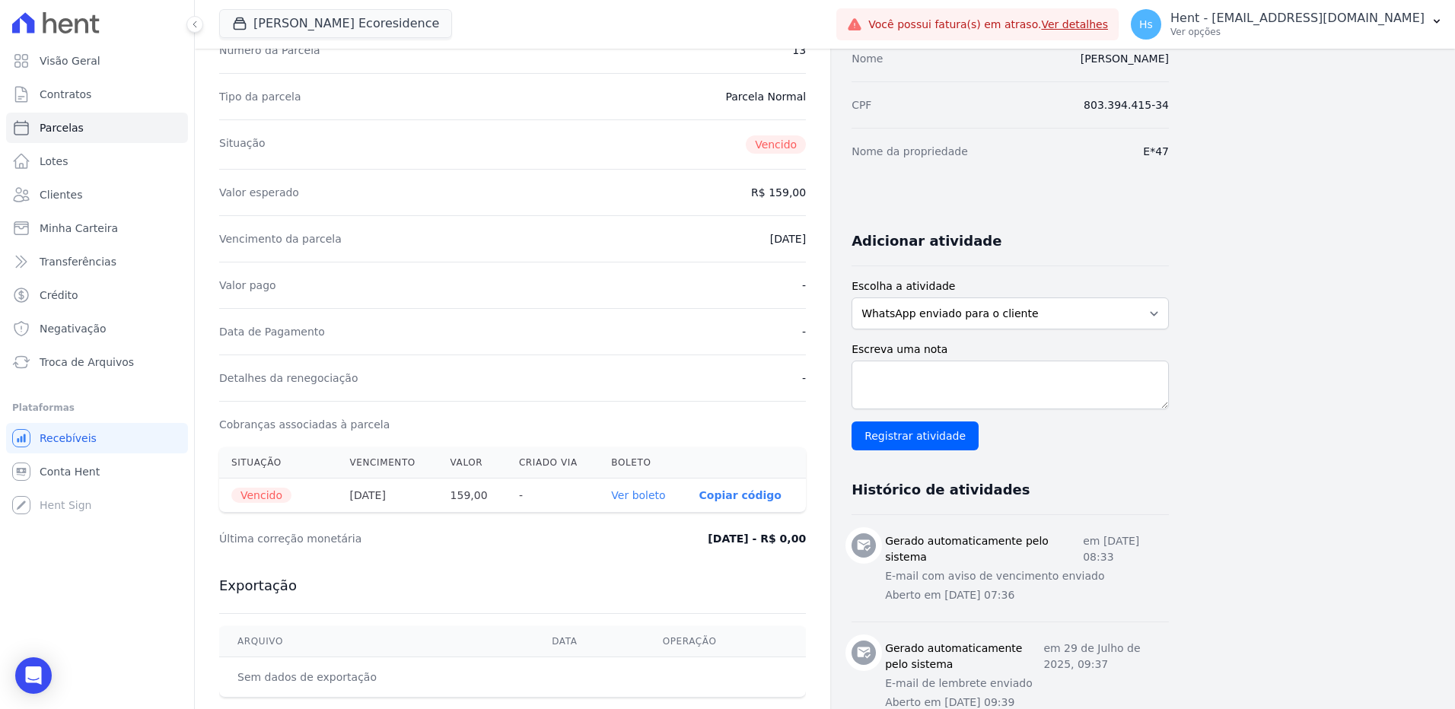
scroll to position [152, 0]
click at [965, 299] on select "WhatsApp enviado para o cliente Adicionar um comentário Ligação feita para o cl…" at bounding box center [1010, 312] width 317 height 32
click at [852, 296] on select "WhatsApp enviado para o cliente Adicionar um comentário Ligação feita para o cl…" at bounding box center [1010, 312] width 317 height 32
click at [963, 306] on select "WhatsApp enviado para o cliente Adicionar um comentário Ligação feita para o cl…" at bounding box center [1010, 312] width 317 height 32
click at [1034, 301] on select "WhatsApp enviado para o cliente Adicionar um comentário Ligação feita para o cl…" at bounding box center [1010, 312] width 317 height 32
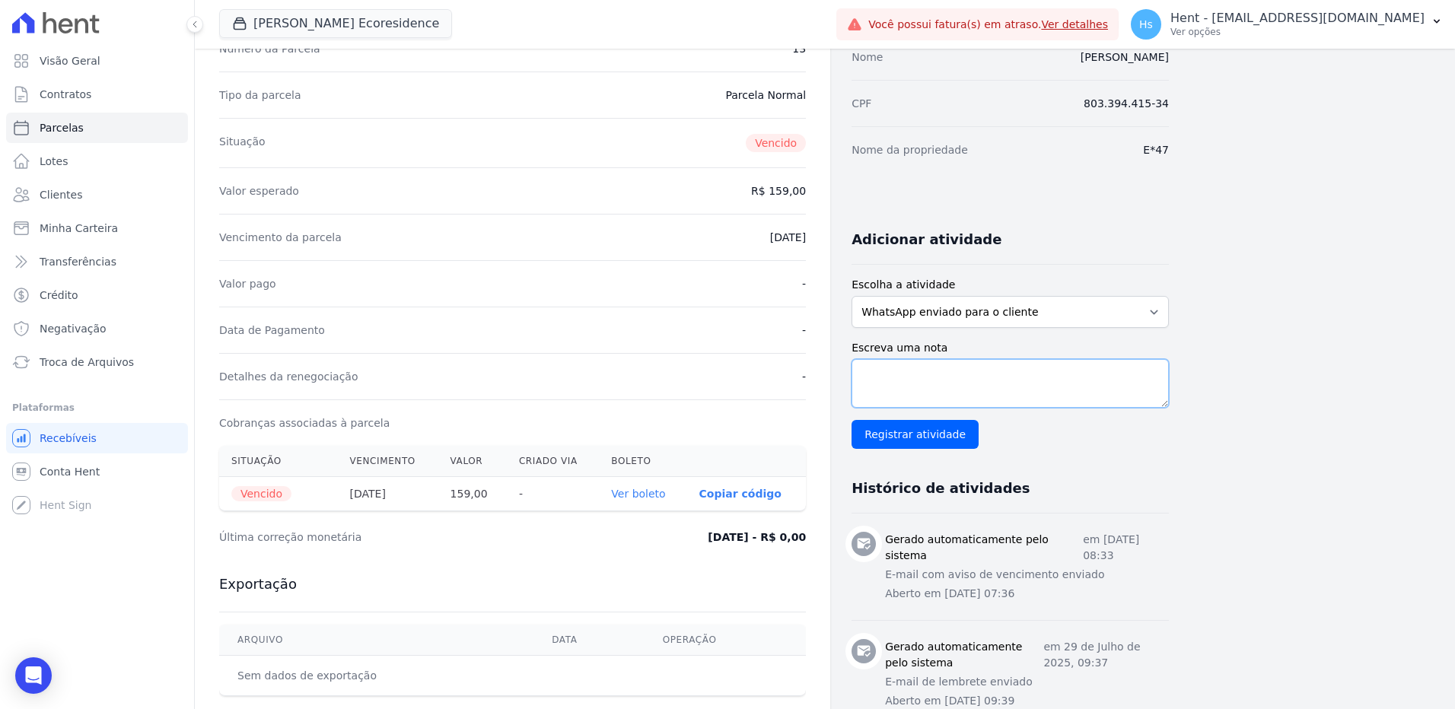
click at [970, 395] on textarea "Escreva uma nota" at bounding box center [1010, 383] width 317 height 49
click at [958, 378] on textarea "Escreva uma nota" at bounding box center [1010, 383] width 317 height 49
paste textarea "Enviado e-mail e WhatsApp, aguardando interação do cliente."
type textarea "Enviado e-mail e WhatsApp, aguardando interação do cliente."
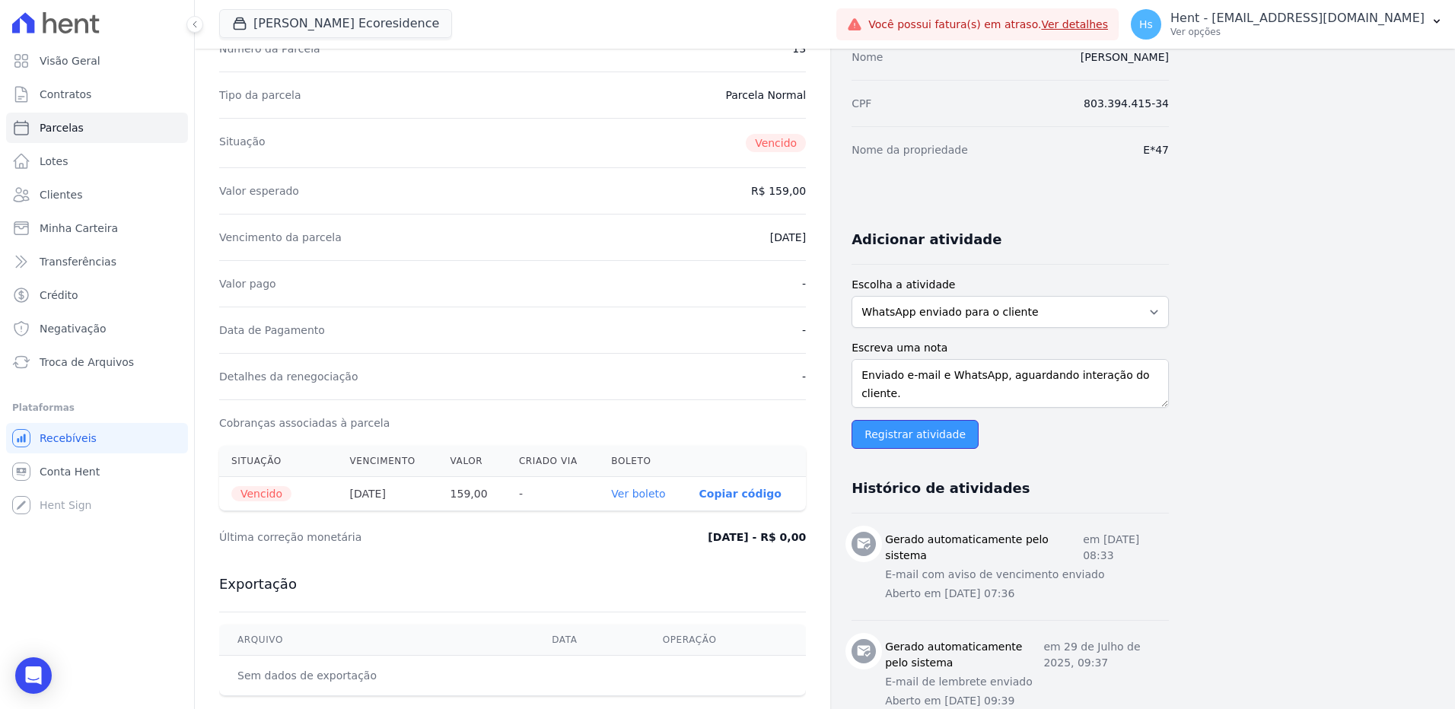
click at [907, 435] on input "Registrar atividade" at bounding box center [915, 434] width 127 height 29
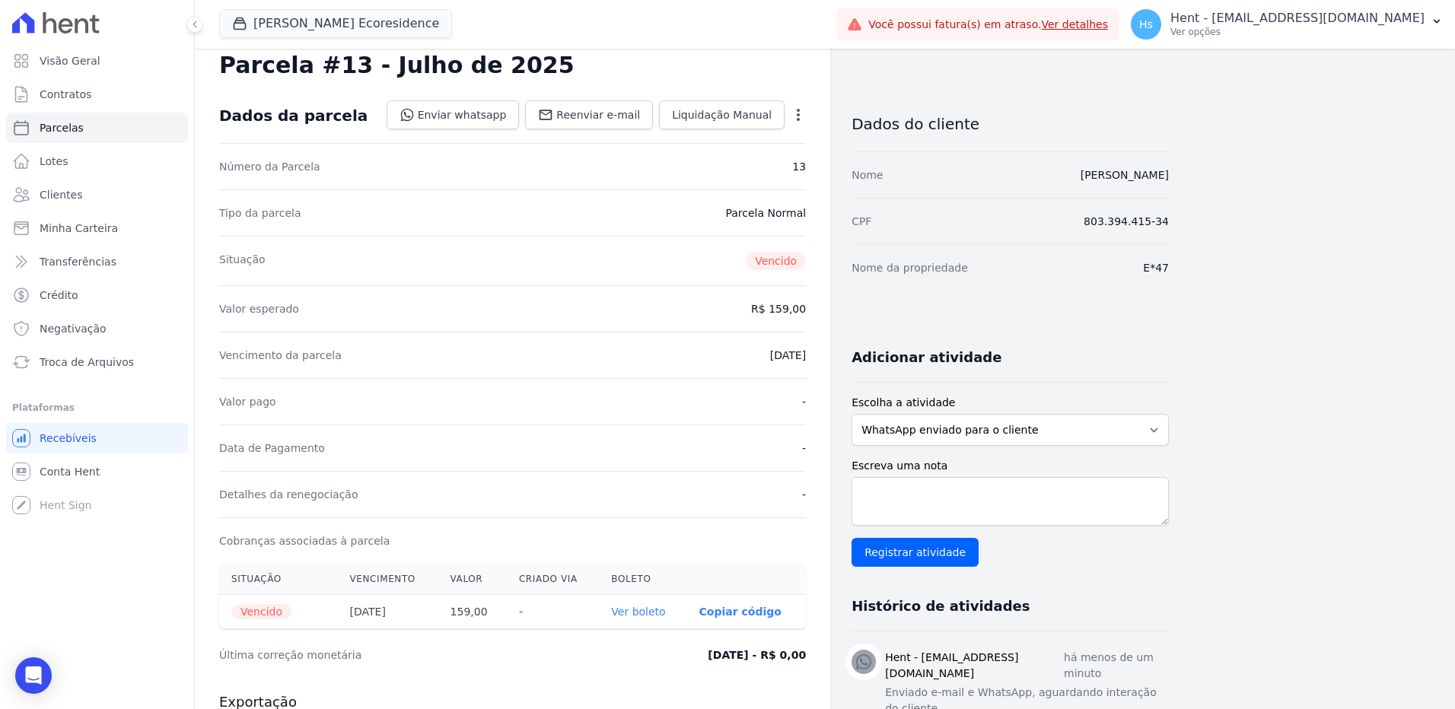
scroll to position [0, 0]
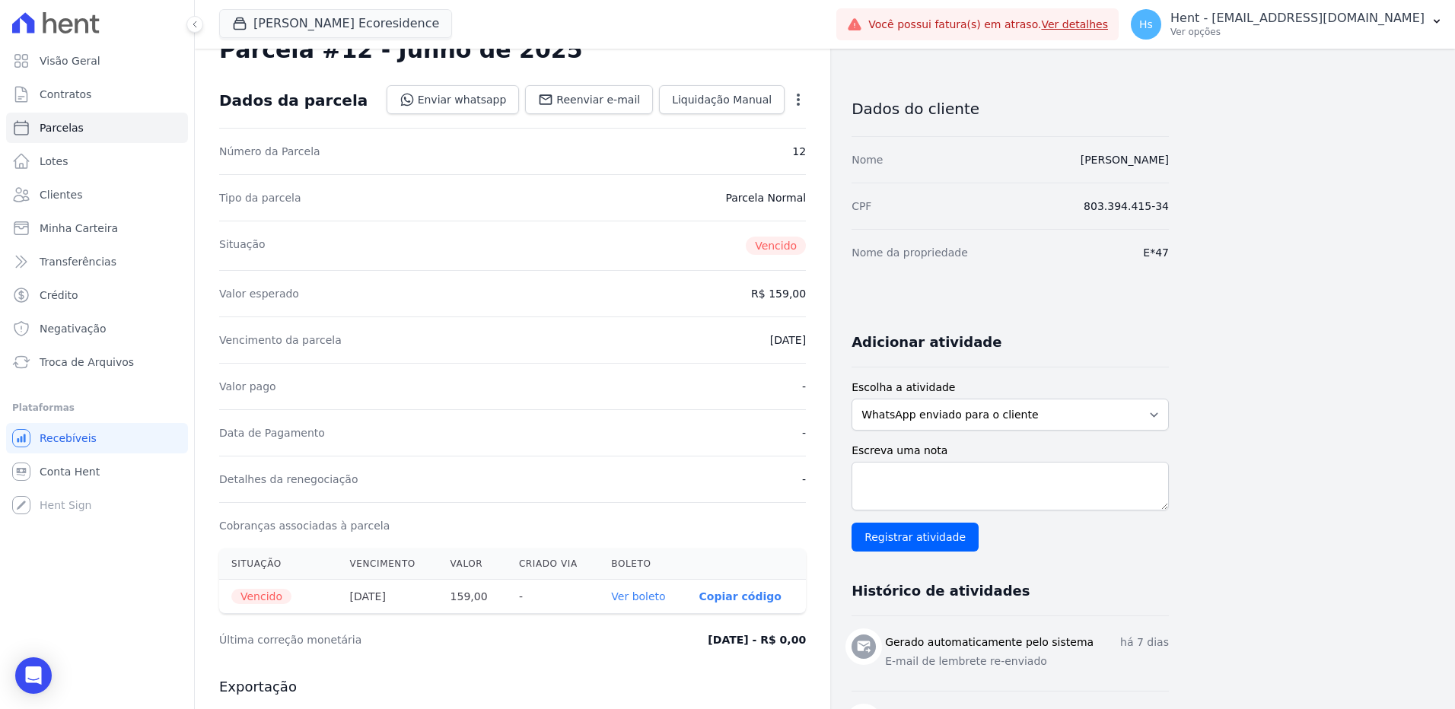
scroll to position [76, 0]
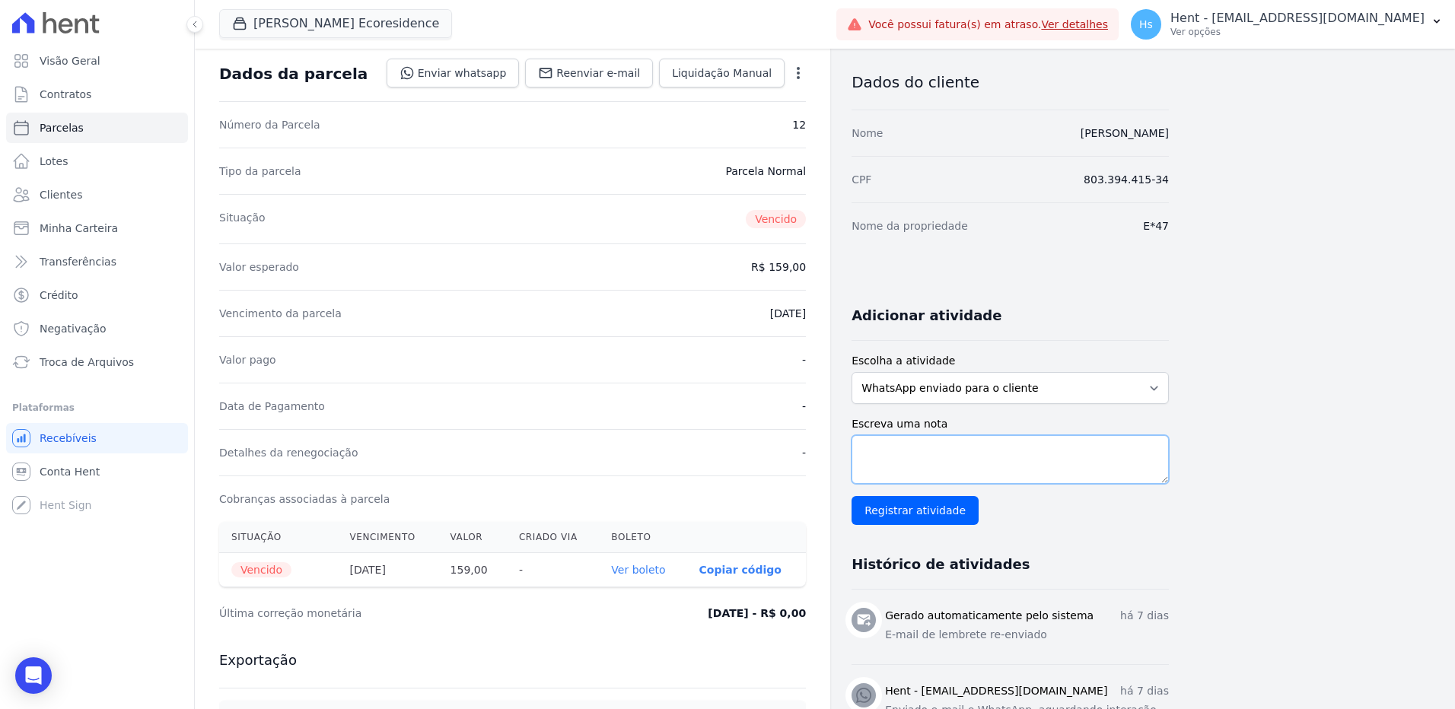
click at [990, 464] on textarea "Escreva uma nota" at bounding box center [1010, 459] width 317 height 49
paste textarea "Enviado e-mail e WhatsApp, aguardando interação do cliente."
type textarea "Enviado e-mail e WhatsApp, aguardando interação do cliente."
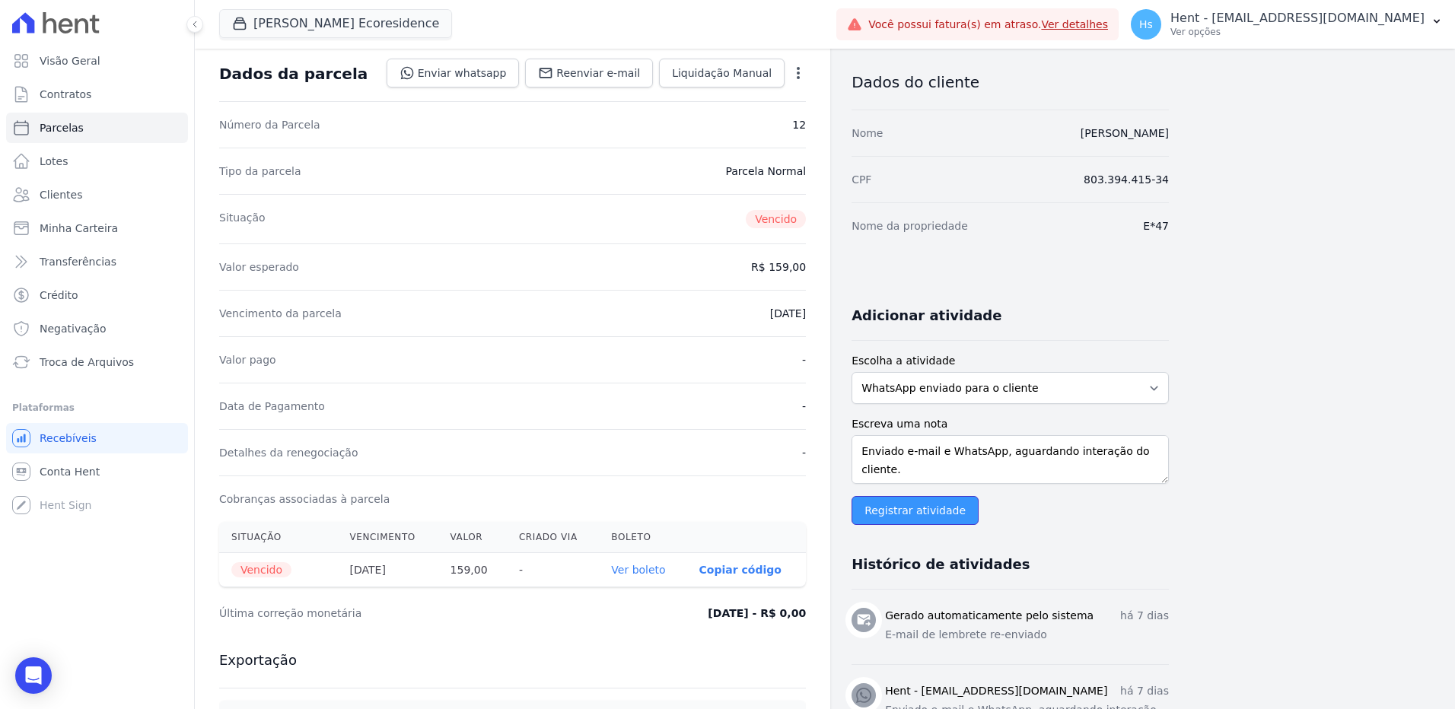
click at [882, 512] on input "Registrar atividade" at bounding box center [915, 510] width 127 height 29
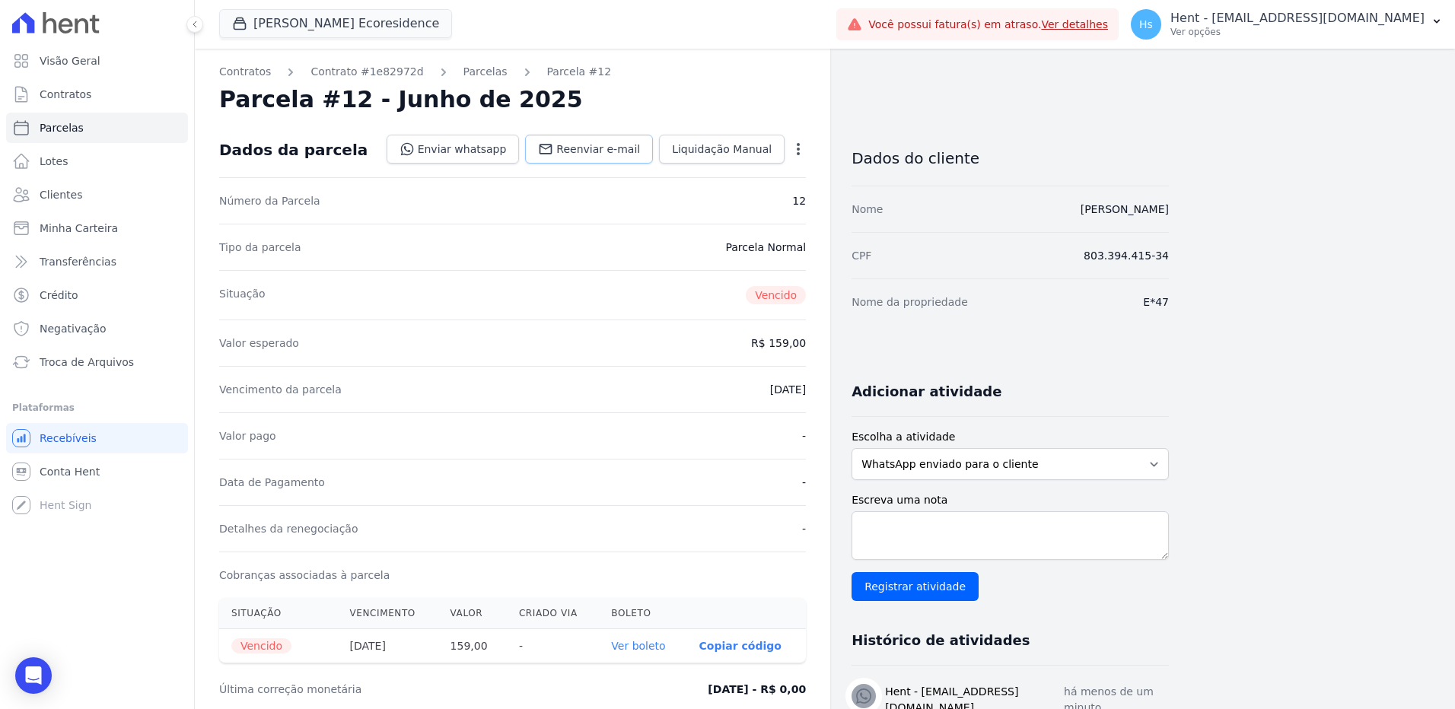
click at [553, 154] on icon at bounding box center [545, 149] width 15 height 15
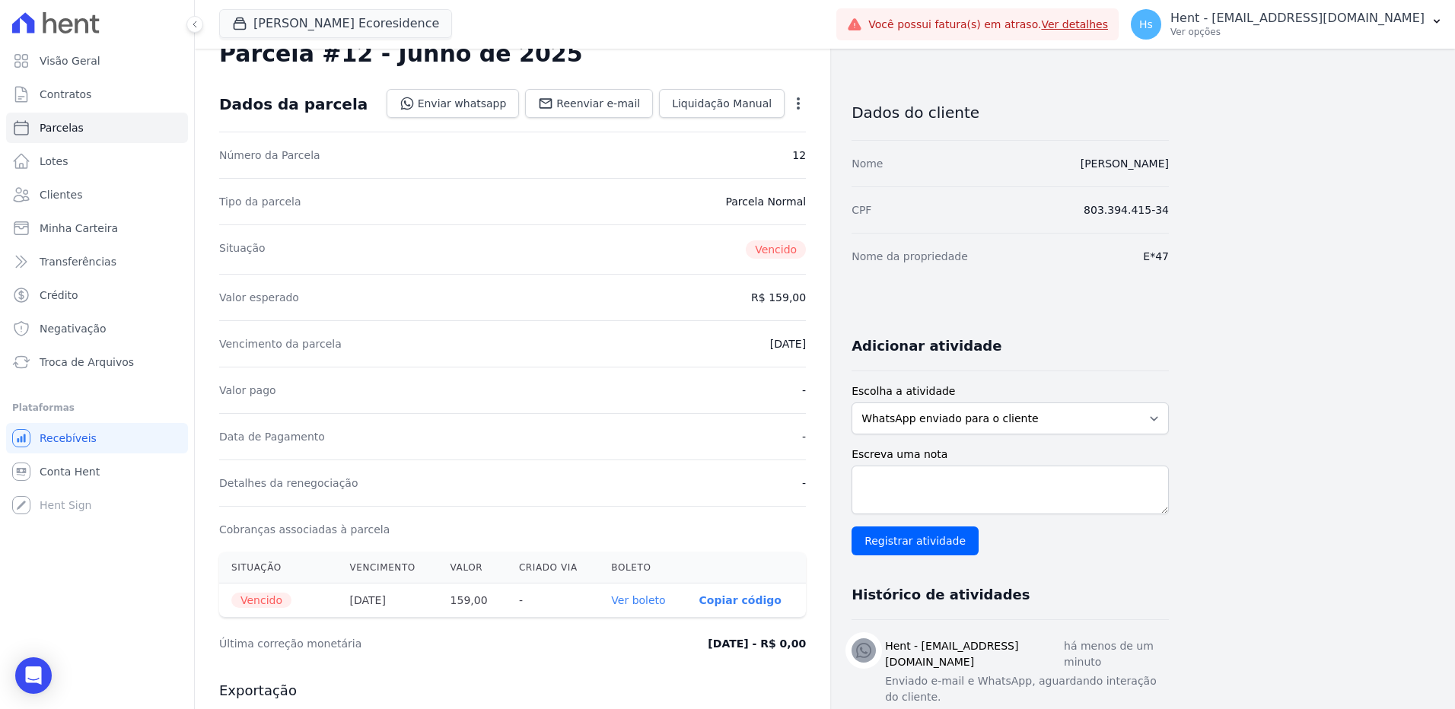
scroll to position [0, 0]
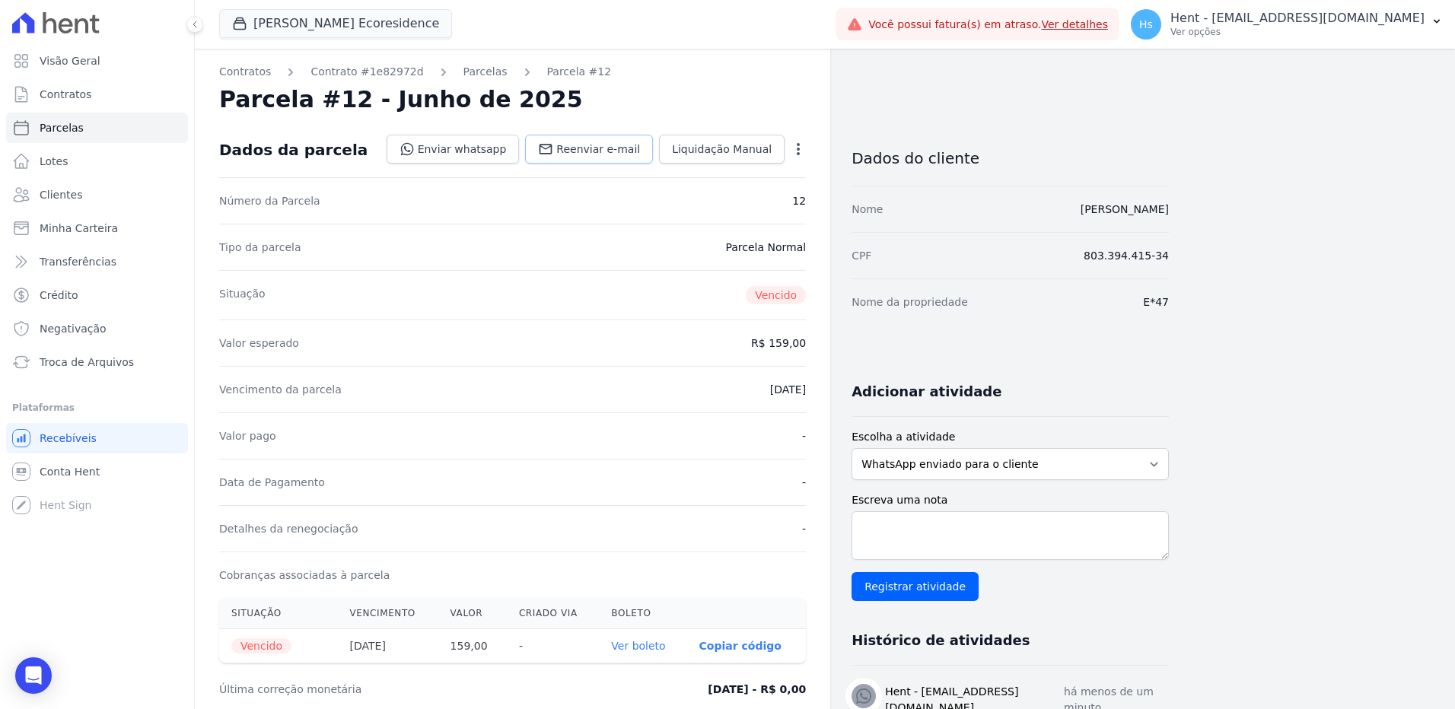
click at [606, 151] on span "Reenviar e-mail" at bounding box center [598, 149] width 84 height 15
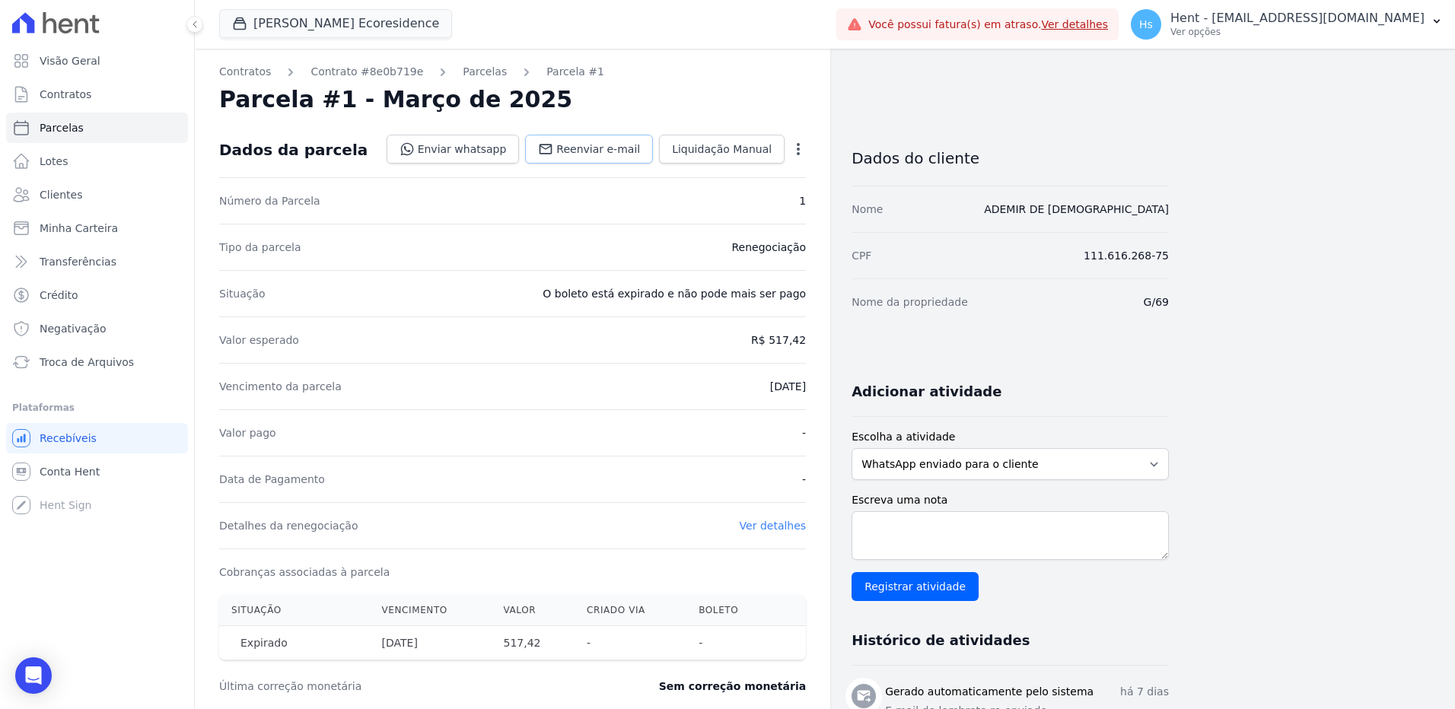
click at [608, 154] on span "Reenviar e-mail" at bounding box center [598, 149] width 84 height 15
click at [953, 543] on textarea "Escreva uma nota" at bounding box center [1010, 535] width 317 height 49
paste textarea "Enviado e-mail e WhatsApp, aguardando interação do cliente."
type textarea "Enviado e-mail e WhatsApp, aguardando interação do cliente."
click at [909, 585] on input "Registrar atividade" at bounding box center [915, 586] width 127 height 29
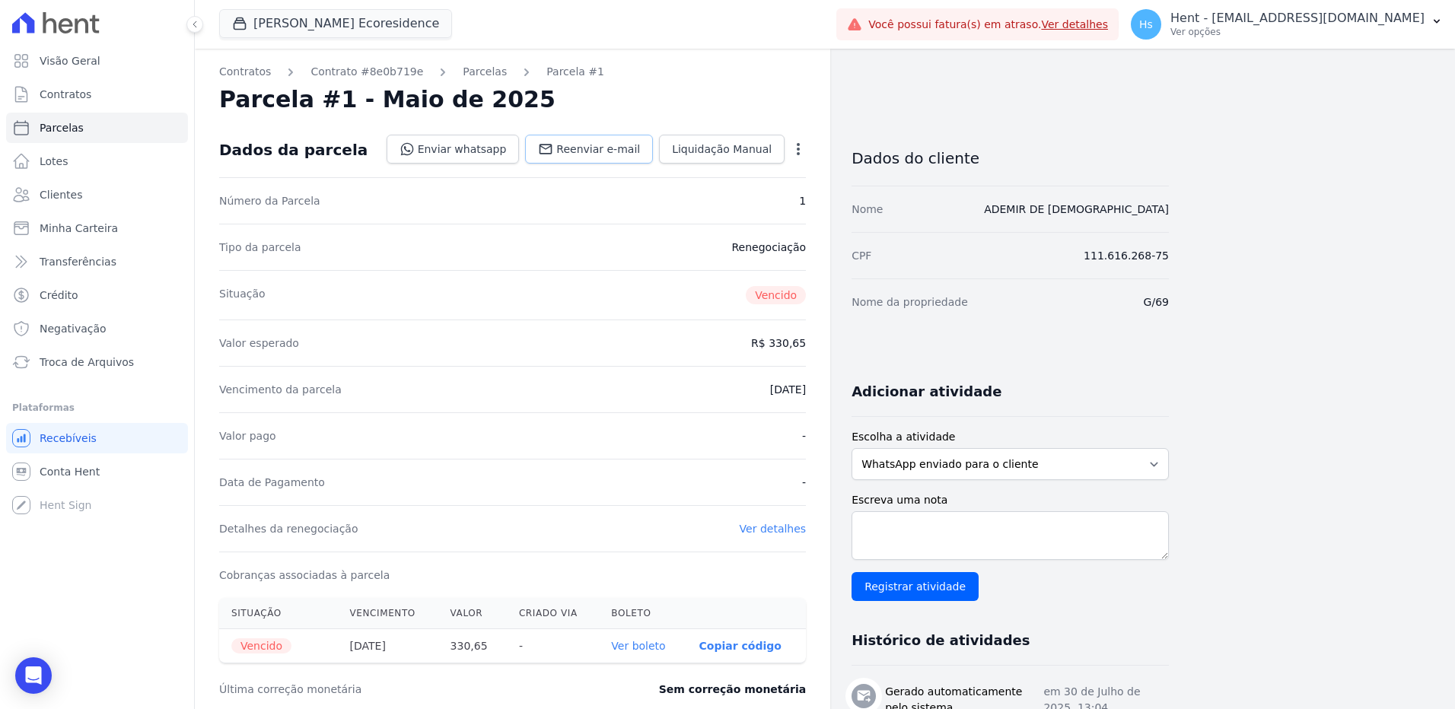
click at [592, 140] on link "Reenviar e-mail" at bounding box center [589, 149] width 128 height 29
click at [1037, 473] on select "WhatsApp enviado para o cliente Adicionar um comentário Ligação feita para o cl…" at bounding box center [1010, 464] width 317 height 32
click at [852, 448] on select "WhatsApp enviado para o cliente Adicionar um comentário Ligação feita para o cl…" at bounding box center [1010, 464] width 317 height 32
click at [1071, 526] on textarea "Escreva uma nota" at bounding box center [1010, 535] width 317 height 49
paste textarea "Enviado e-mail e WhatsApp, aguardando interação do cliente."
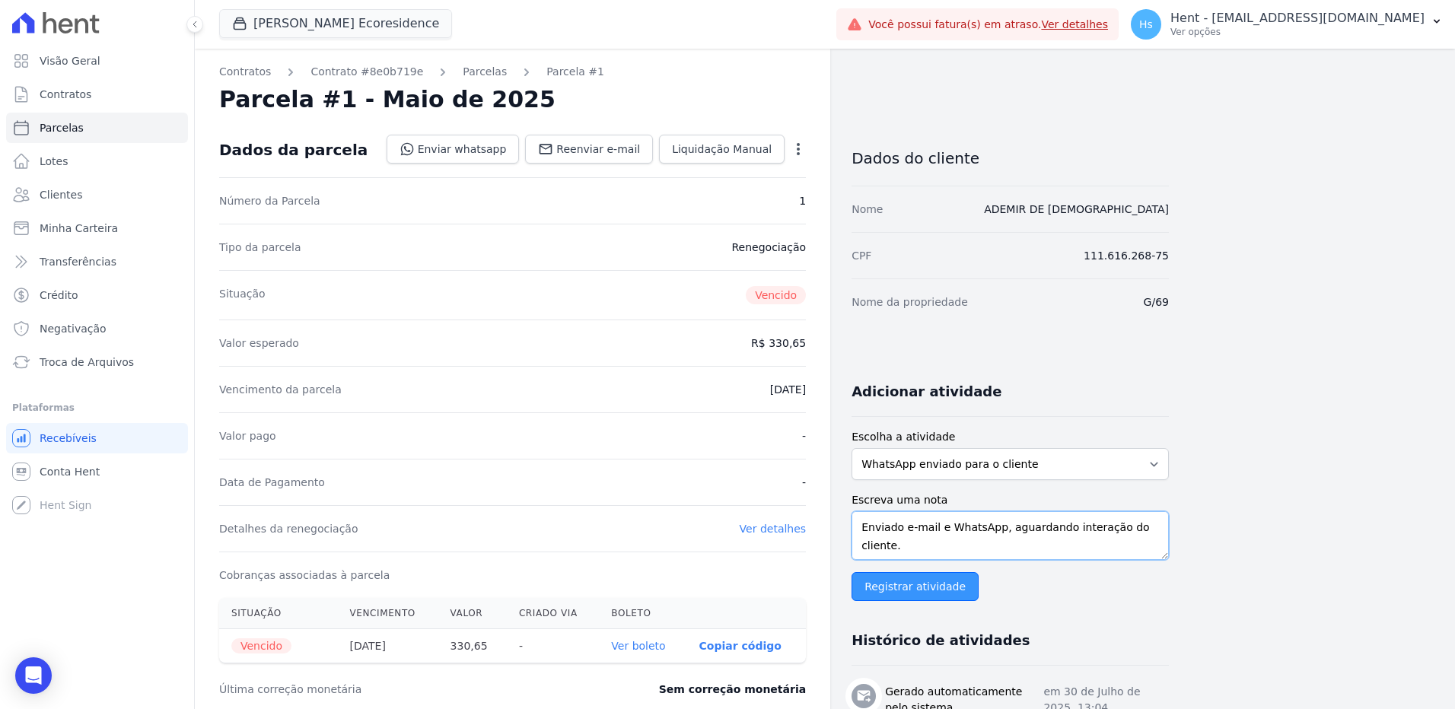
type textarea "Enviado e-mail e WhatsApp, aguardando interação do cliente."
click at [900, 588] on input "Registrar atividade" at bounding box center [915, 586] width 127 height 29
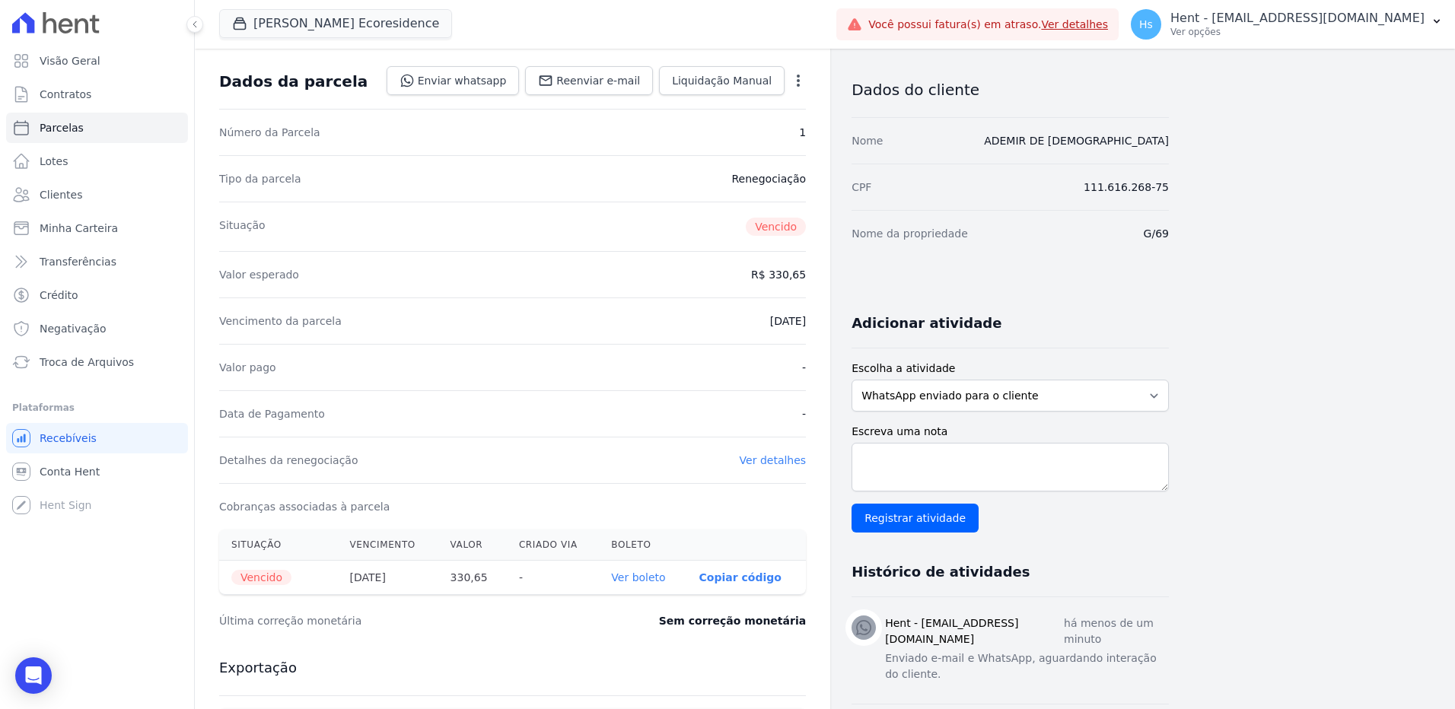
scroll to position [304, 0]
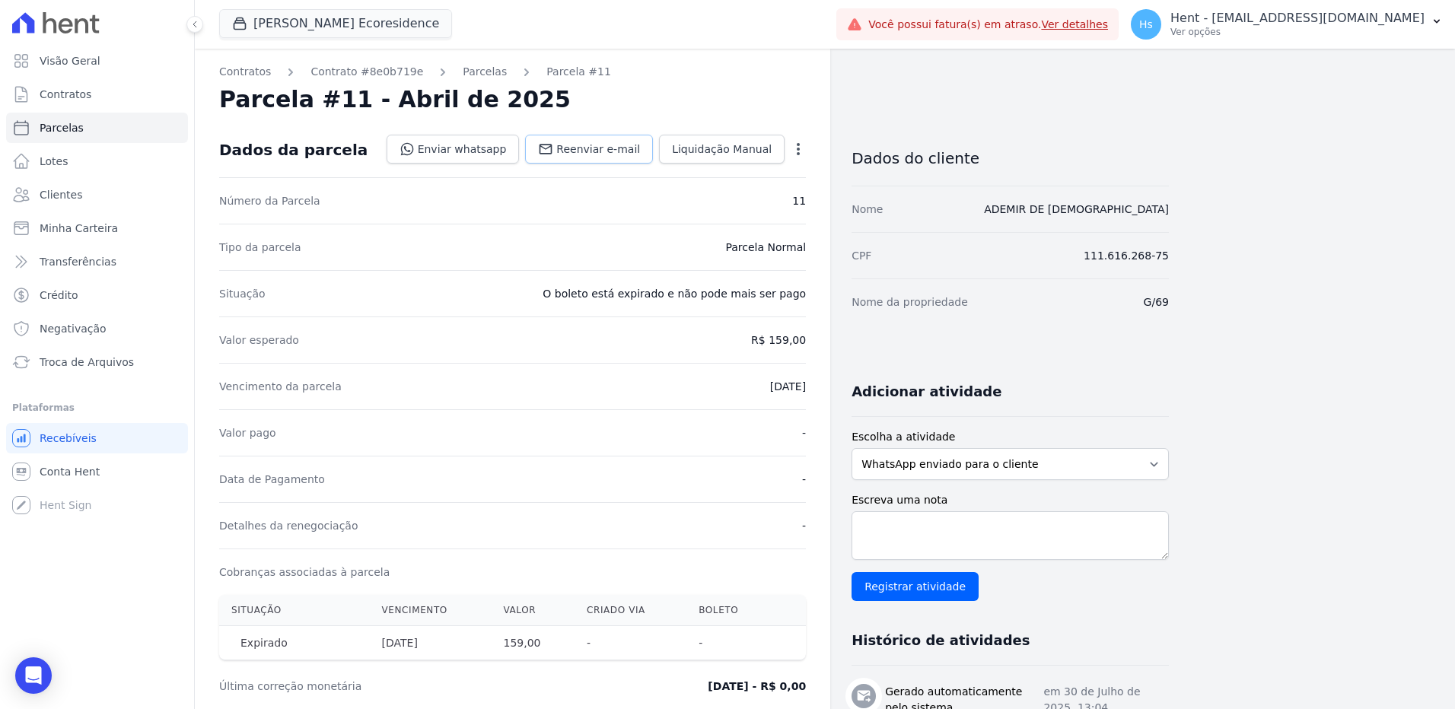
click at [572, 156] on link "Reenviar e-mail" at bounding box center [589, 149] width 128 height 29
click at [980, 539] on textarea "Escreva uma nota" at bounding box center [1010, 535] width 317 height 49
paste textarea "Enviado e-mail e WhatsApp, aguardando interação do cliente."
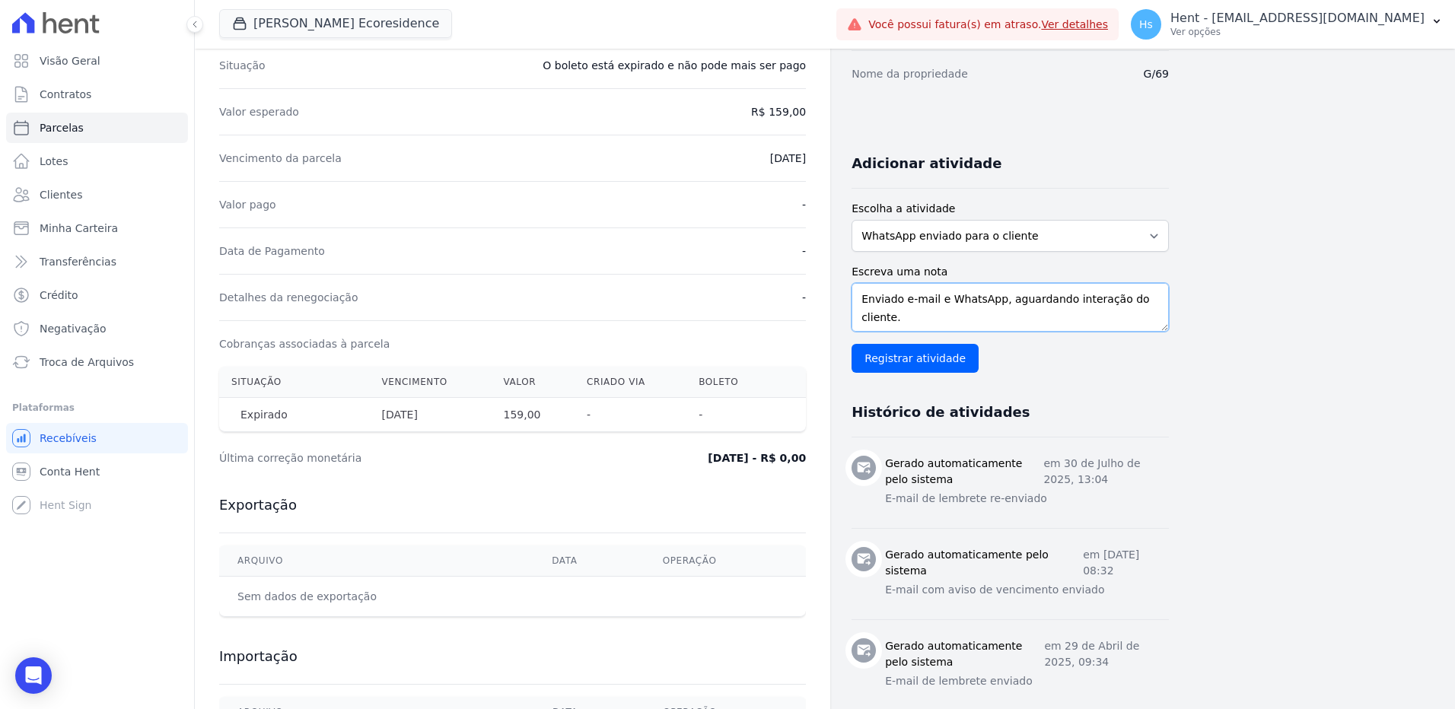
scroll to position [152, 0]
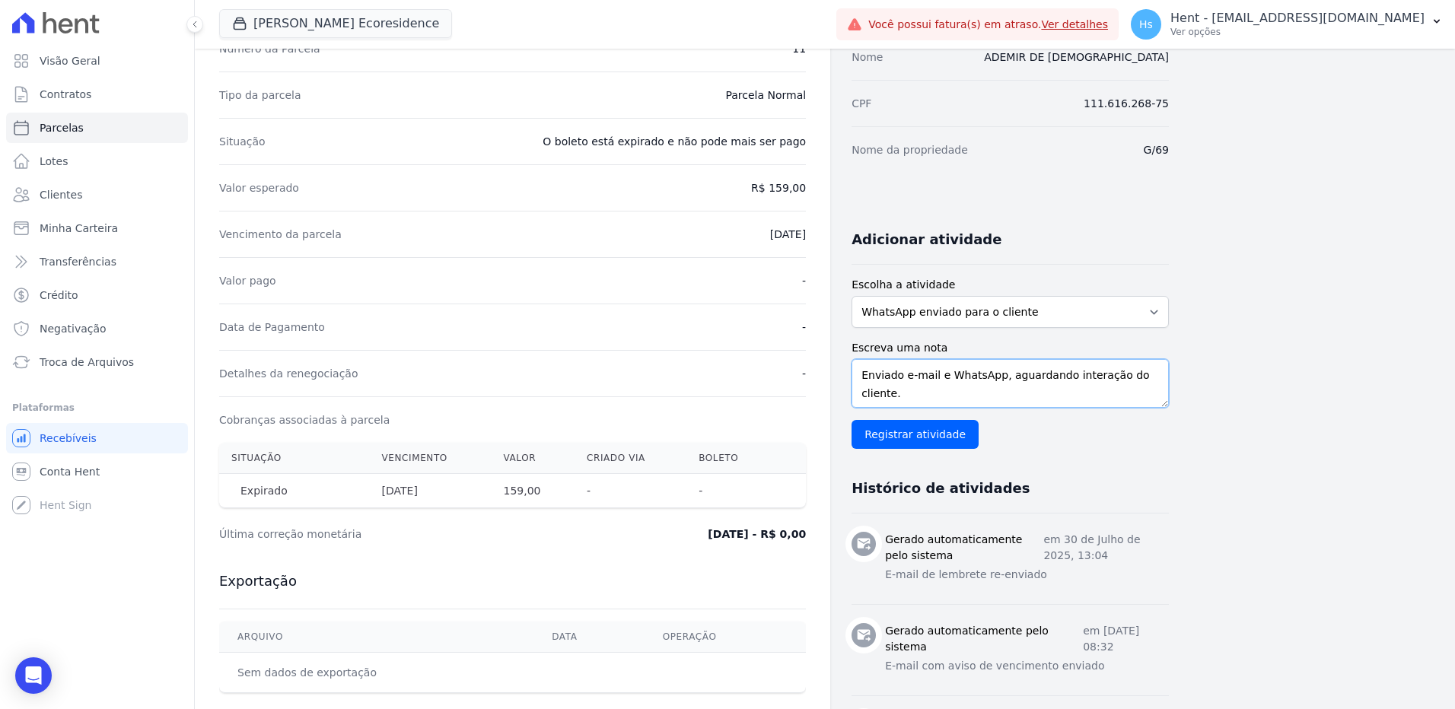
type textarea "Enviado e-mail e WhatsApp, aguardando interação do cliente."
click at [883, 440] on input "Registrar atividade" at bounding box center [915, 434] width 127 height 29
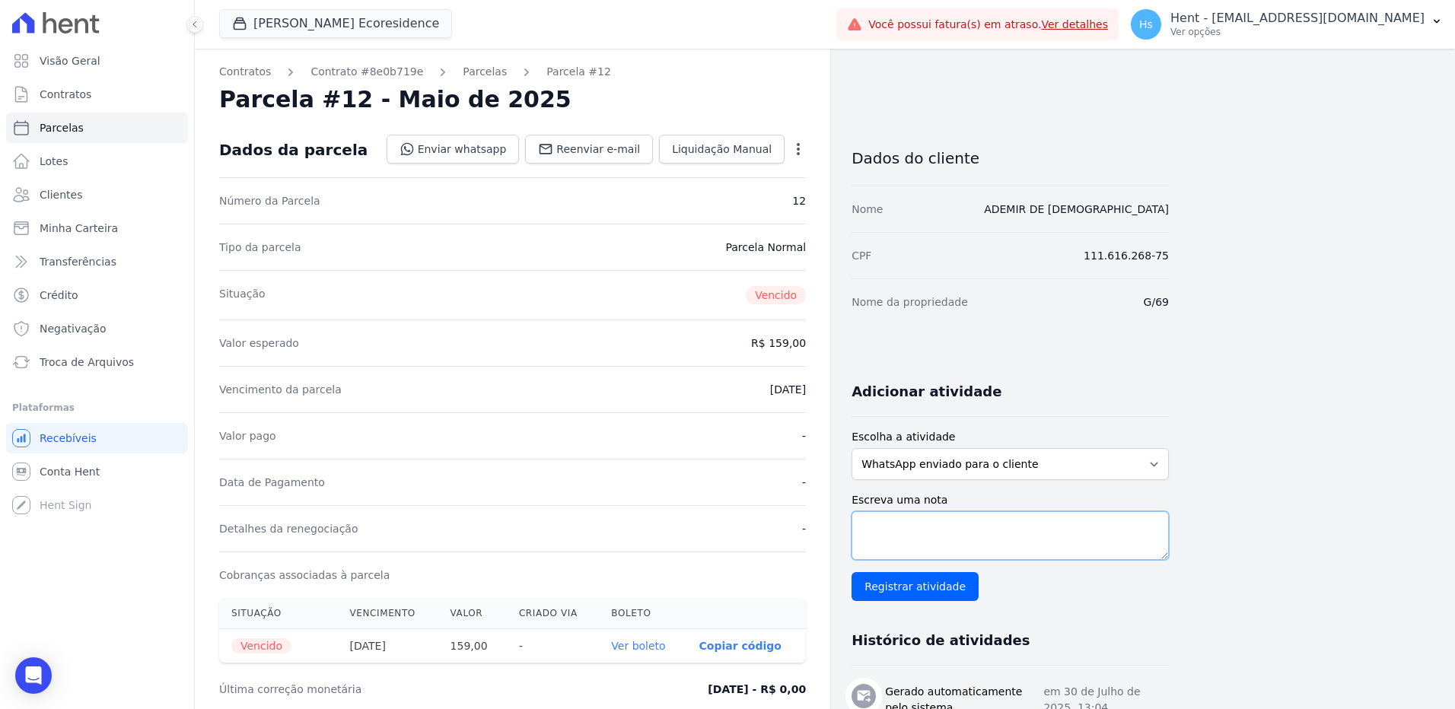
click at [933, 533] on textarea "Escreva uma nota" at bounding box center [1010, 535] width 317 height 49
click at [579, 151] on span "Reenviar e-mail" at bounding box center [598, 149] width 84 height 15
click at [992, 455] on select "WhatsApp enviado para o cliente Adicionar um comentário Ligação feita para o cl…" at bounding box center [1010, 464] width 317 height 32
click at [852, 448] on select "WhatsApp enviado para o cliente Adicionar um comentário Ligação feita para o cl…" at bounding box center [1010, 464] width 317 height 32
click at [896, 524] on textarea "Escreva uma nota" at bounding box center [1010, 535] width 317 height 49
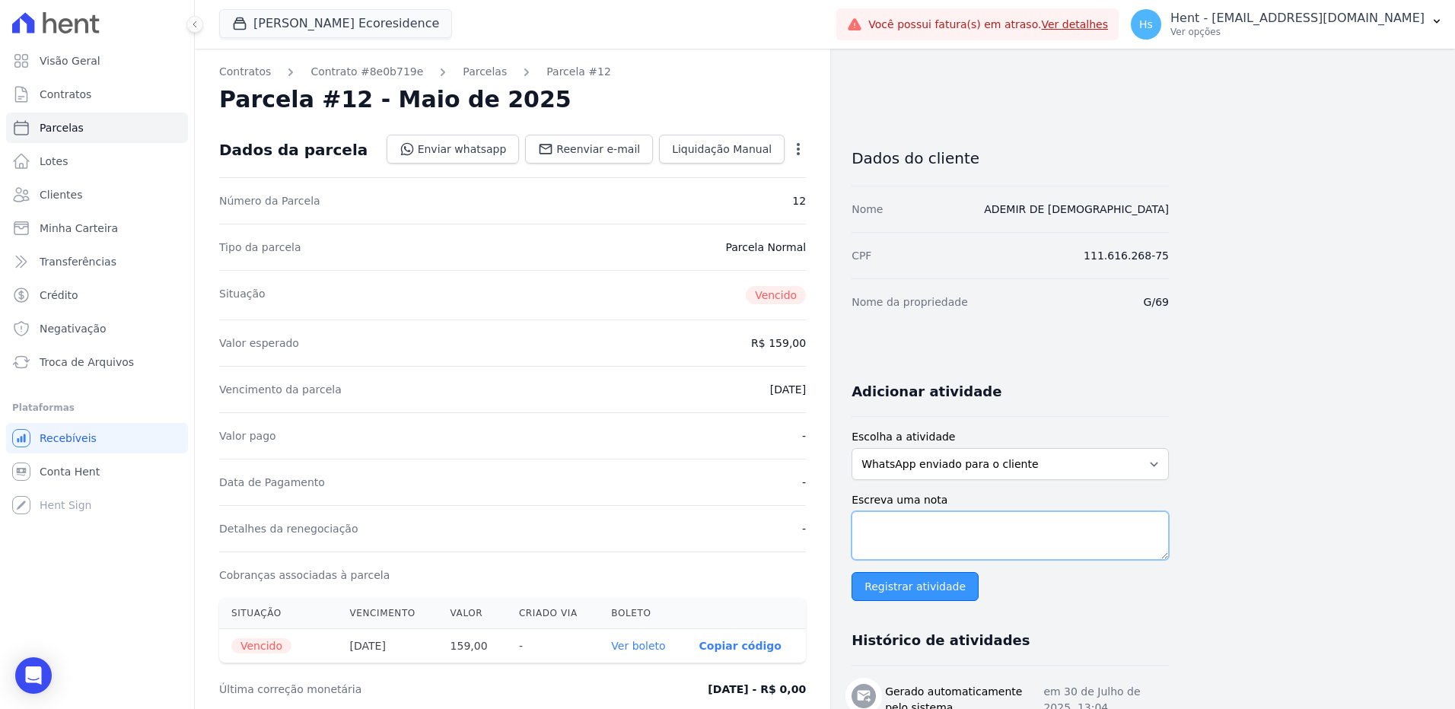
paste textarea "Enviado e-mail e WhatsApp, aguardando interação do cliente."
type textarea "Enviado e-mail e WhatsApp, aguardando interação do cliente."
click at [893, 593] on input "Registrar atividade" at bounding box center [915, 586] width 127 height 29
click at [606, 154] on span "Reenviar e-mail" at bounding box center [598, 149] width 84 height 15
click at [1015, 527] on textarea "Escreva uma nota" at bounding box center [1010, 535] width 317 height 49
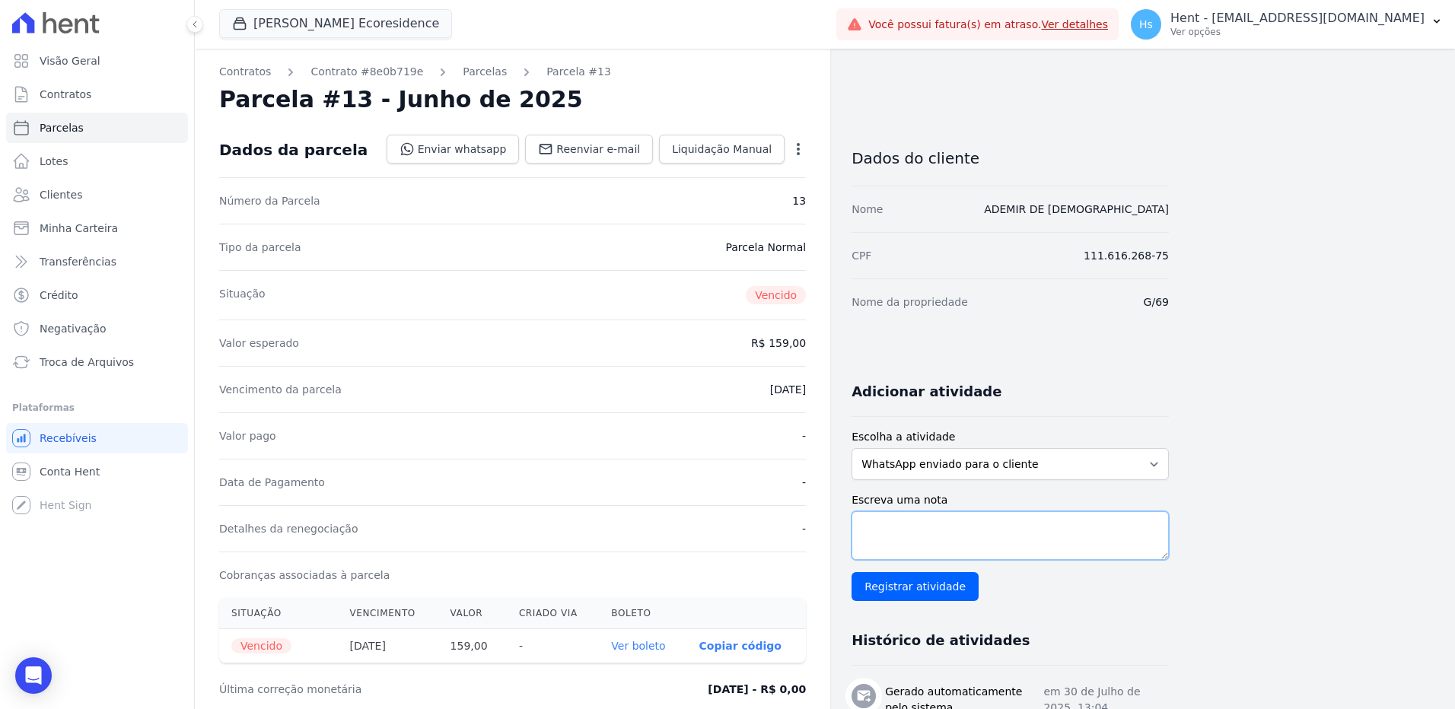
paste textarea "Enviado e-mail e WhatsApp, aguardando interação do cliente."
type textarea "Enviado e-mail e WhatsApp, aguardando interação do cliente."
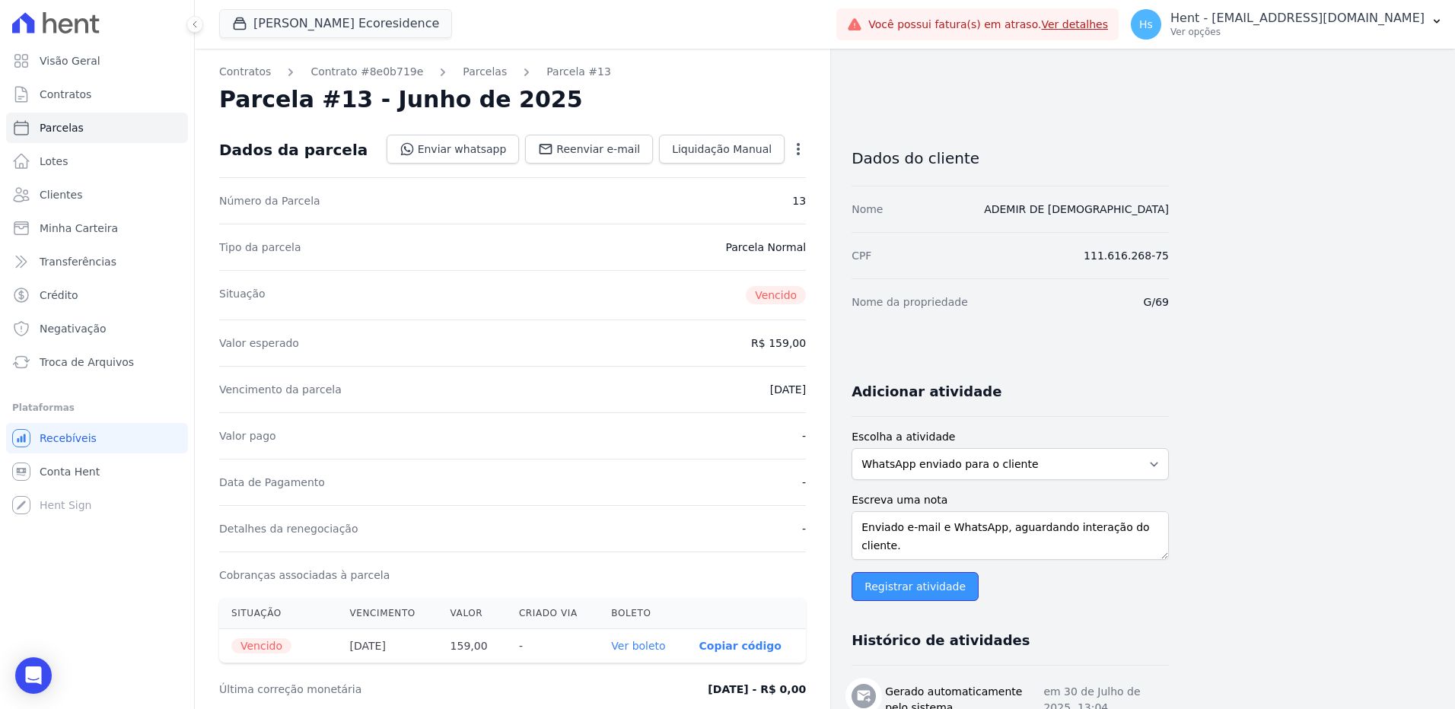
click at [931, 580] on input "Registrar atividade" at bounding box center [915, 586] width 127 height 29
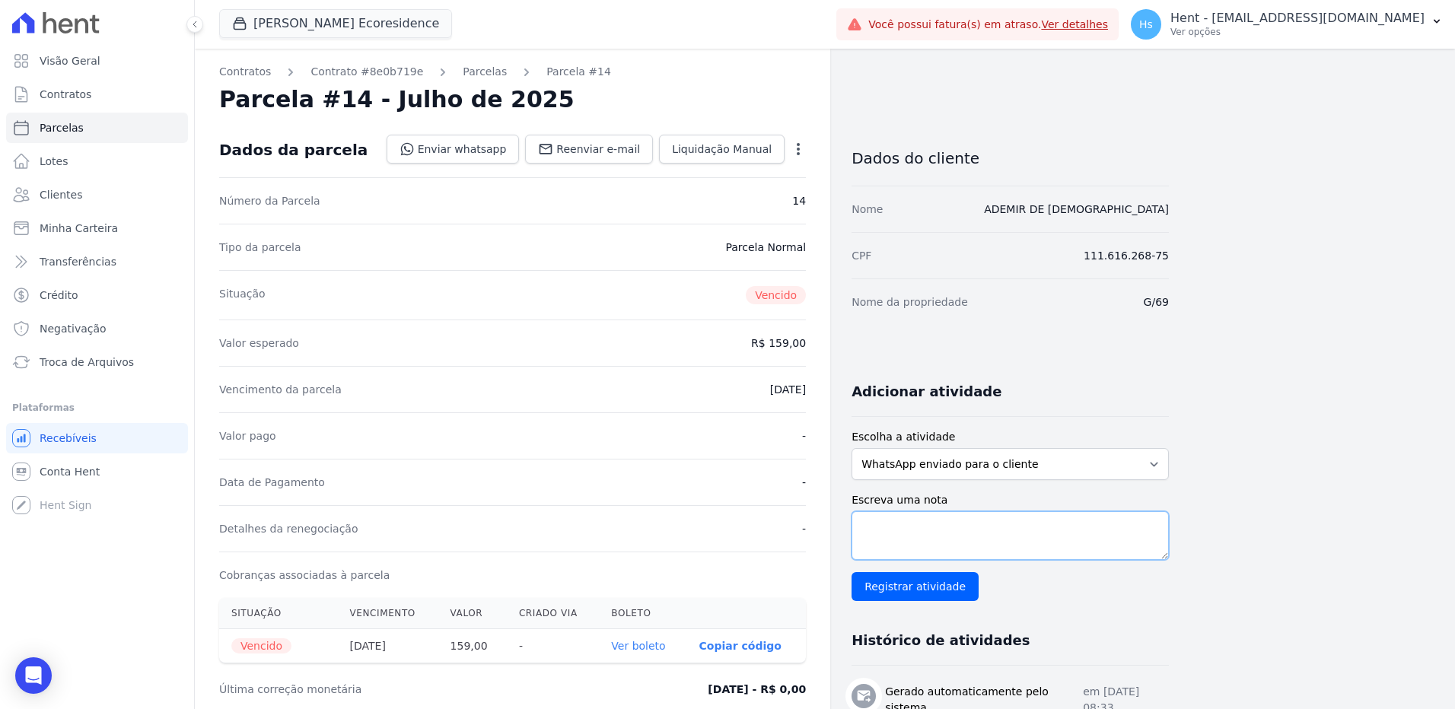
click at [920, 545] on textarea "Escreva uma nota" at bounding box center [1010, 535] width 317 height 49
paste textarea "Enviado e-mail e WhatsApp, aguardando interação do cliente."
type textarea "Enviado e-mail e WhatsApp, aguardando interação do cliente."
click at [589, 150] on span "Reenviar e-mail" at bounding box center [598, 149] width 84 height 15
click at [947, 526] on textarea "Escreva uma nota" at bounding box center [1010, 535] width 317 height 49
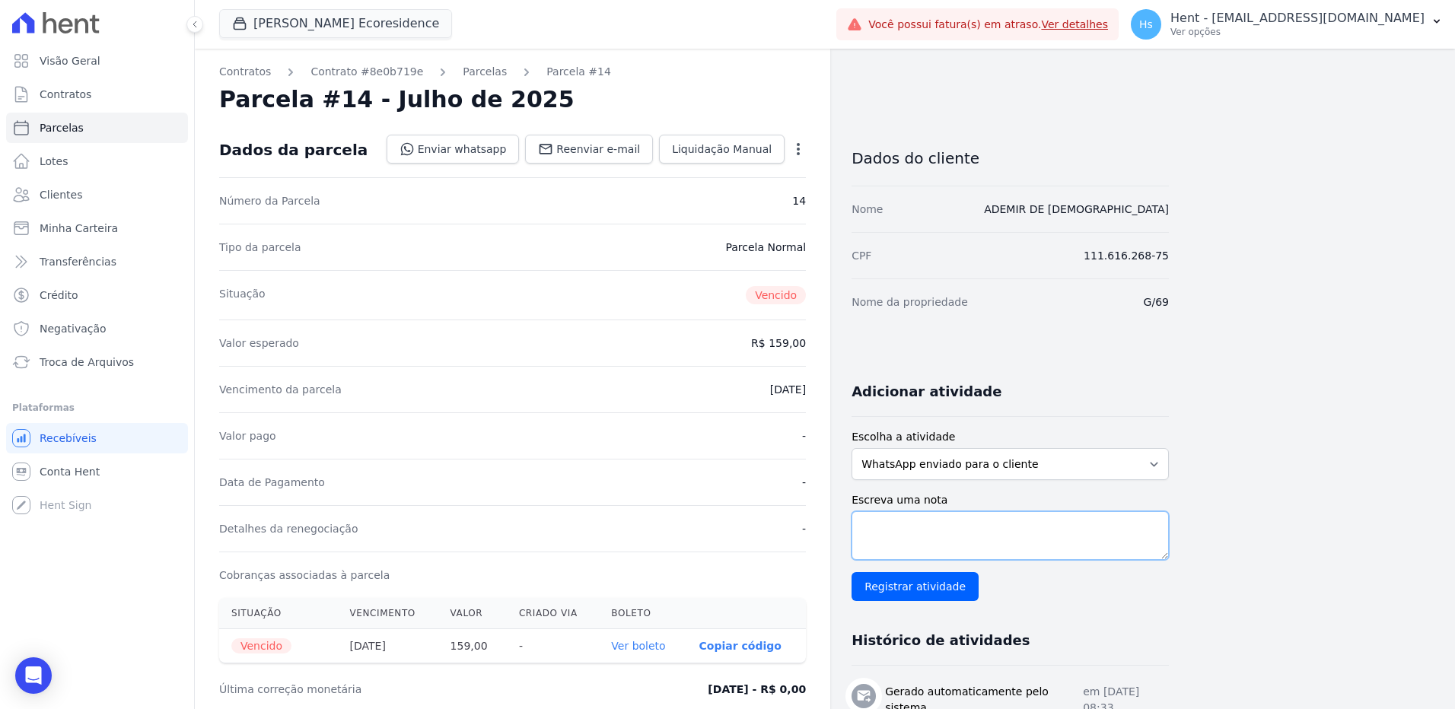
paste textarea "Enviado e-mail e WhatsApp, aguardando interação do cliente."
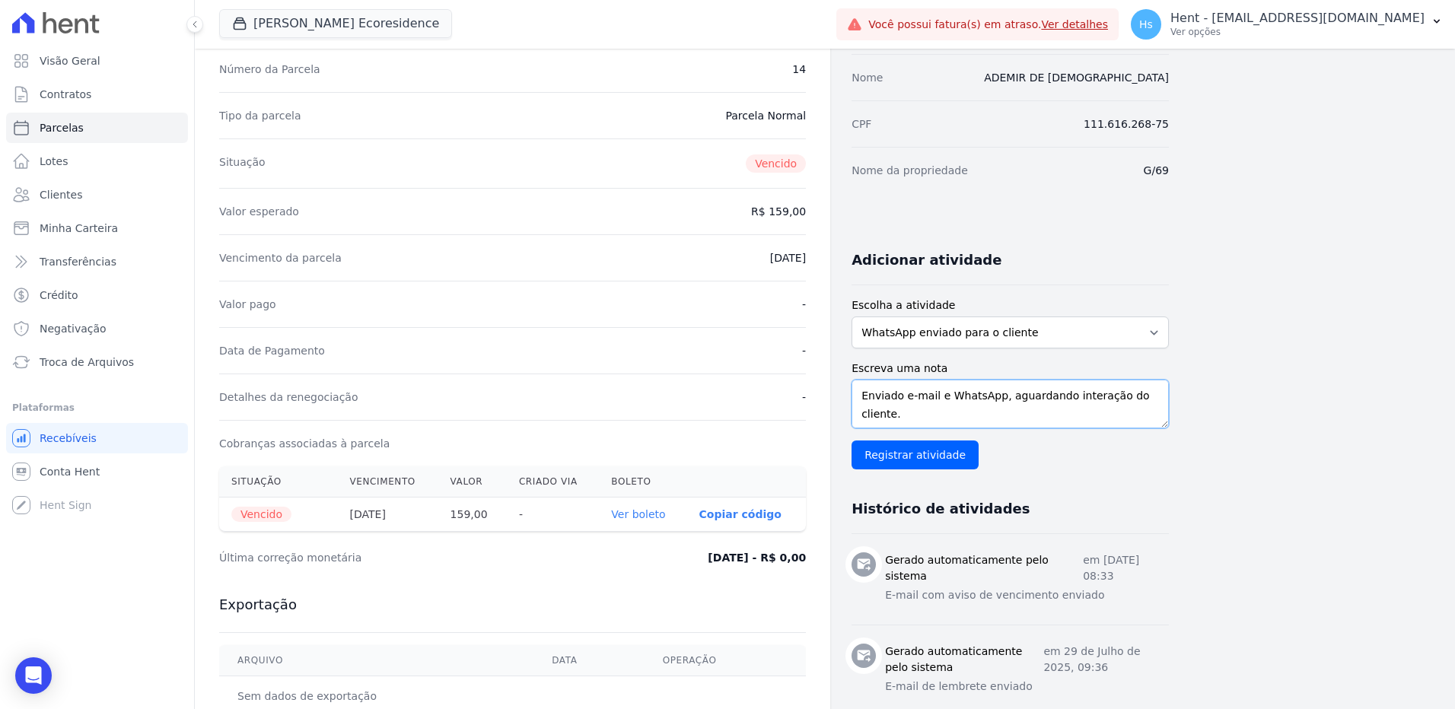
scroll to position [152, 0]
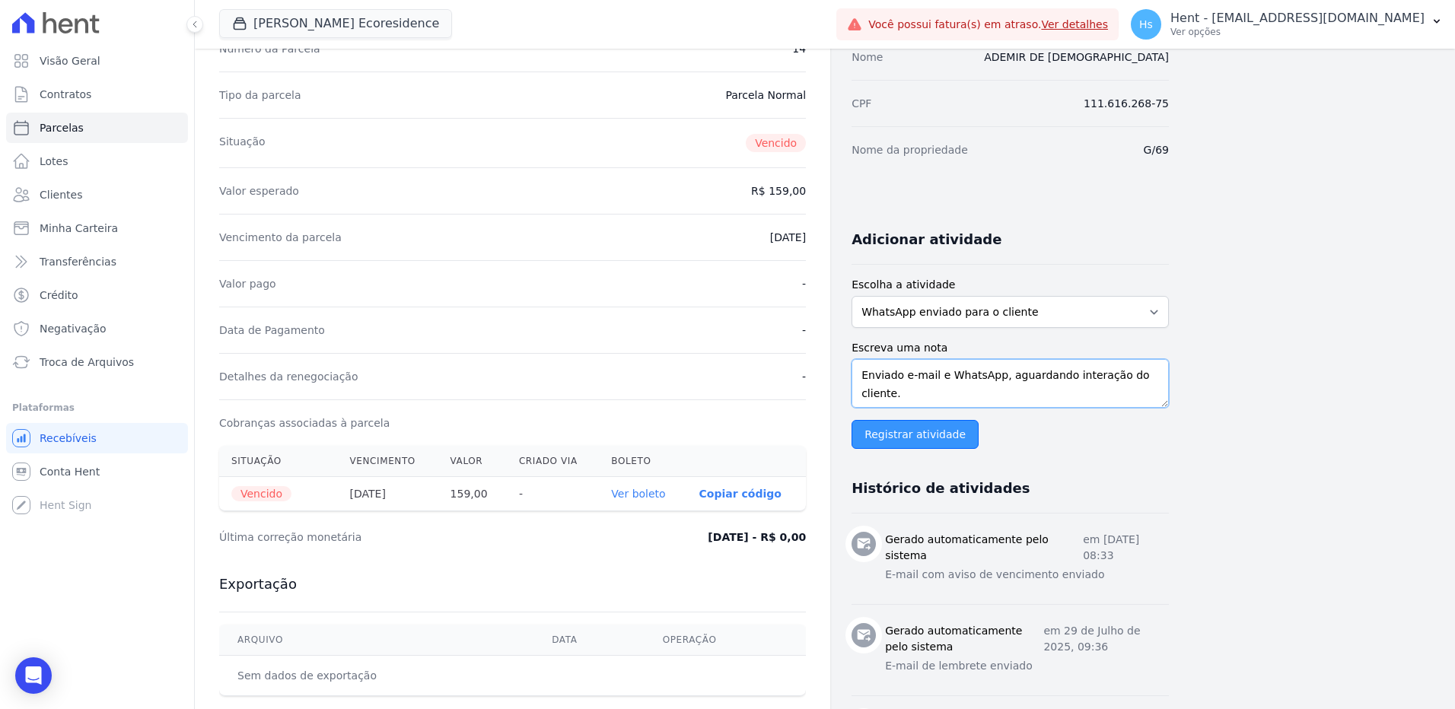
type textarea "Enviado e-mail e WhatsApp, aguardando interação do cliente."
click at [906, 448] on input "Registrar atividade" at bounding box center [915, 434] width 127 height 29
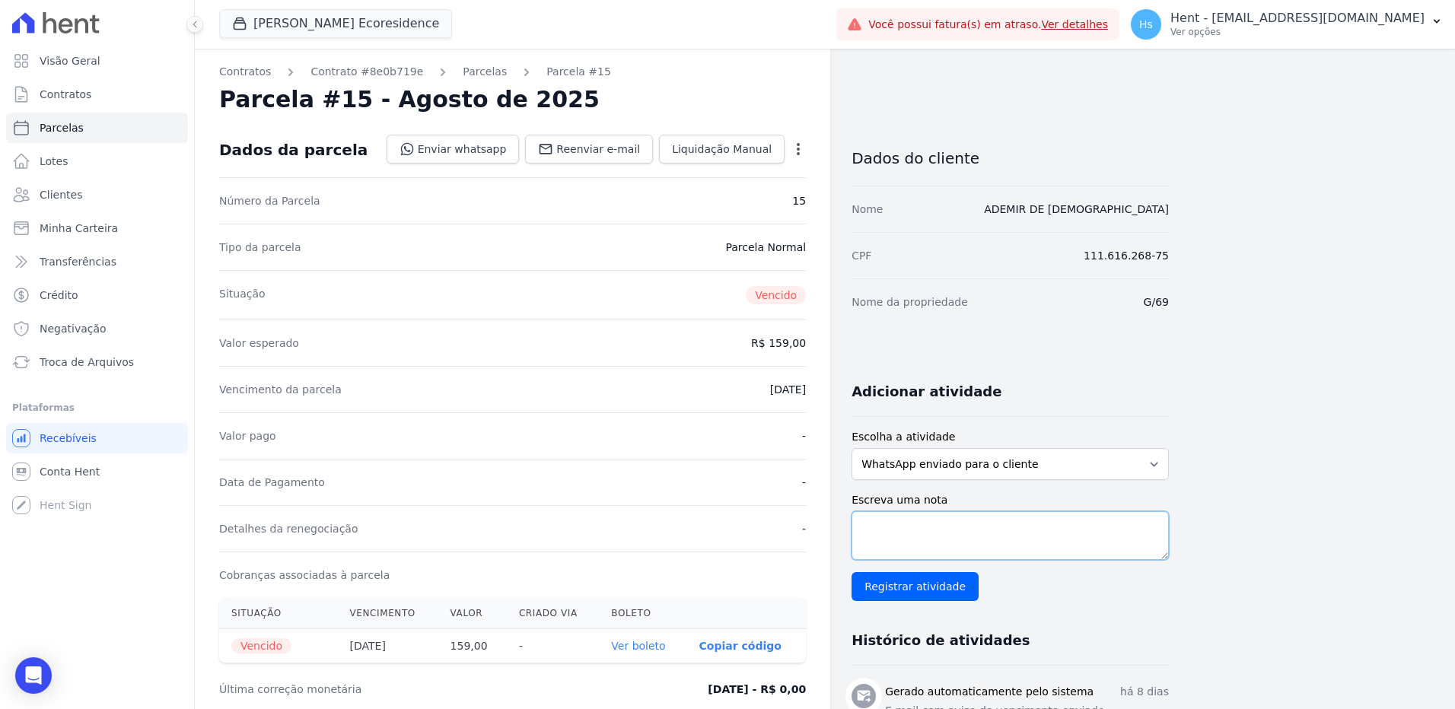
click at [893, 536] on textarea "Escreva uma nota" at bounding box center [1010, 535] width 317 height 49
paste textarea "Enviado e-mail e WhatsApp, aguardando interação do cliente."
type textarea "Enviado e-mail e WhatsApp, aguardando interação do cliente."
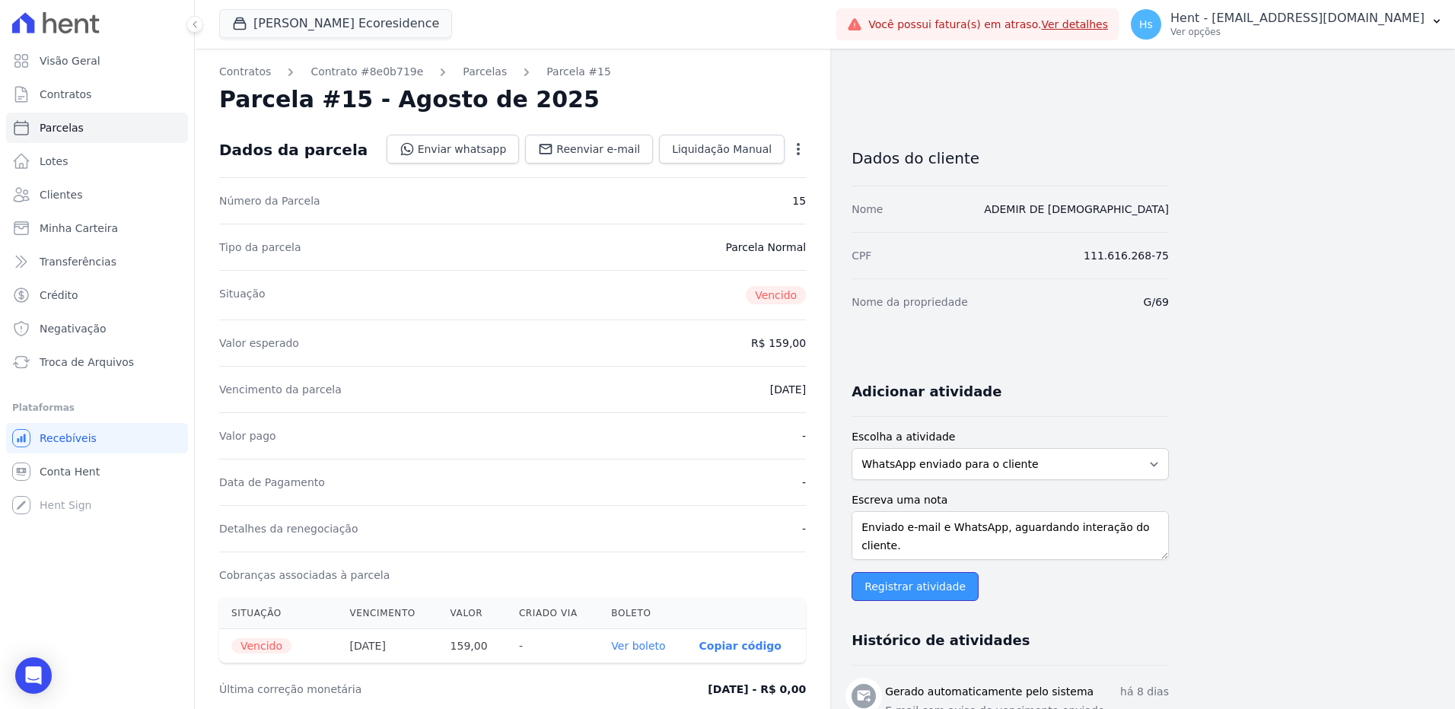
click at [923, 594] on input "Registrar atividade" at bounding box center [915, 586] width 127 height 29
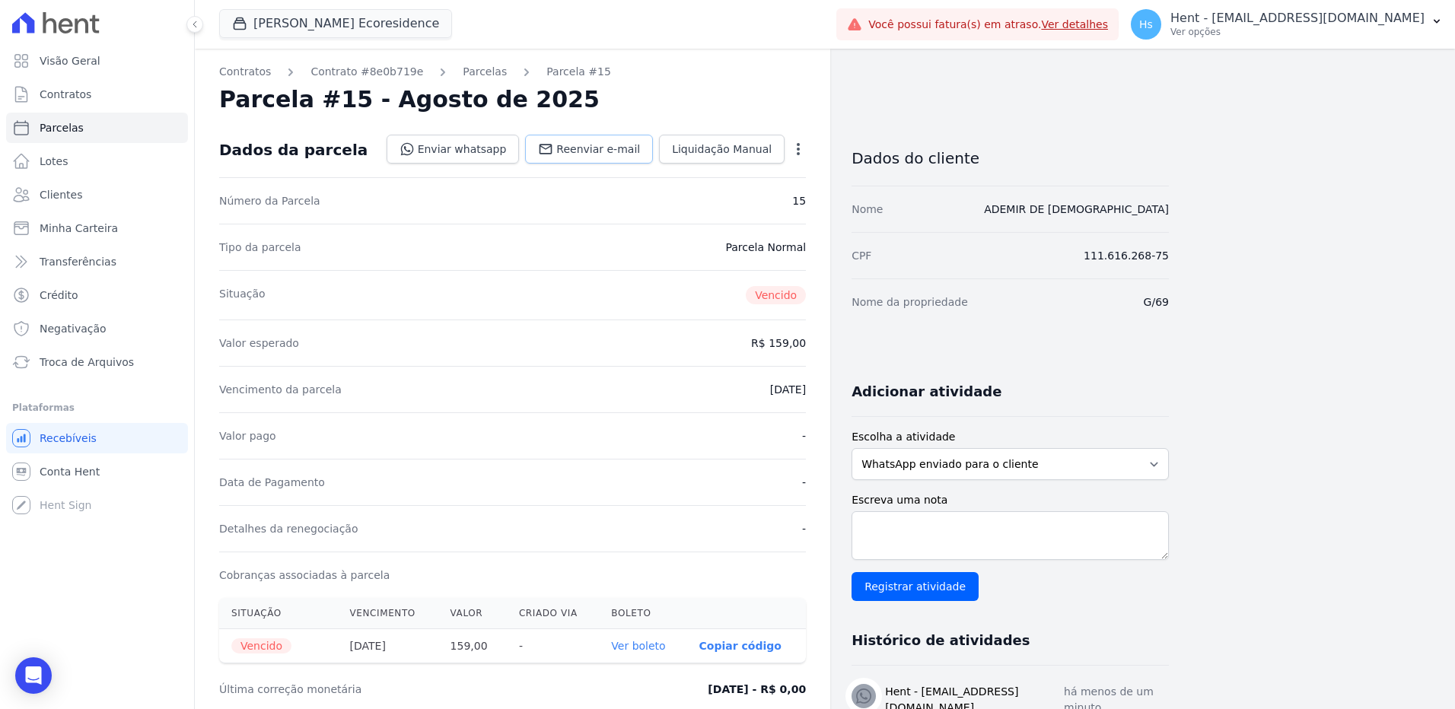
click at [595, 148] on span "Reenviar e-mail" at bounding box center [598, 149] width 84 height 15
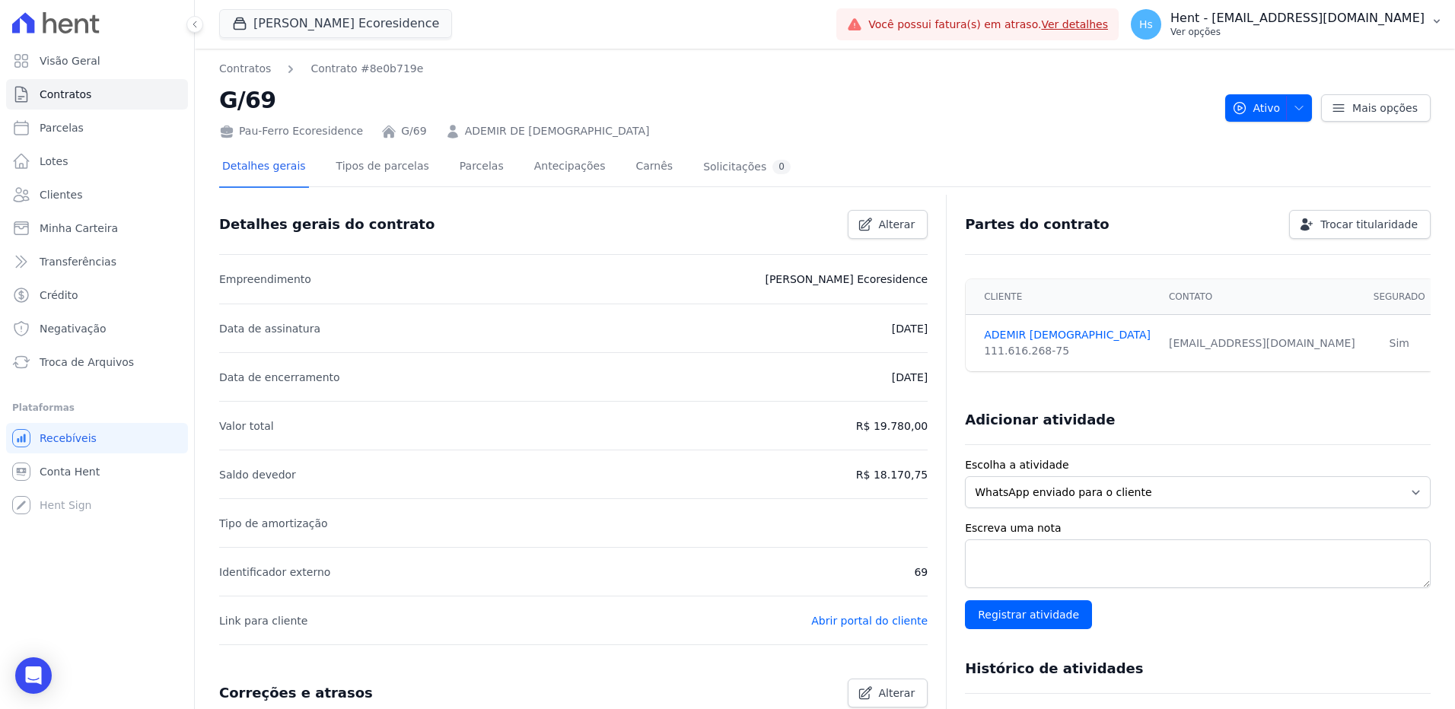
click at [1413, 17] on p "Hent - [EMAIL_ADDRESS][DOMAIN_NAME]" at bounding box center [1297, 18] width 254 height 15
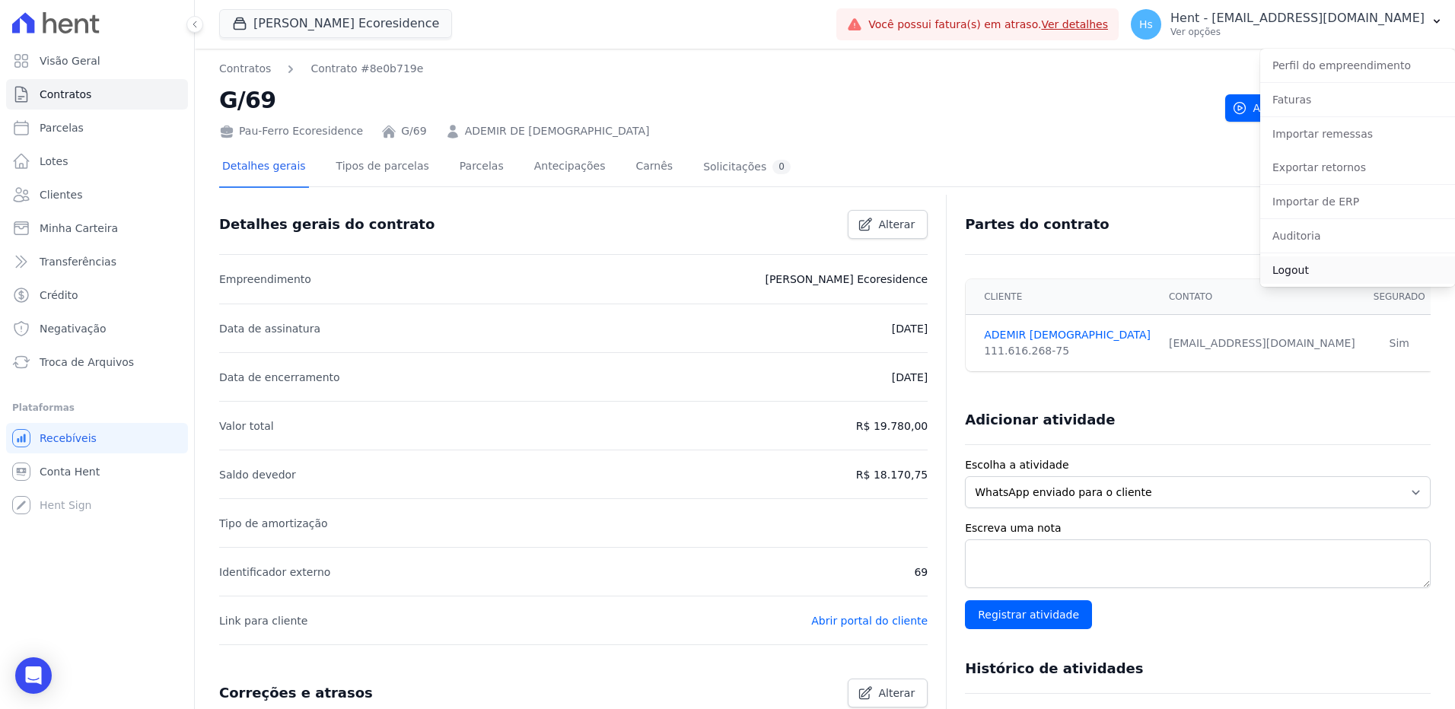
click at [1338, 274] on link "Logout" at bounding box center [1357, 269] width 195 height 27
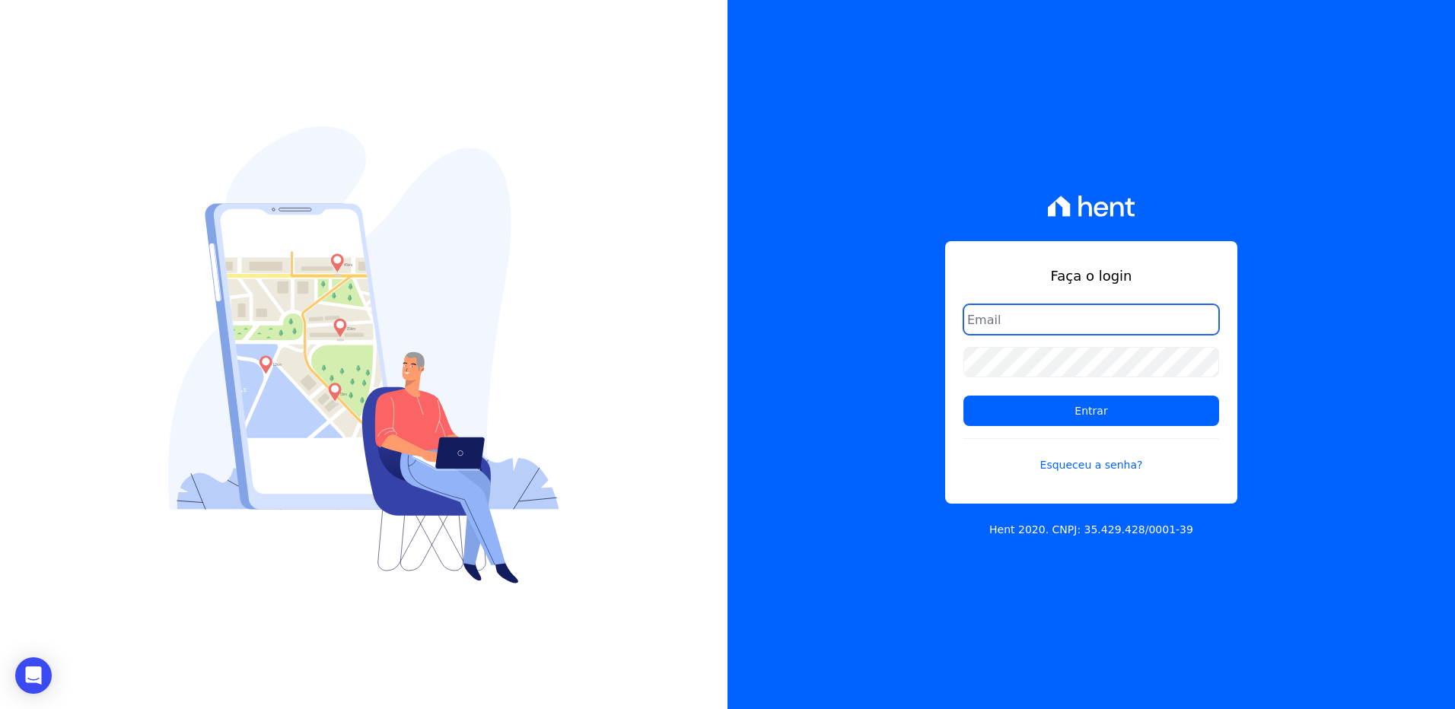
type input "[EMAIL_ADDRESS][DOMAIN_NAME]"
